Goal: Task Accomplishment & Management: Manage account settings

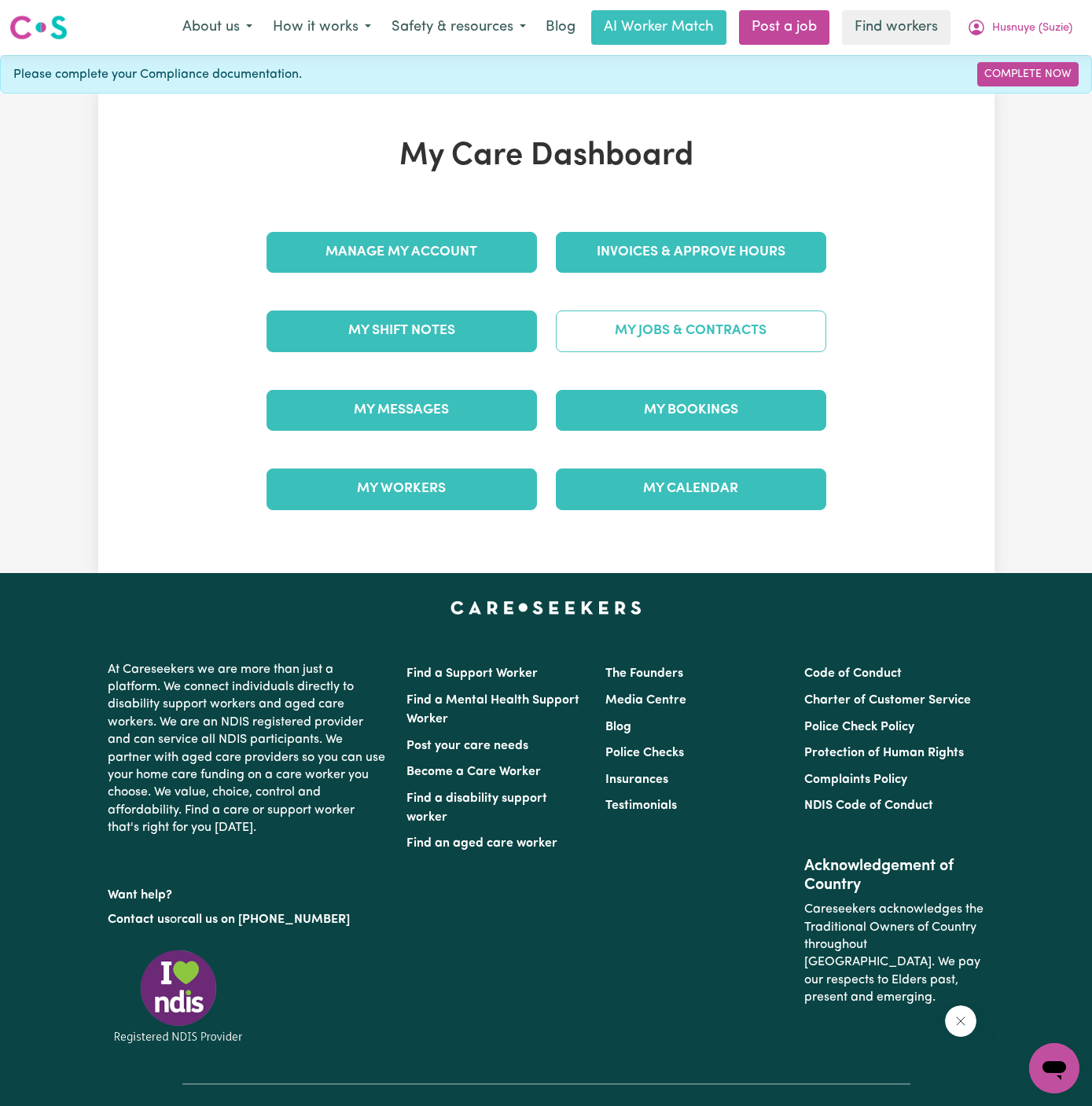
click at [744, 321] on link "My Jobs & Contracts" at bounding box center [691, 331] width 271 height 41
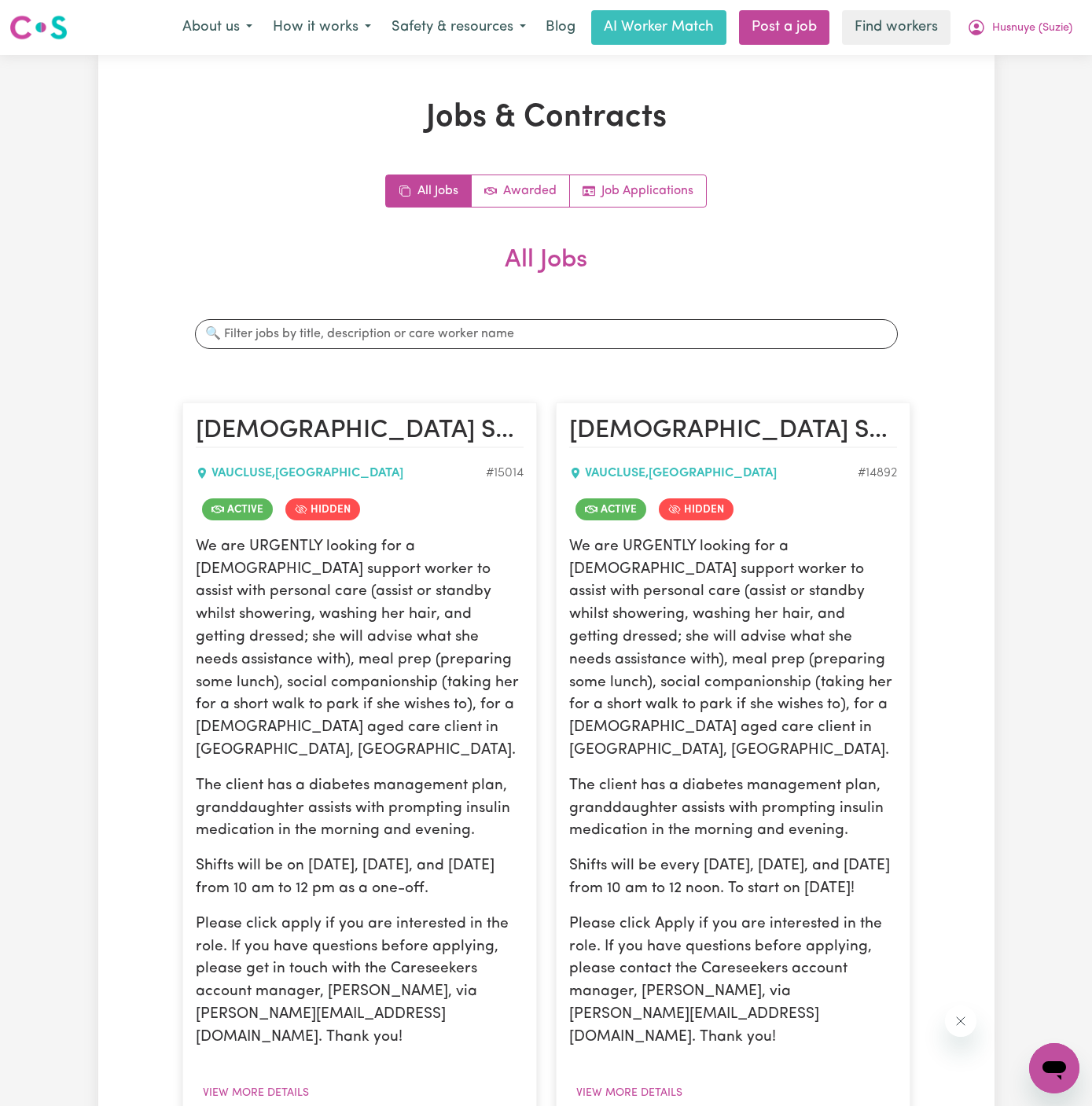
scroll to position [293, 0]
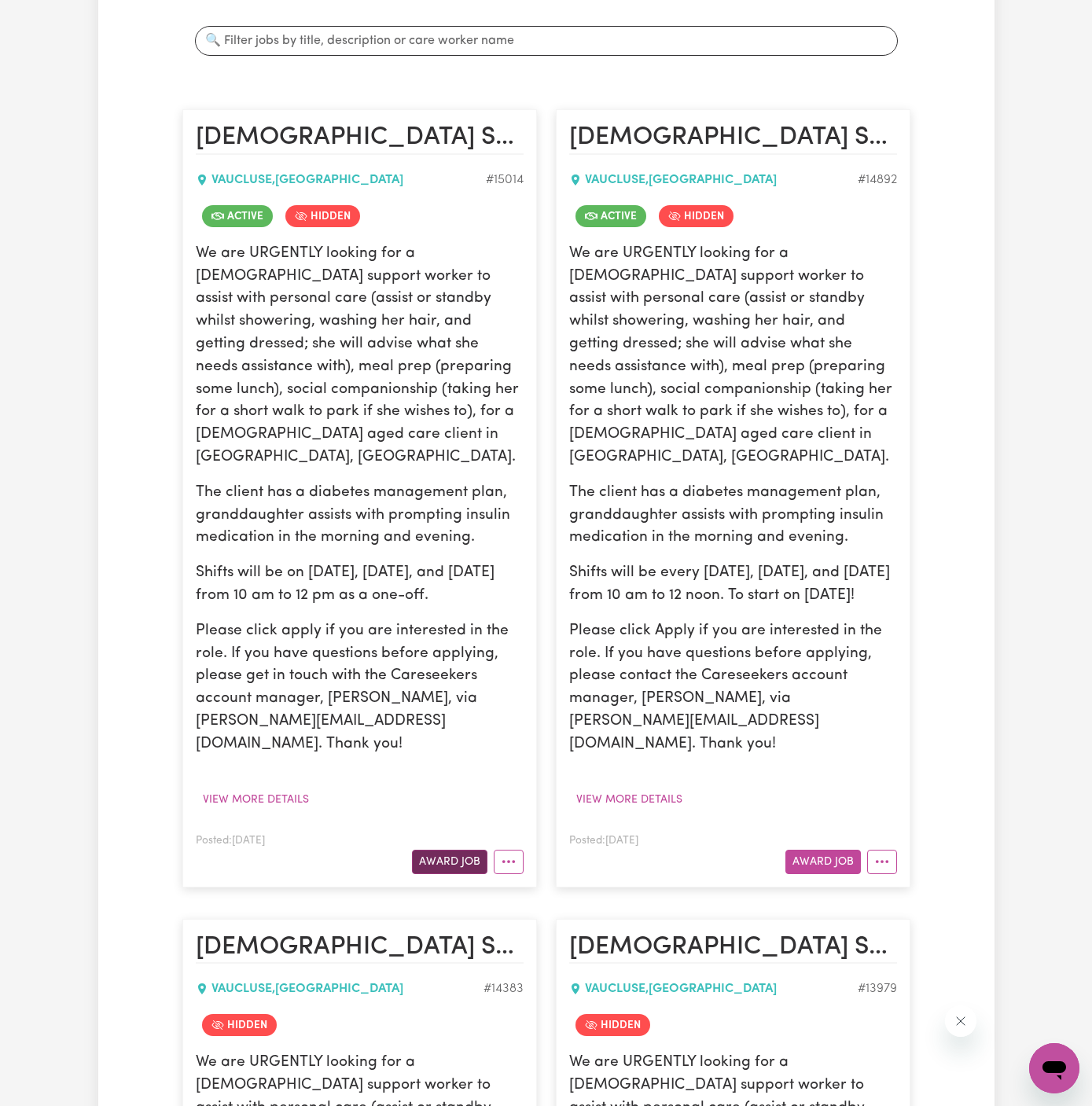
click at [461, 850] on button "Award Job" at bounding box center [449, 862] width 76 height 24
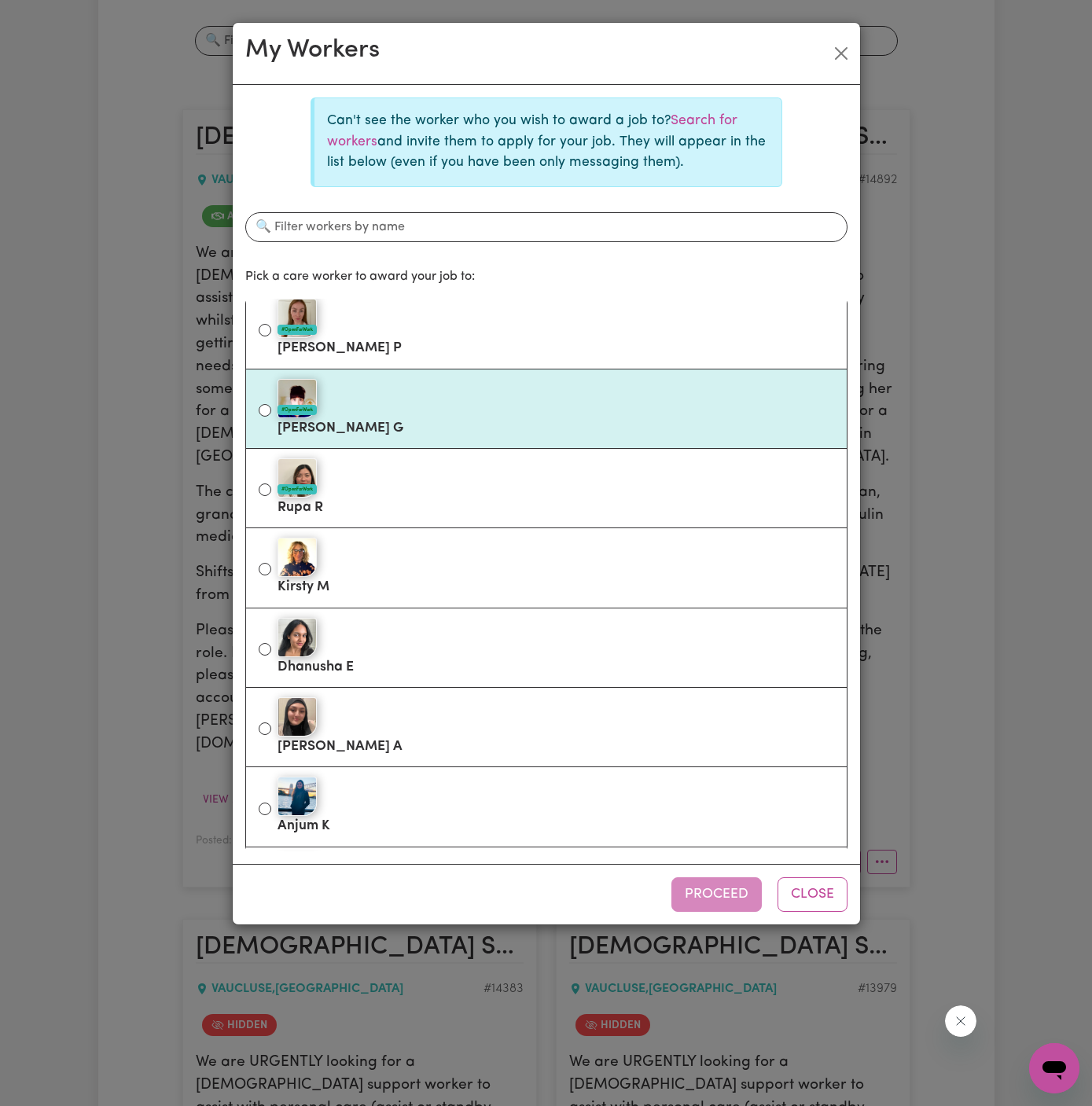
scroll to position [335, 0]
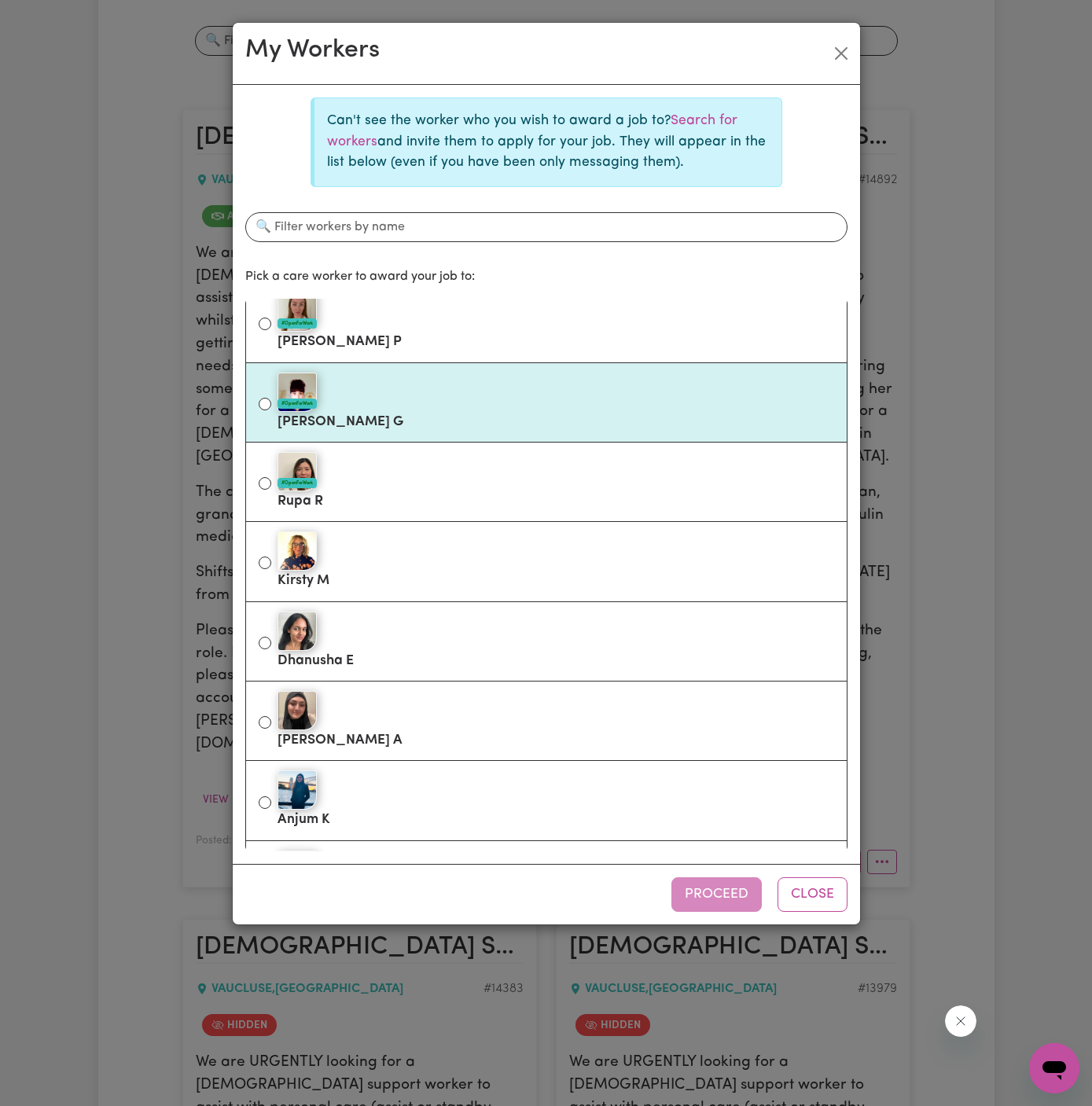
click at [579, 409] on label "#OpenForWork [PERSON_NAME]" at bounding box center [556, 403] width 557 height 66
click at [271, 409] on input "#OpenForWork [PERSON_NAME]" at bounding box center [265, 404] width 12 height 12
radio input "true"
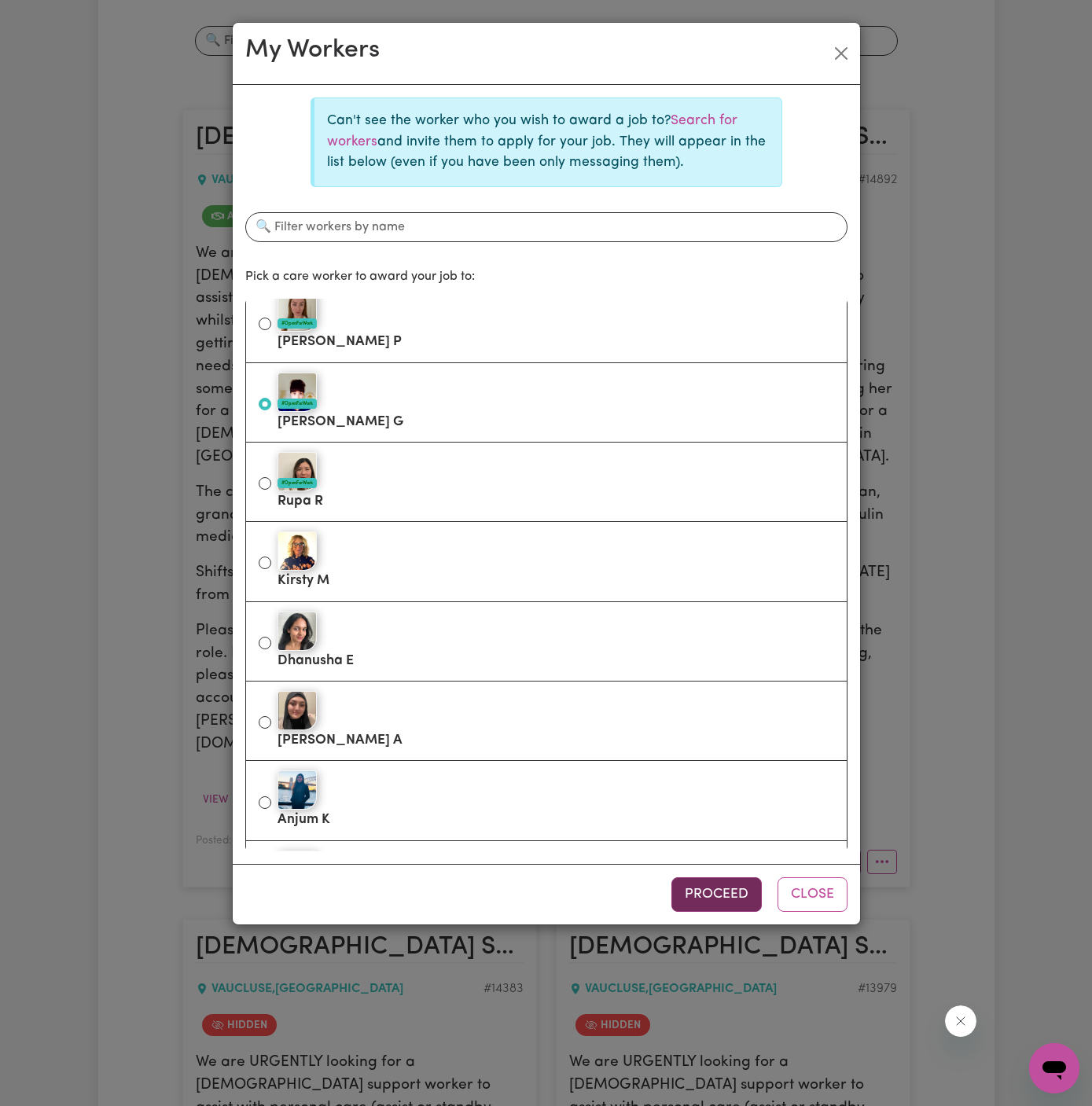
click at [715, 903] on button "Proceed" at bounding box center [716, 895] width 90 height 35
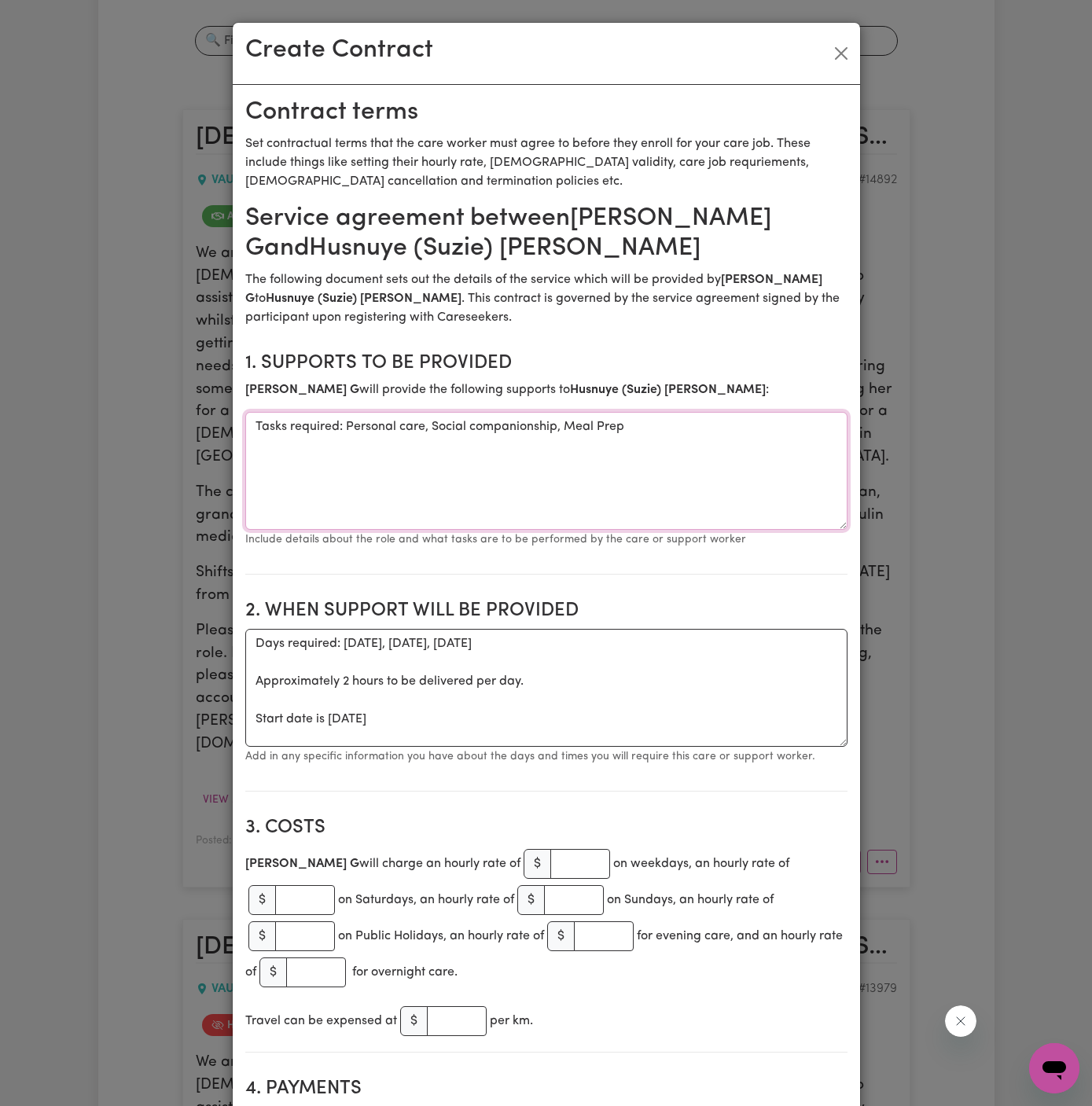
drag, startPoint x: 338, startPoint y: 426, endPoint x: 124, endPoint y: 439, distance: 214.4
click at [124, 439] on div "Create Contract Contract terms Set contractual terms that the care worker must …" at bounding box center [546, 553] width 1092 height 1106
click at [297, 473] on textarea "Tasks required: Personal care, Social companionship, Meal Prep" at bounding box center [546, 471] width 602 height 118
drag, startPoint x: 343, startPoint y: 426, endPoint x: 186, endPoint y: 419, distance: 157.2
click at [186, 419] on div "Create Contract Contract terms Set contractual terms that the care worker must …" at bounding box center [546, 553] width 1092 height 1106
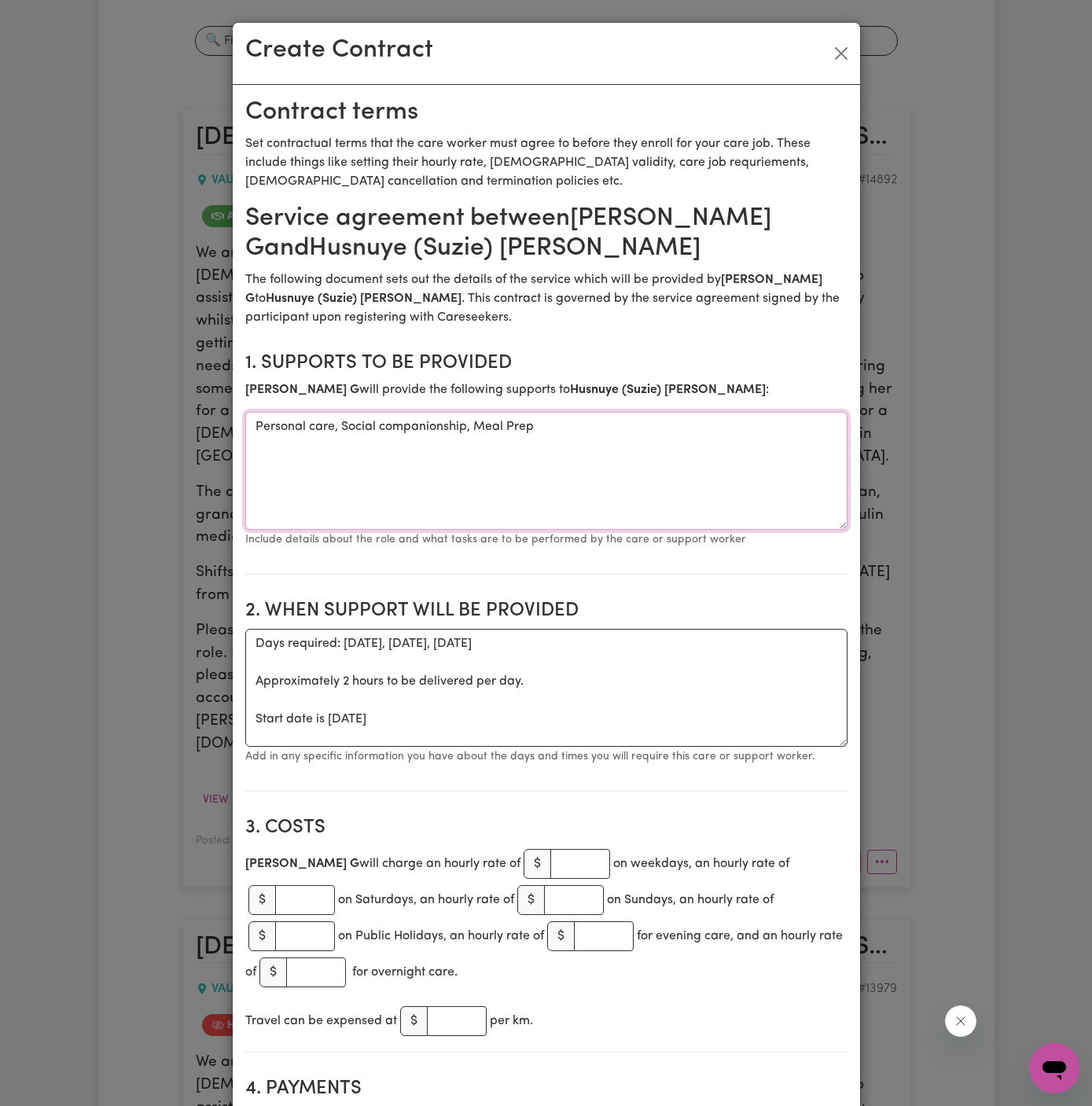
type textarea "Personal care, Social companionship, Meal Prep"
drag, startPoint x: 325, startPoint y: 721, endPoint x: 247, endPoint y: 647, distance: 107.5
click at [247, 647] on textarea "Days required: [DATE], [DATE], [DATE] Approximately 2 hours to be delivered per…" at bounding box center [546, 688] width 602 height 118
click at [370, 667] on textarea "ONE OFF [DATE]" at bounding box center [546, 688] width 602 height 118
drag, startPoint x: 307, startPoint y: 646, endPoint x: 616, endPoint y: 640, distance: 309.1
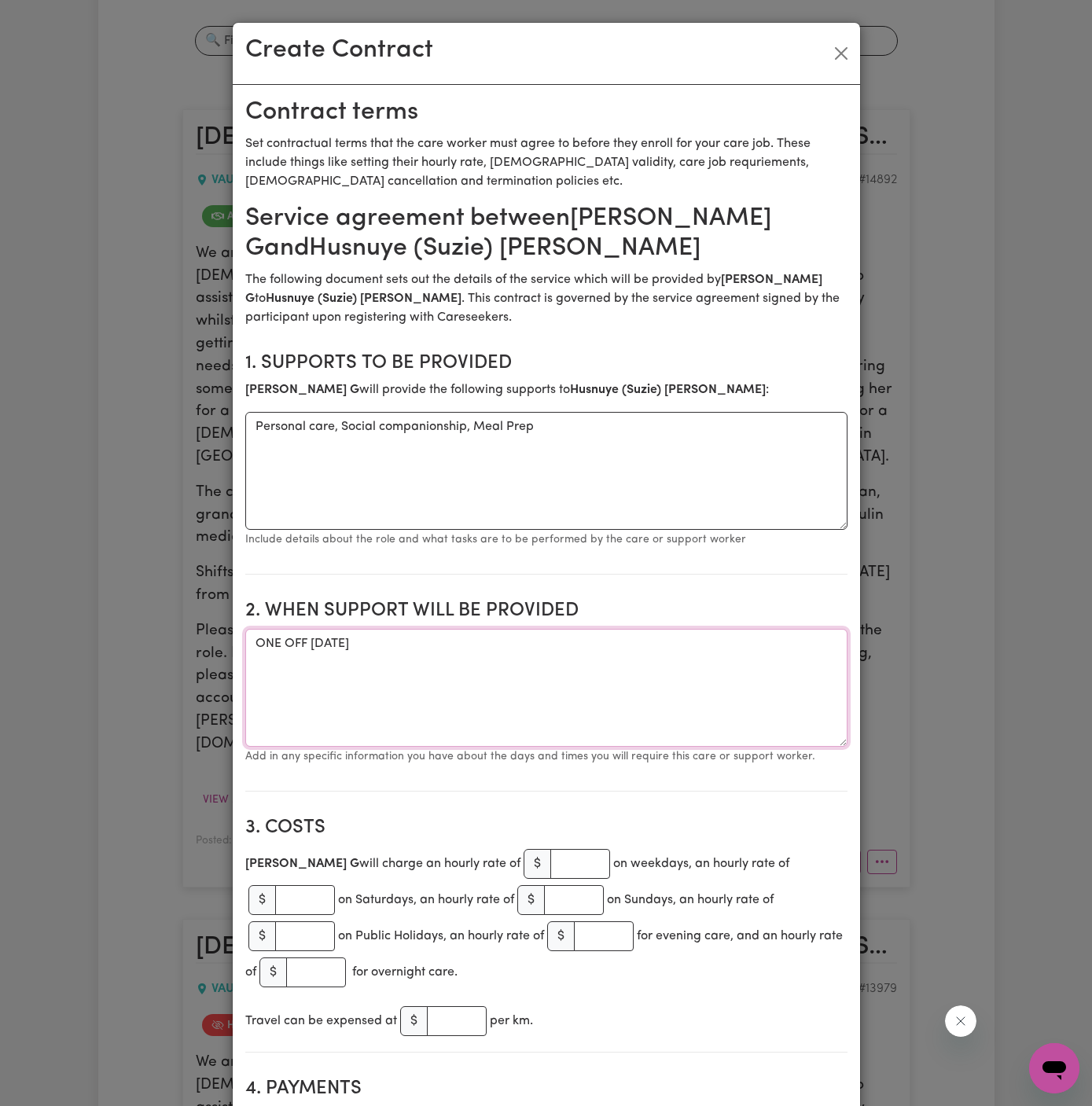
click at [616, 640] on textarea "ONE OFF [DATE]" at bounding box center [546, 688] width 602 height 118
paste textarea "[DATE], from 10 am to 12 pm."
click at [332, 650] on textarea "ONE OFFWednesday, 10/09, from 10 am to 12 pm." at bounding box center [546, 688] width 602 height 118
click at [445, 671] on textarea "ONE OFF [DATE], from 10 am to 12 pm." at bounding box center [546, 688] width 602 height 118
click at [577, 640] on textarea "ONE OFF [DATE], from 10 am to 12 pm." at bounding box center [546, 688] width 602 height 118
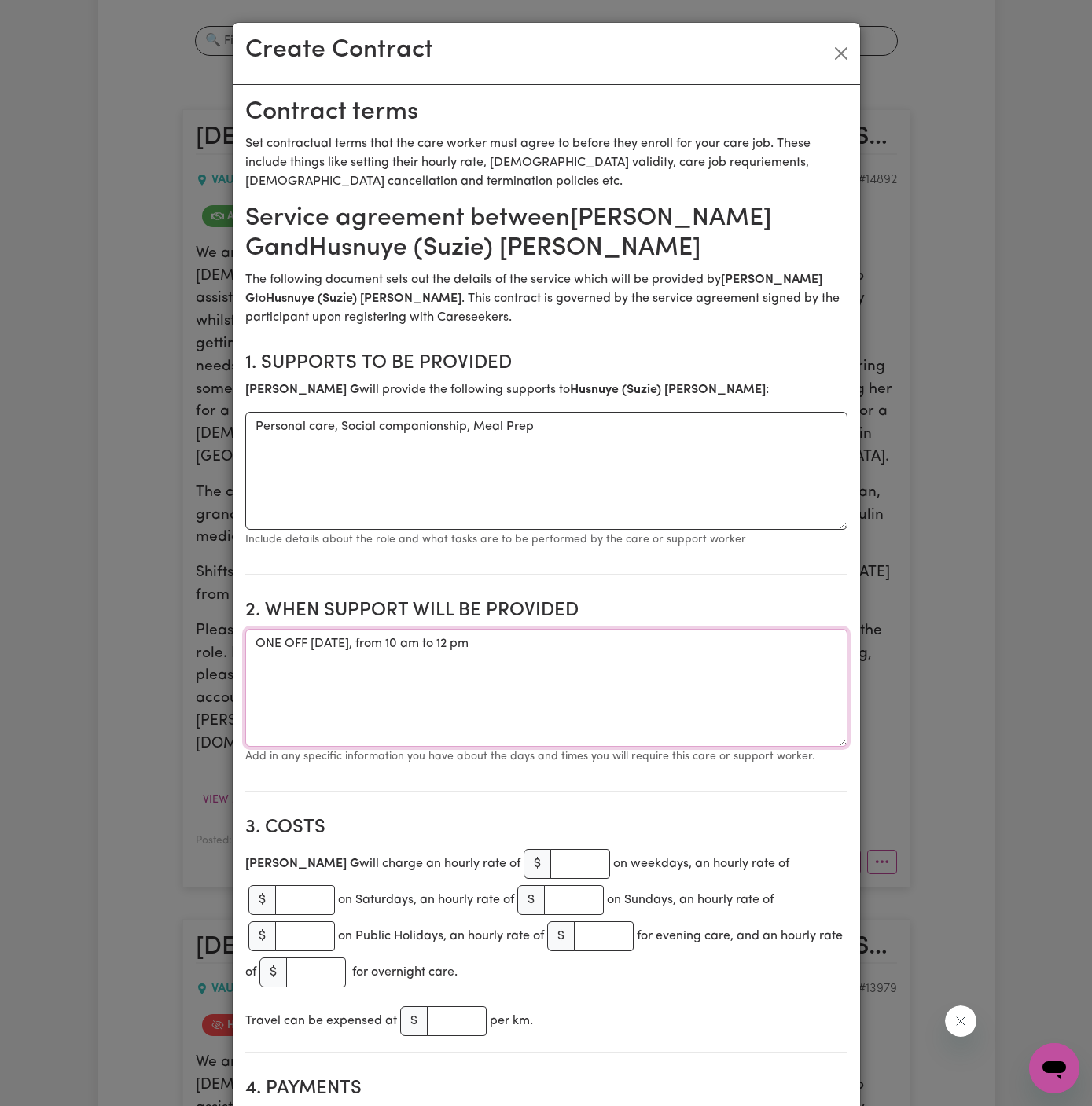
type textarea "ONE OFF [DATE], from 10 am to 12 pm"
click at [550, 862] on input "number" at bounding box center [579, 864] width 60 height 30
type input "50"
click at [498, 779] on section "2. When support will be provided When support will be provided ONE OFF [DATE], …" at bounding box center [546, 689] width 602 height 204
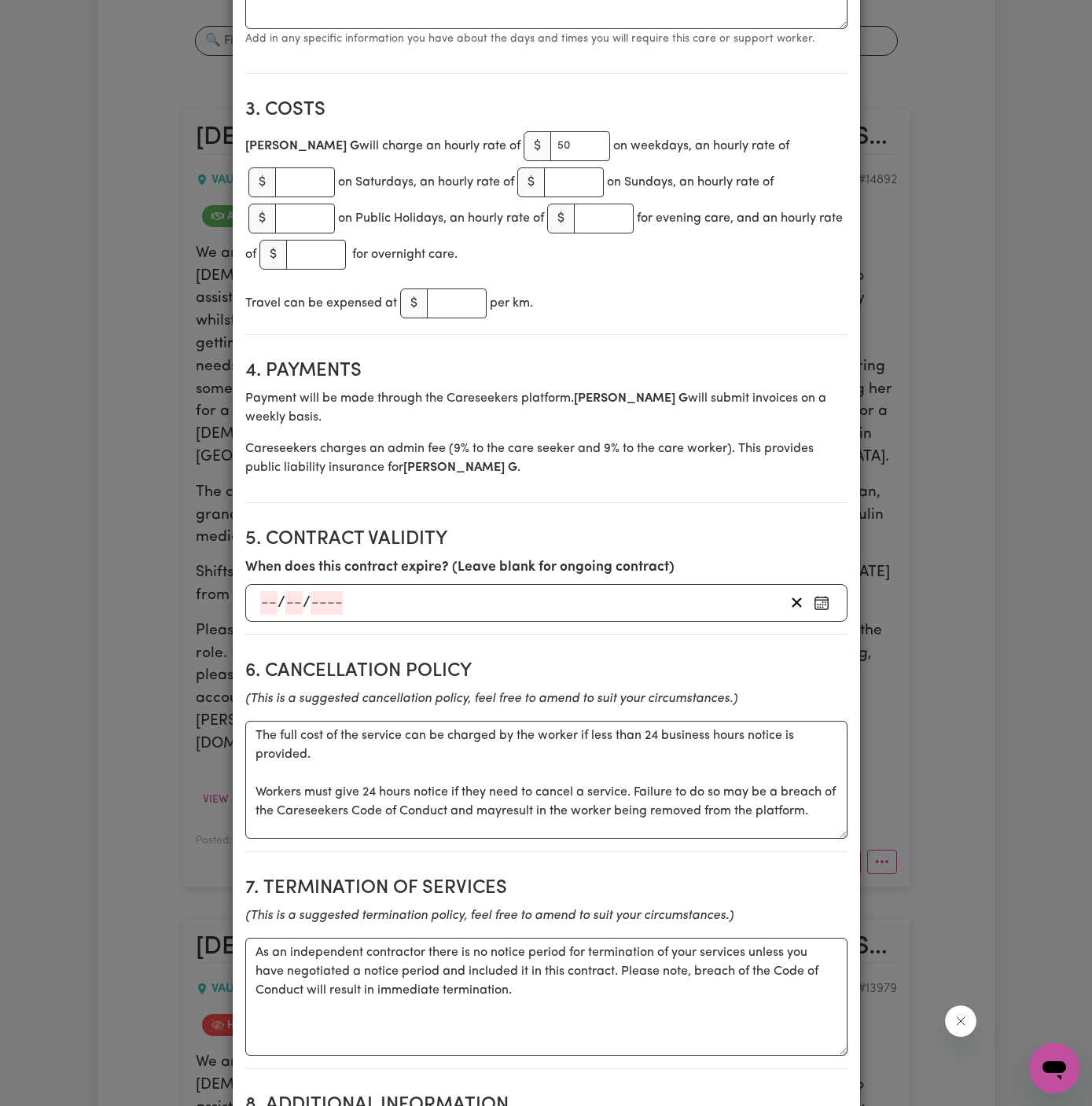
scroll to position [944, 0]
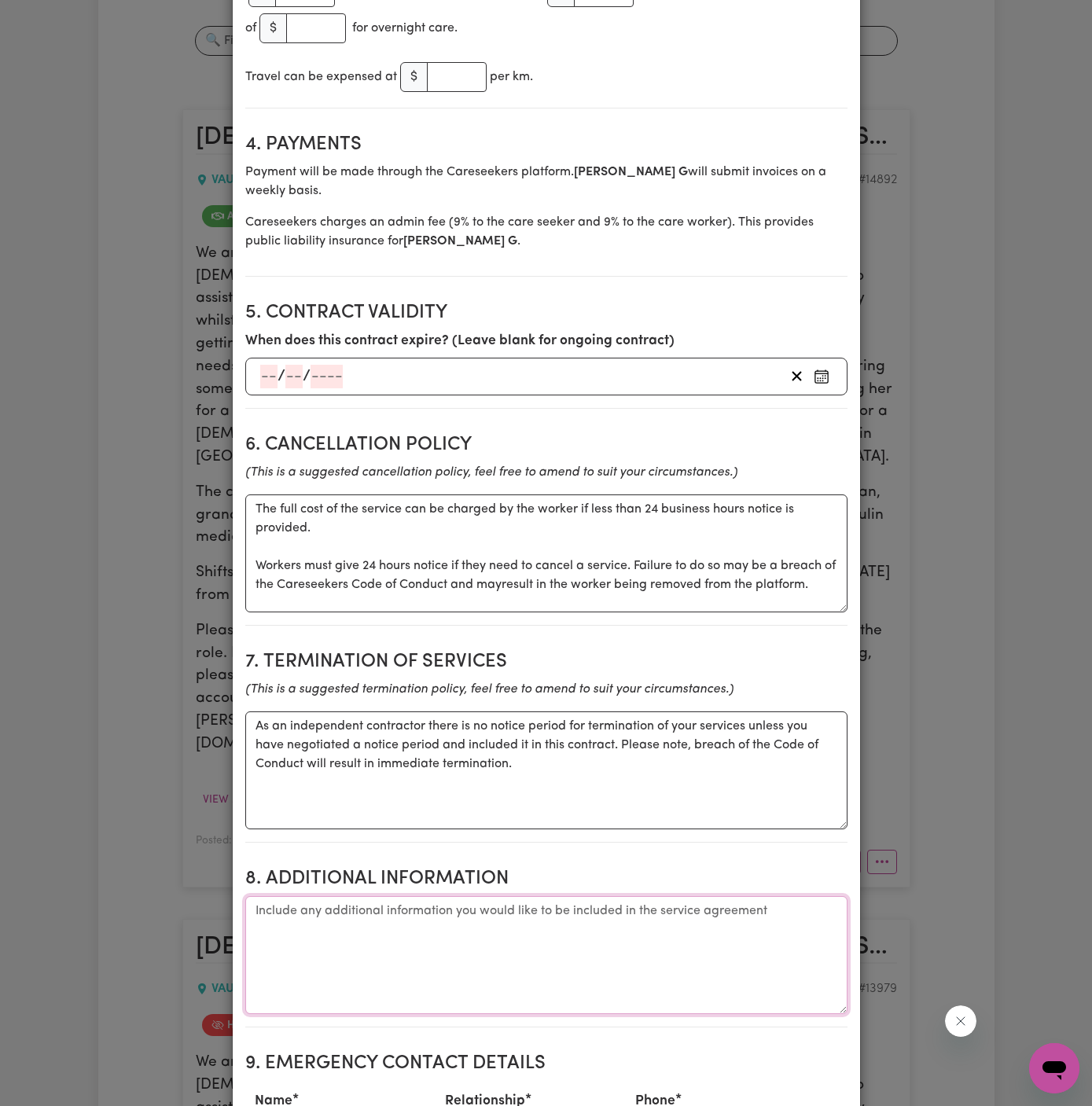
click at [679, 926] on textarea "Additional information" at bounding box center [546, 955] width 602 height 118
paste textarea "[STREET_ADDRESS]"
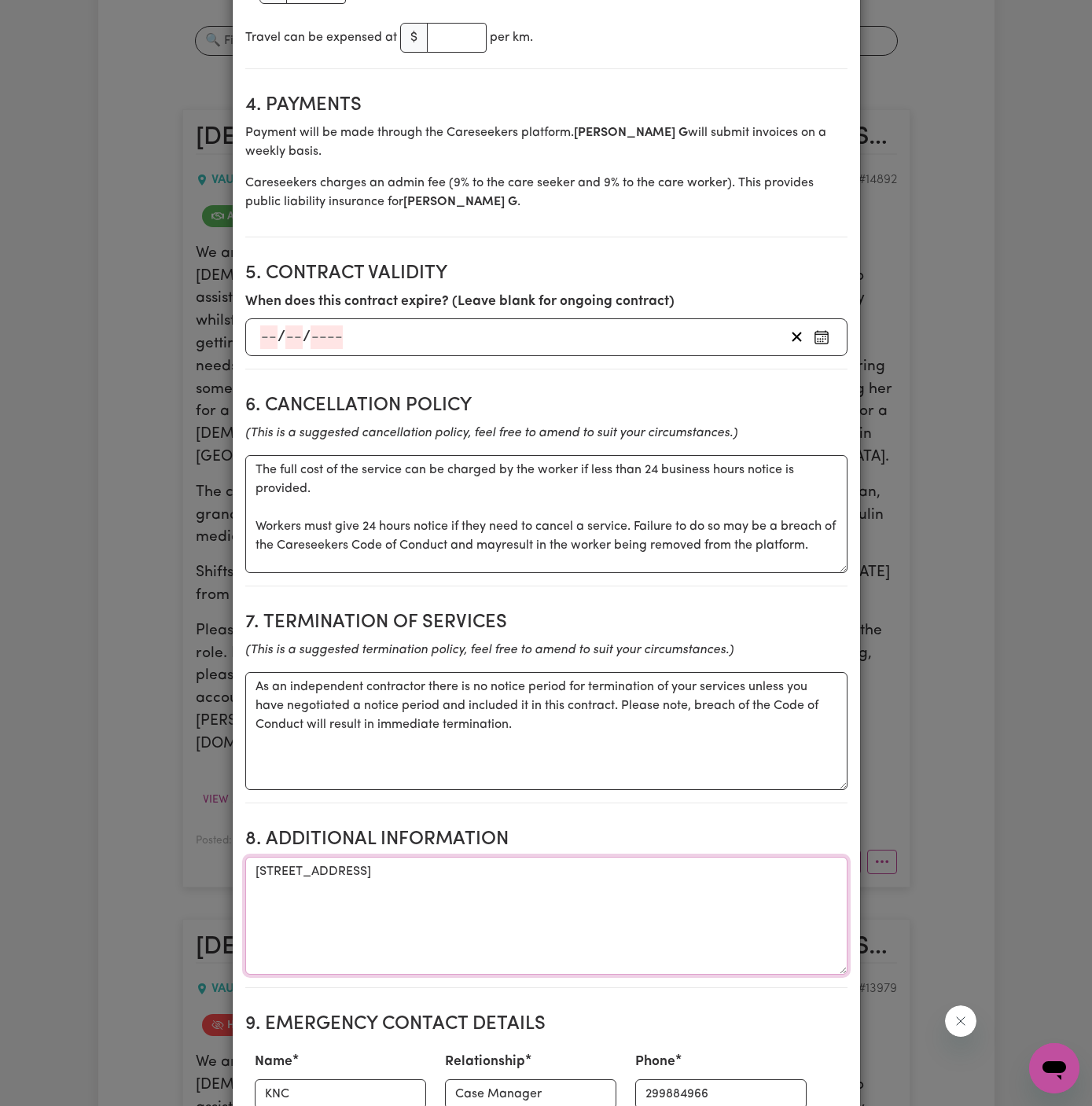
click at [248, 857] on textarea "[STREET_ADDRESS]" at bounding box center [546, 916] width 602 height 118
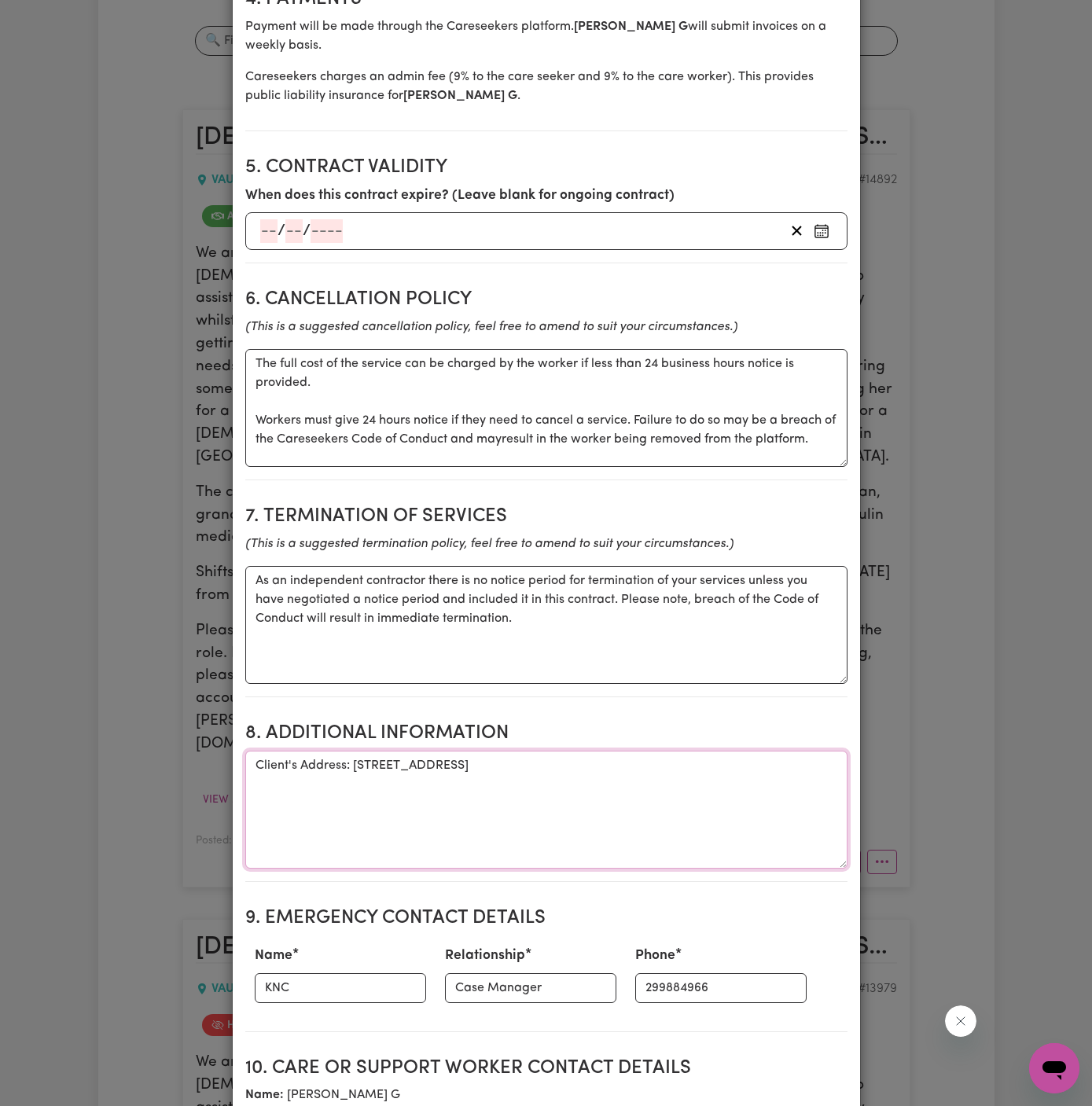
scroll to position [1104, 0]
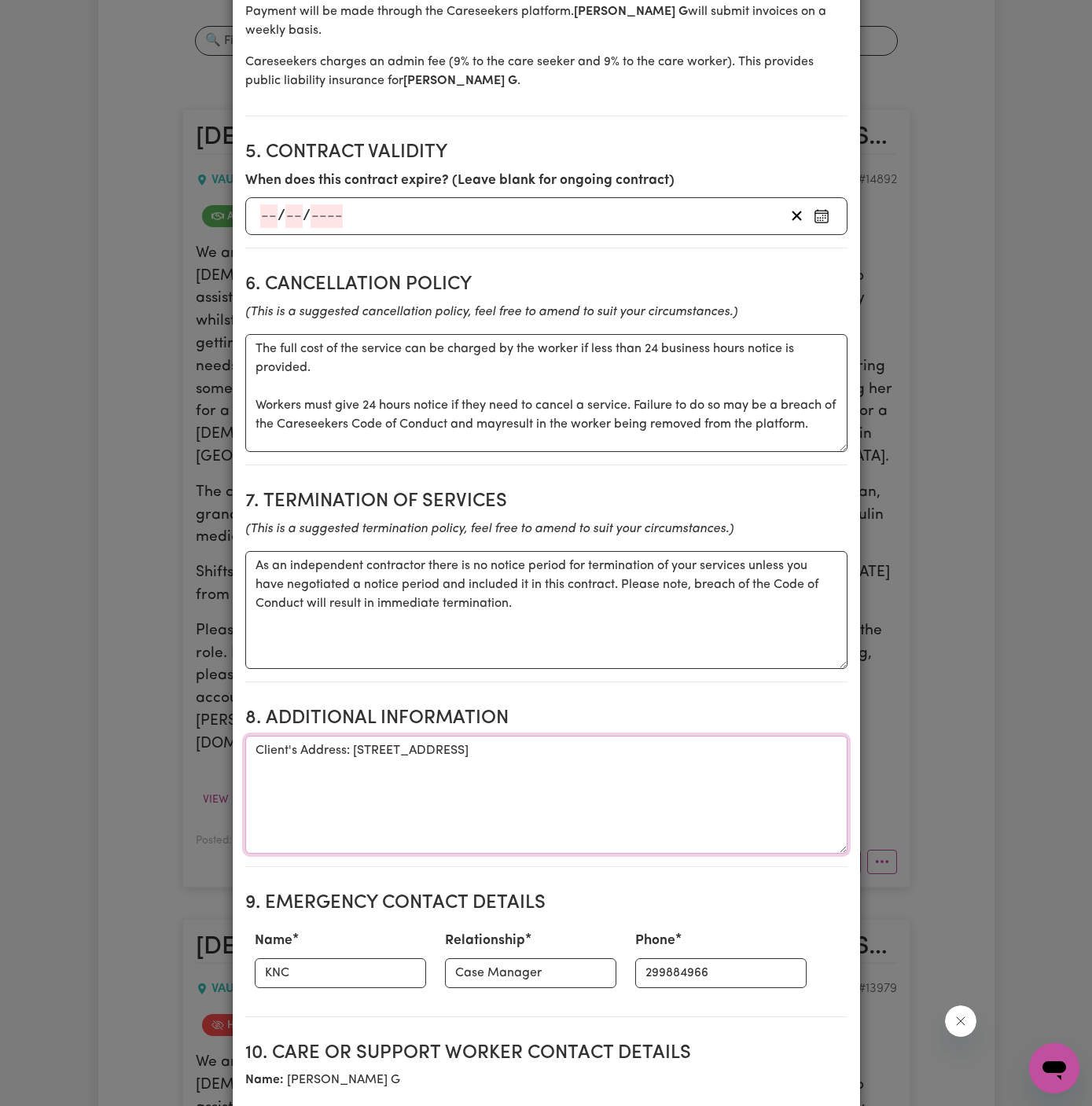
type textarea "Client's Address: [STREET_ADDRESS]"
click at [331, 958] on input "KNC" at bounding box center [340, 973] width 171 height 30
drag, startPoint x: 331, startPoint y: 948, endPoint x: 788, endPoint y: 776, distance: 488.3
click at [788, 776] on section "Service agreement between [PERSON_NAME] and [PERSON_NAME] ([PERSON_NAME] The fo…" at bounding box center [546, 329] width 602 height 2460
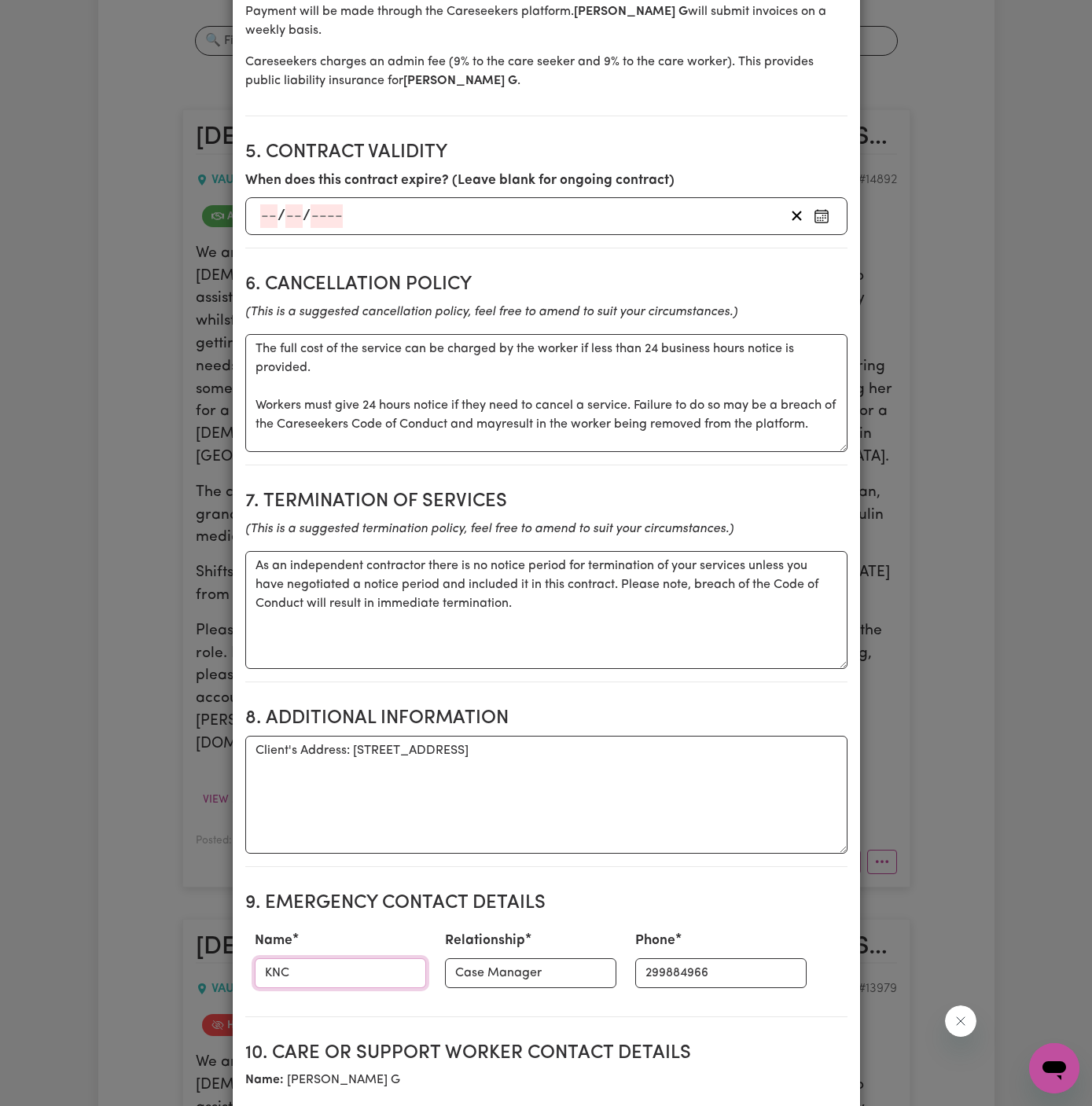
click at [347, 958] on input "KNC" at bounding box center [340, 973] width 171 height 30
paste input "YourSide [PERSON_NAME]"
type input "YourSide [PERSON_NAME]"
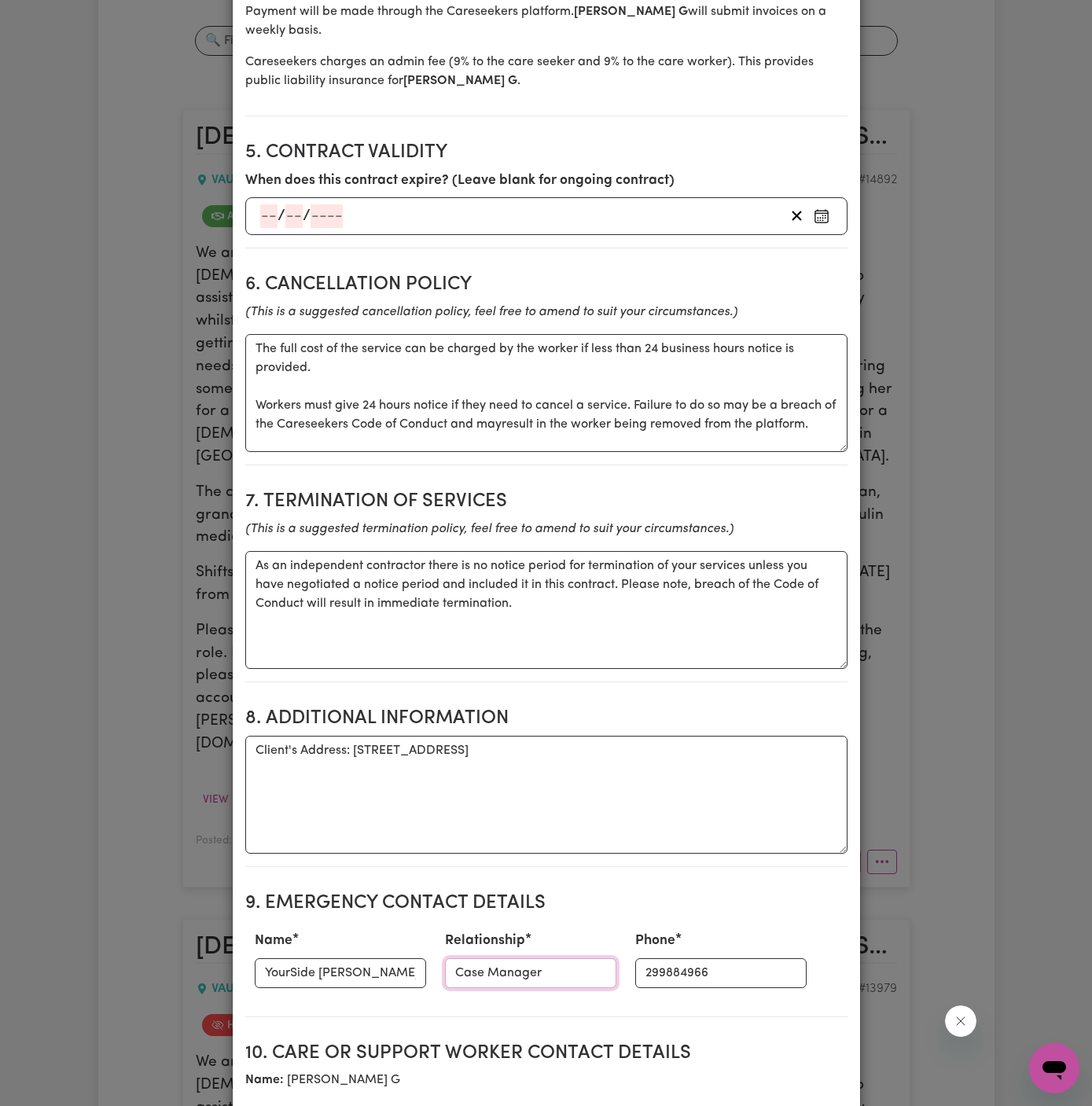
click at [482, 958] on input "Case Manager" at bounding box center [530, 973] width 171 height 30
paste input "HCP Scheduler"
type input "HCP Scheduler"
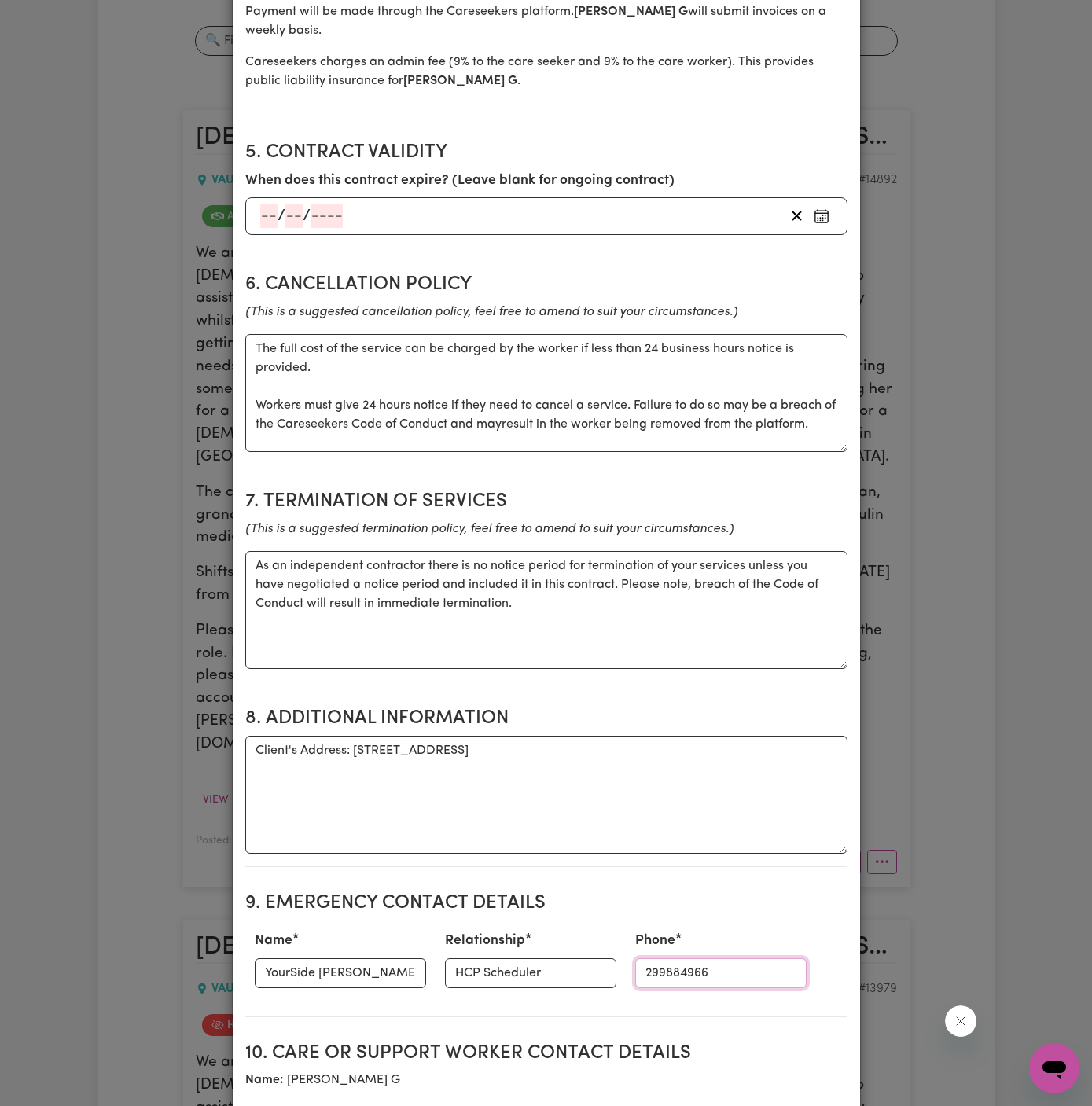
click at [651, 958] on input "299884966" at bounding box center [720, 973] width 171 height 30
click at [646, 958] on input "299884966" at bounding box center [720, 973] width 171 height 30
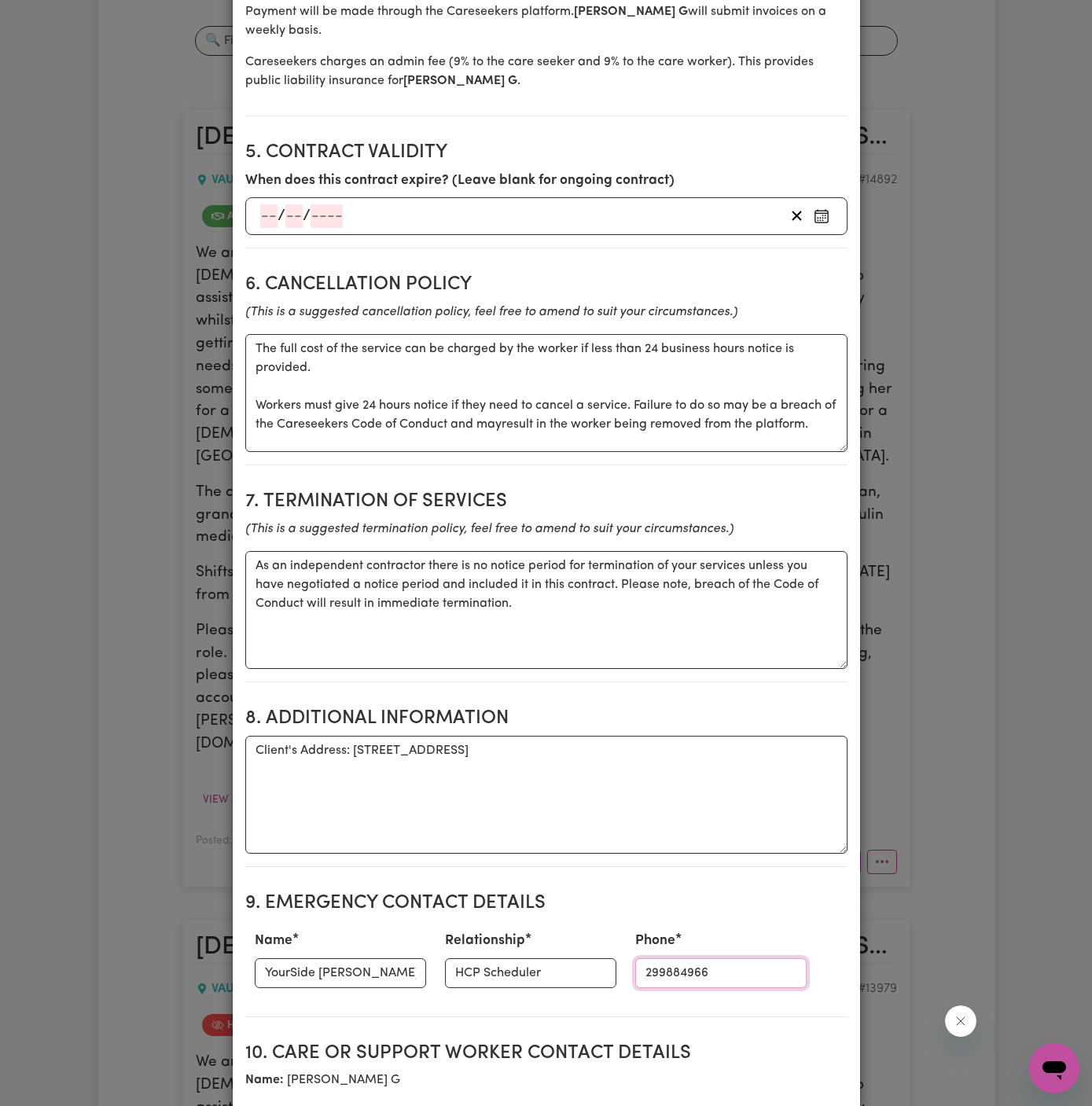
click at [646, 958] on input "299884966" at bounding box center [720, 973] width 171 height 30
paste input "During work hours 1300 134 332 OR After hours 0402 357 994"
type input "During work hours 1300 134 332 OR After hours 0402 357 994"
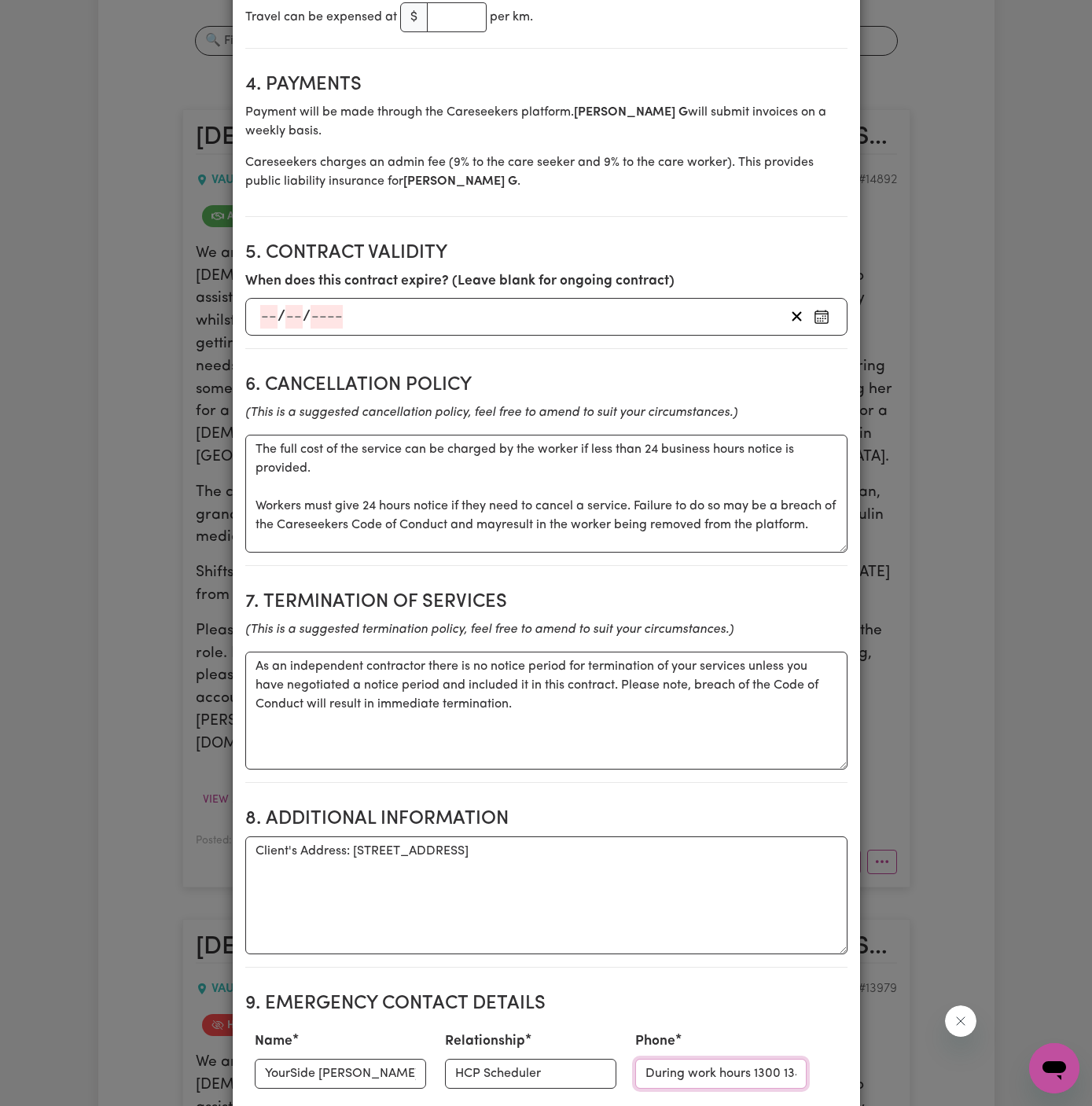
scroll to position [1651, 0]
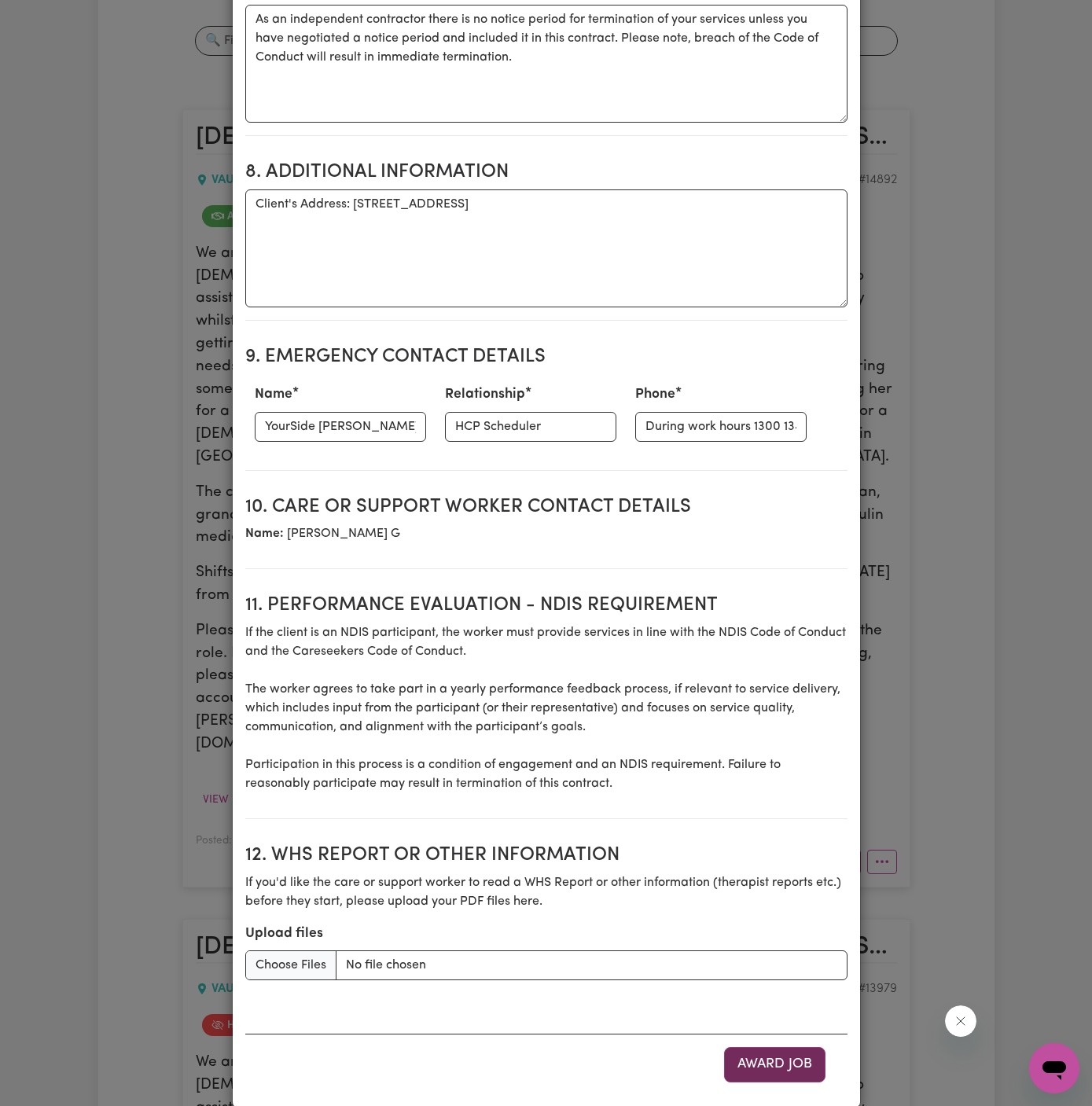
click at [764, 1047] on button "Award Job" at bounding box center [774, 1064] width 102 height 35
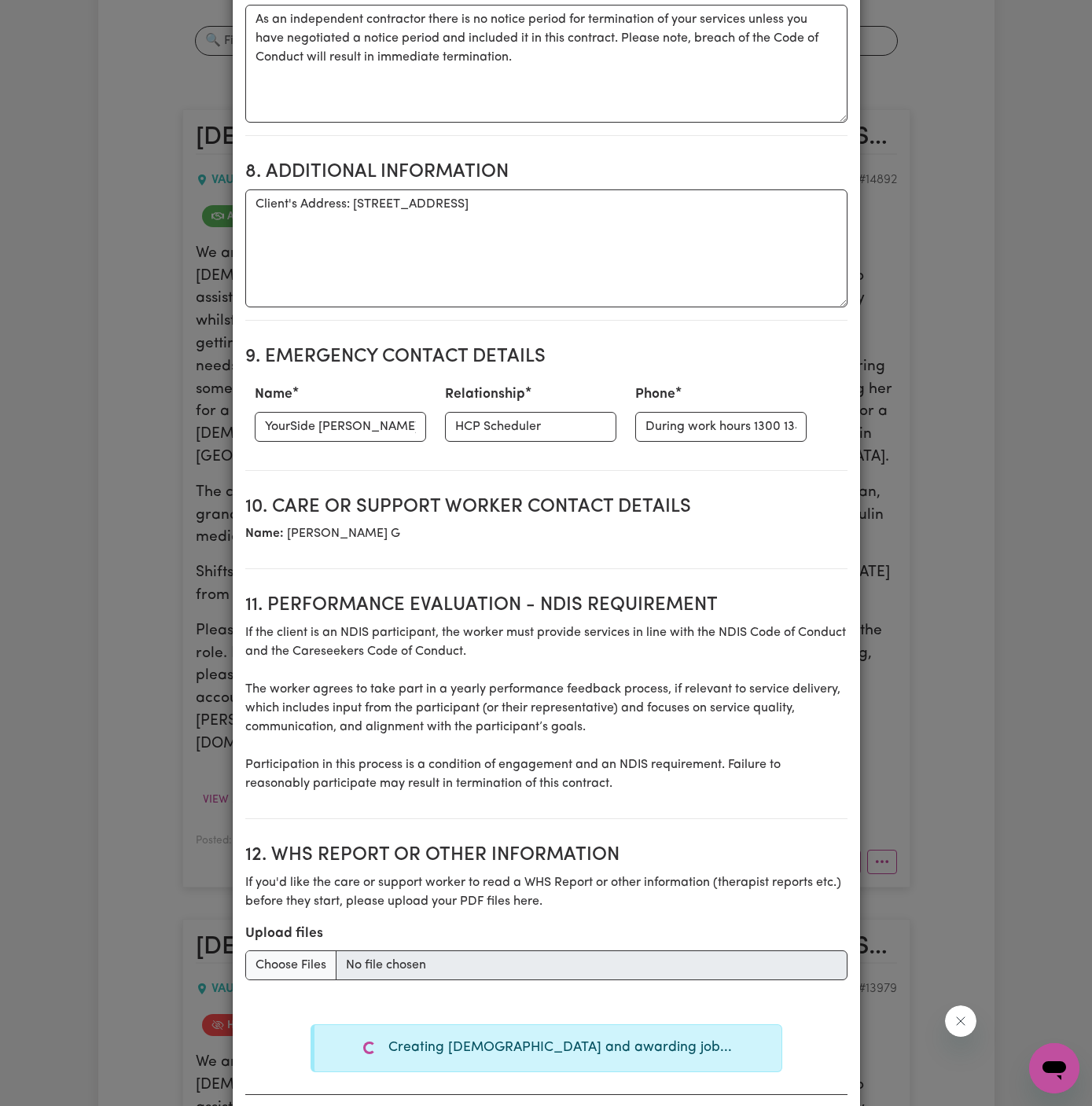
type textarea "Tasks required: Personal care, Social companionship, Meal Prep"
type textarea "Days required: [DATE], [DATE], [DATE] Approximately 2 hours to be delivered per…"
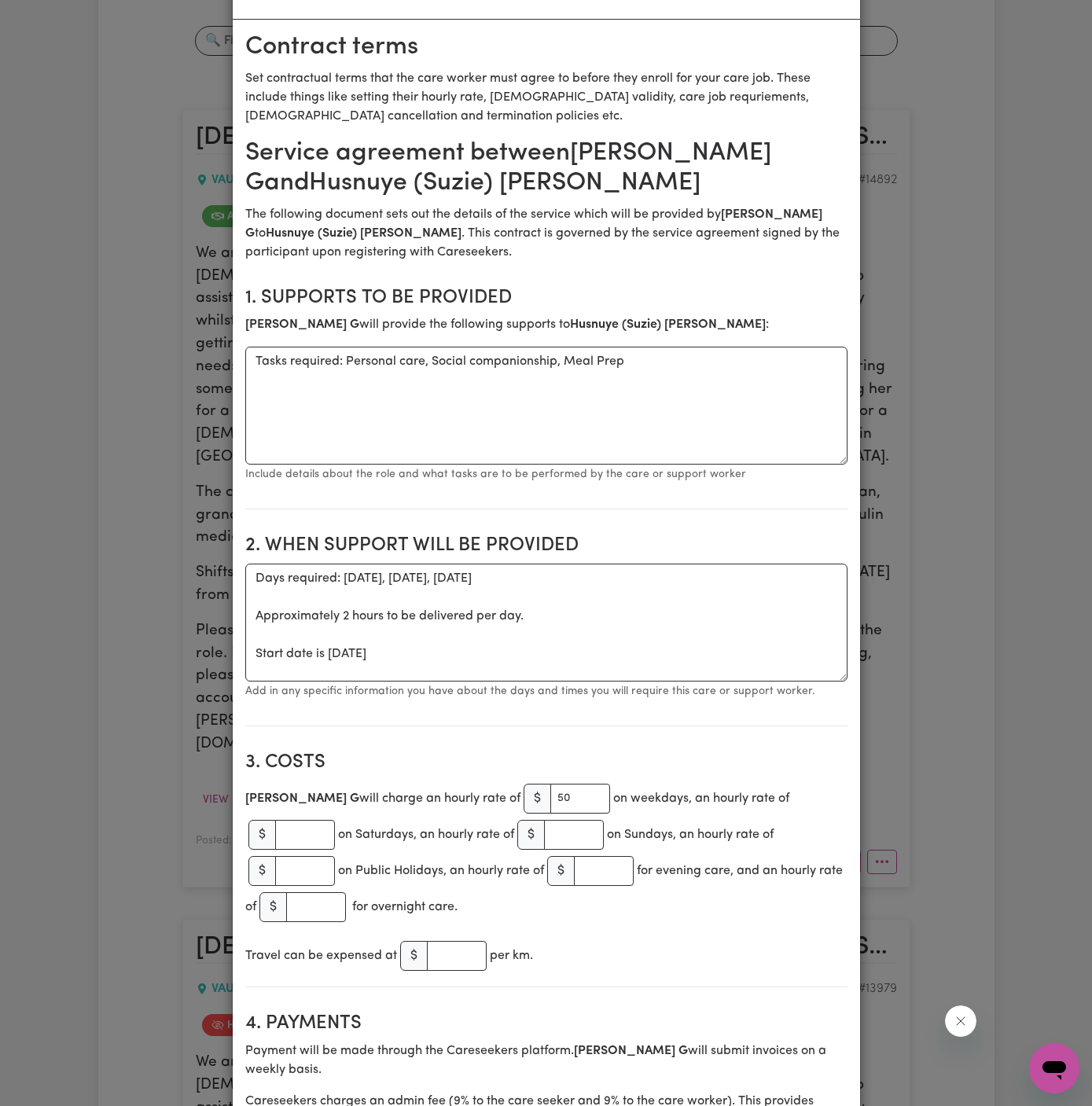
scroll to position [0, 0]
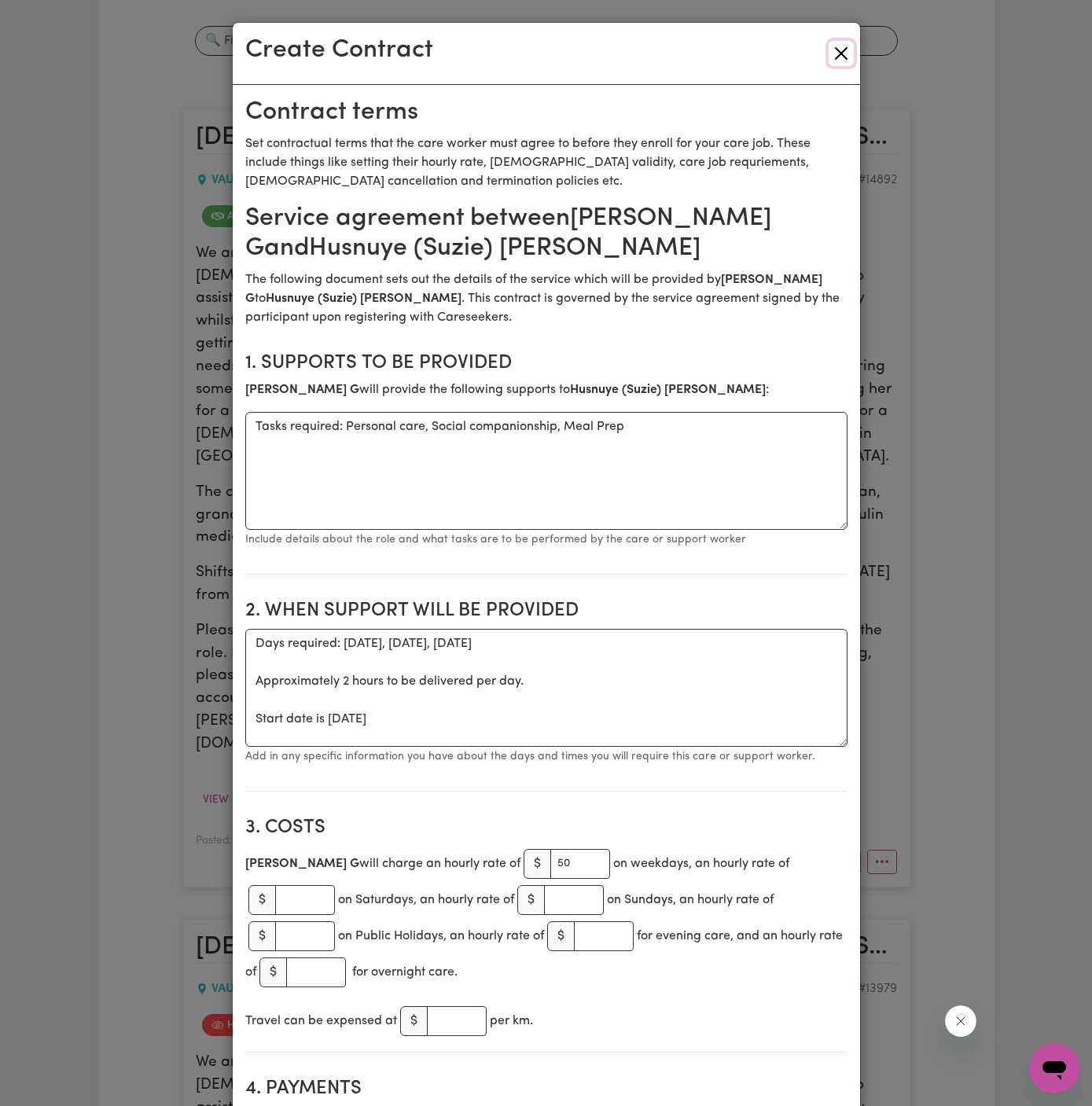
click at [834, 51] on button "Close" at bounding box center [841, 53] width 25 height 25
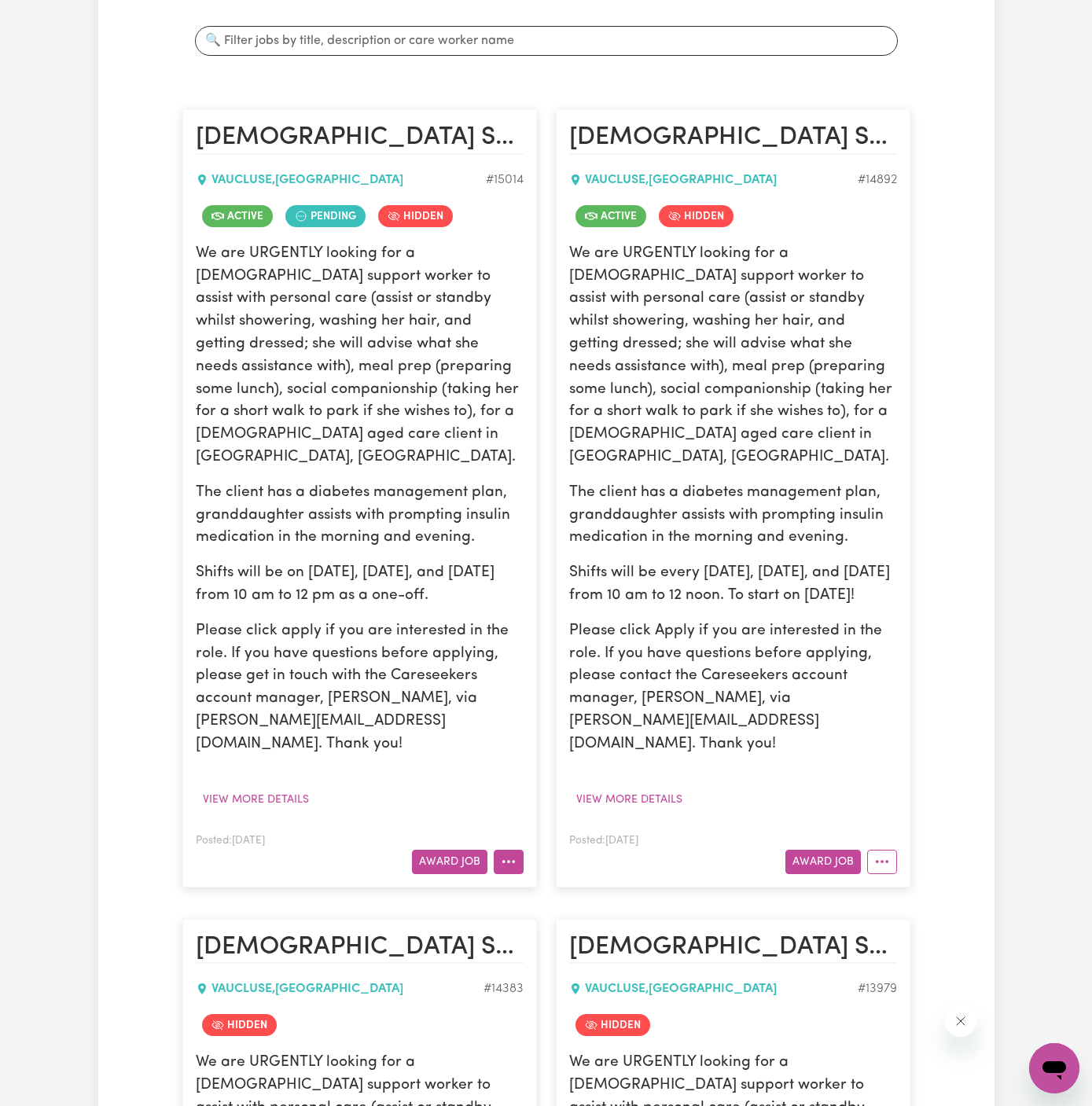
click at [504, 854] on icon "More options" at bounding box center [508, 861] width 16 height 16
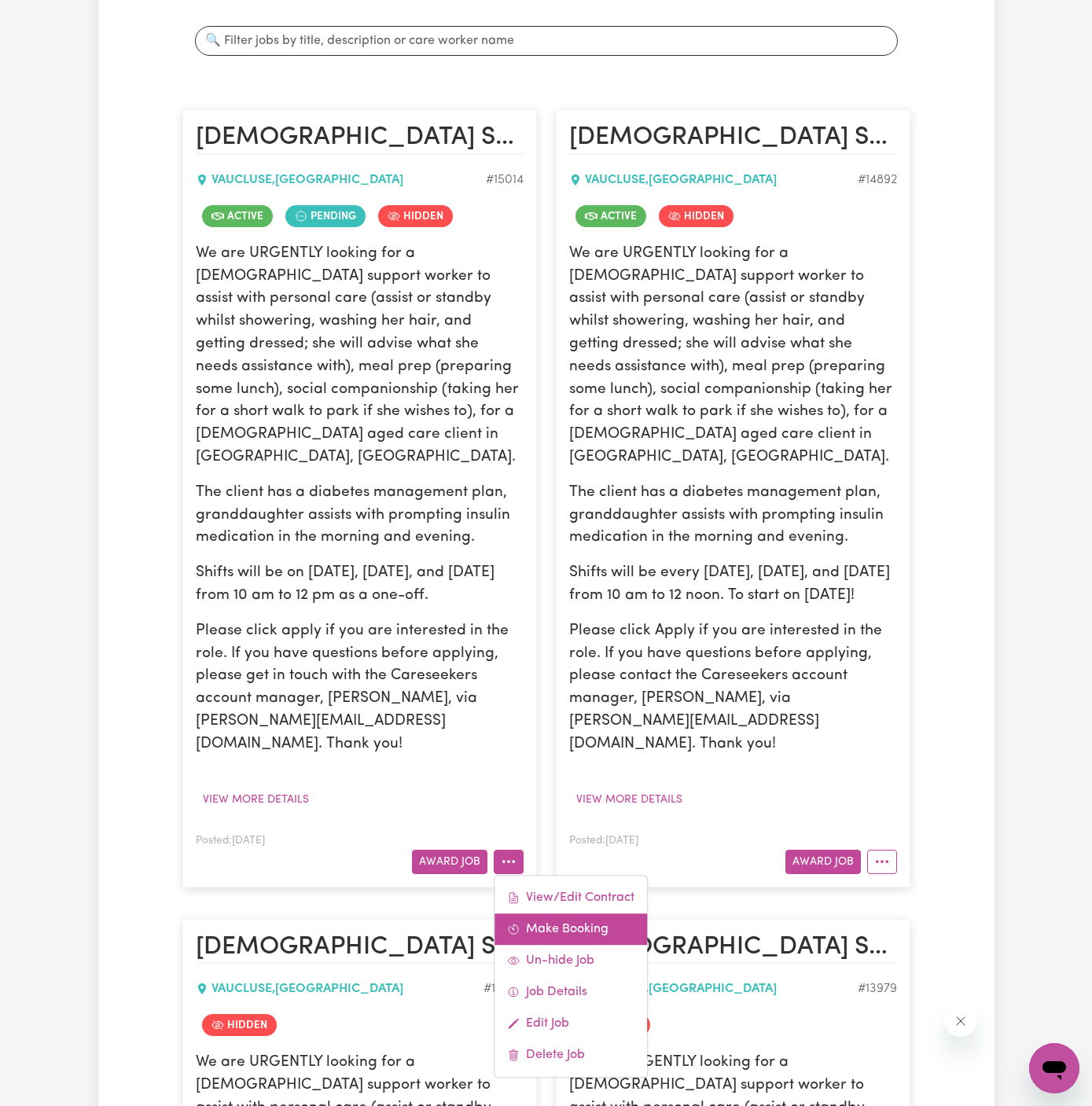
click at [606, 914] on link "Make Booking" at bounding box center [570, 929] width 152 height 31
select select "pm"
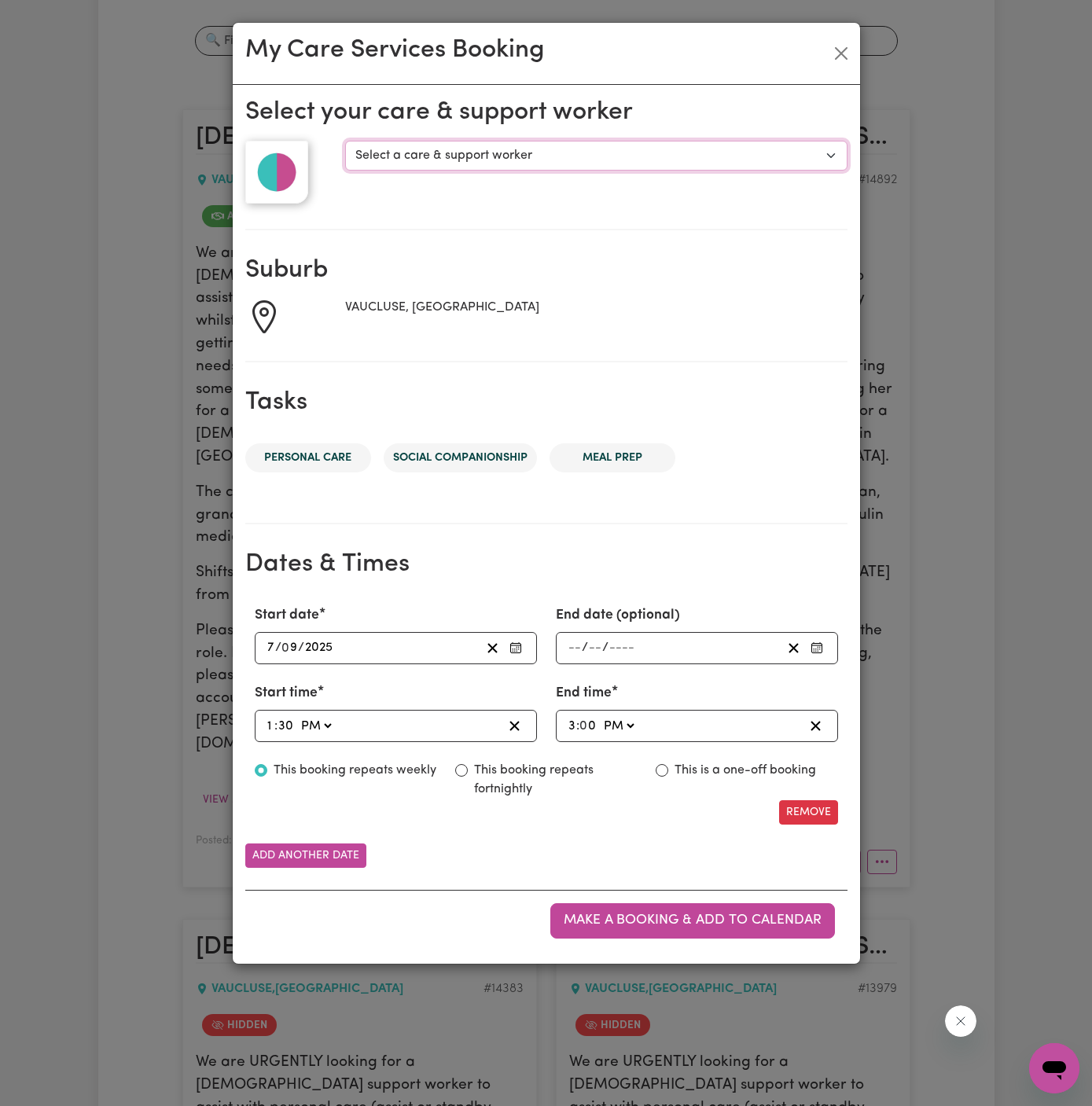
click at [426, 168] on select "Select a care & support worker [PERSON_NAME] [PERSON_NAME]" at bounding box center [596, 156] width 501 height 30
select select "10206"
click at [345, 141] on select "Select a care & support worker [PERSON_NAME] [PERSON_NAME]" at bounding box center [596, 156] width 501 height 30
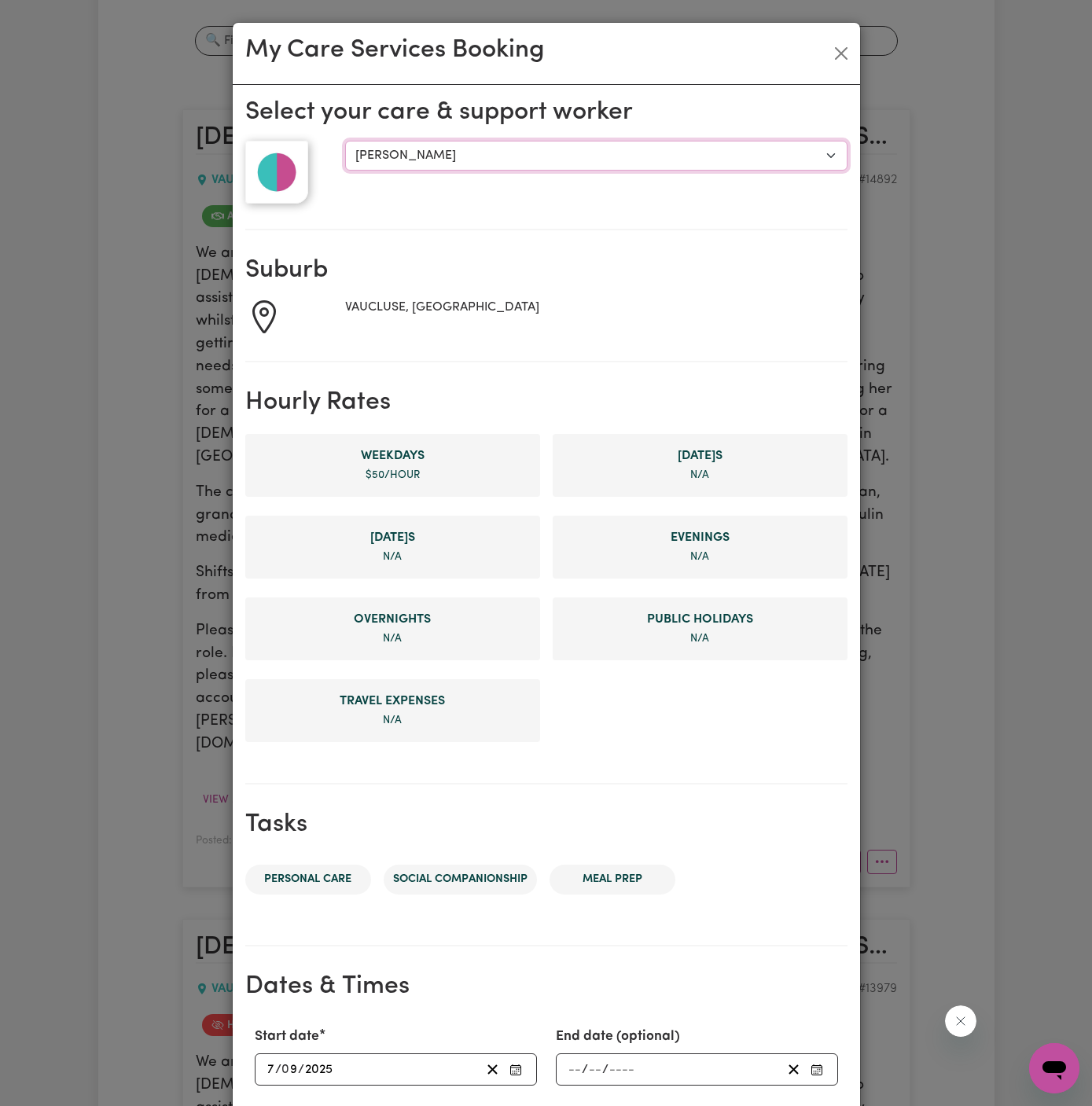
scroll to position [297, 0]
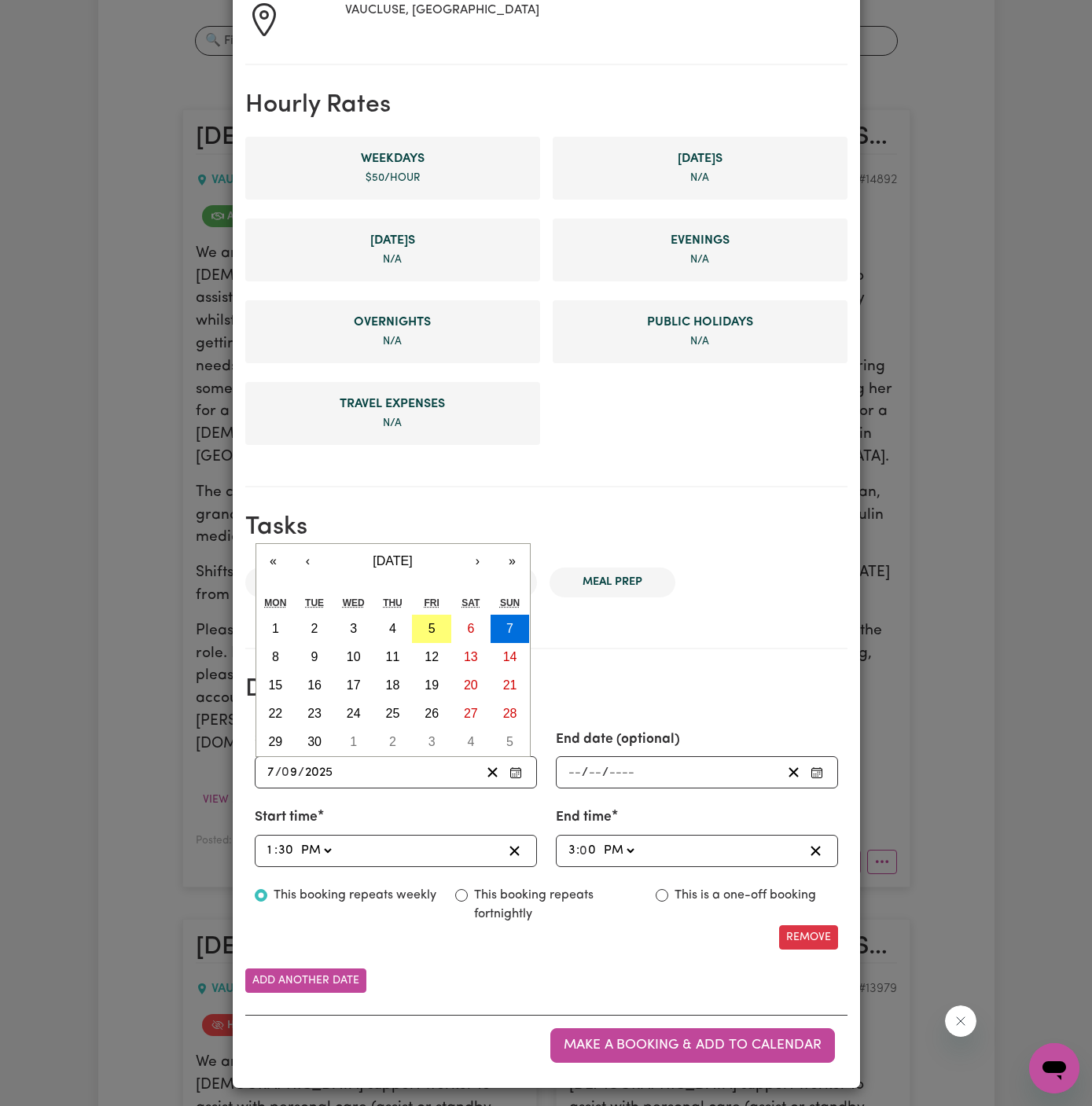
click at [271, 774] on input "7" at bounding box center [271, 772] width 9 height 21
click at [353, 654] on abbr "10" at bounding box center [353, 656] width 14 height 13
type input "[DATE]"
type input "10"
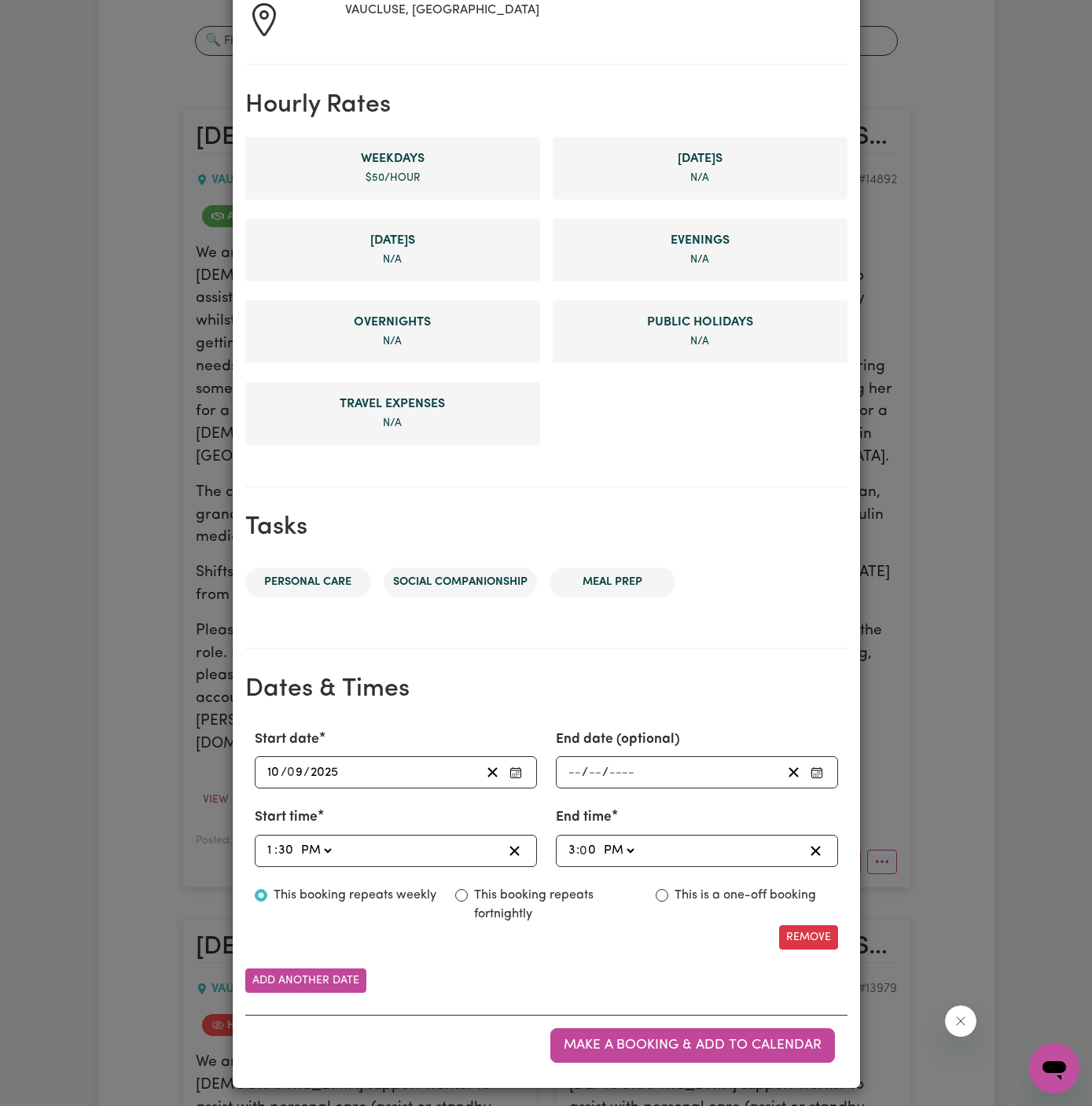
click at [260, 848] on div "13:30 1 : 30 AM PM" at bounding box center [396, 850] width 282 height 32
click at [266, 849] on input "1" at bounding box center [271, 851] width 9 height 21
type input "23:30"
type input "11"
type input "23:00"
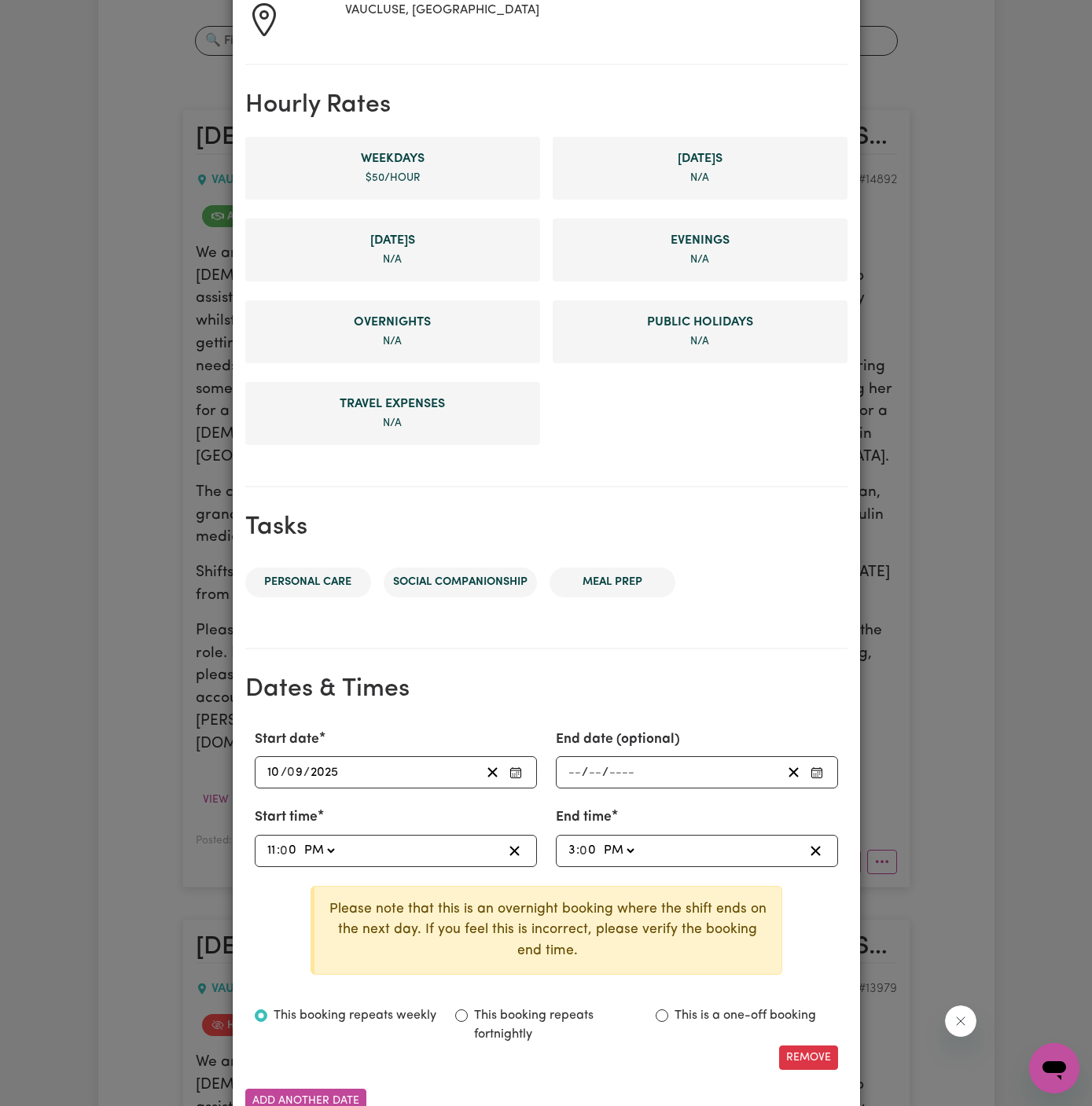
type input "0"
click at [270, 850] on input "11" at bounding box center [271, 851] width 10 height 21
click at [271, 847] on input "11" at bounding box center [271, 851] width 10 height 21
type input "13:00"
type input "1"
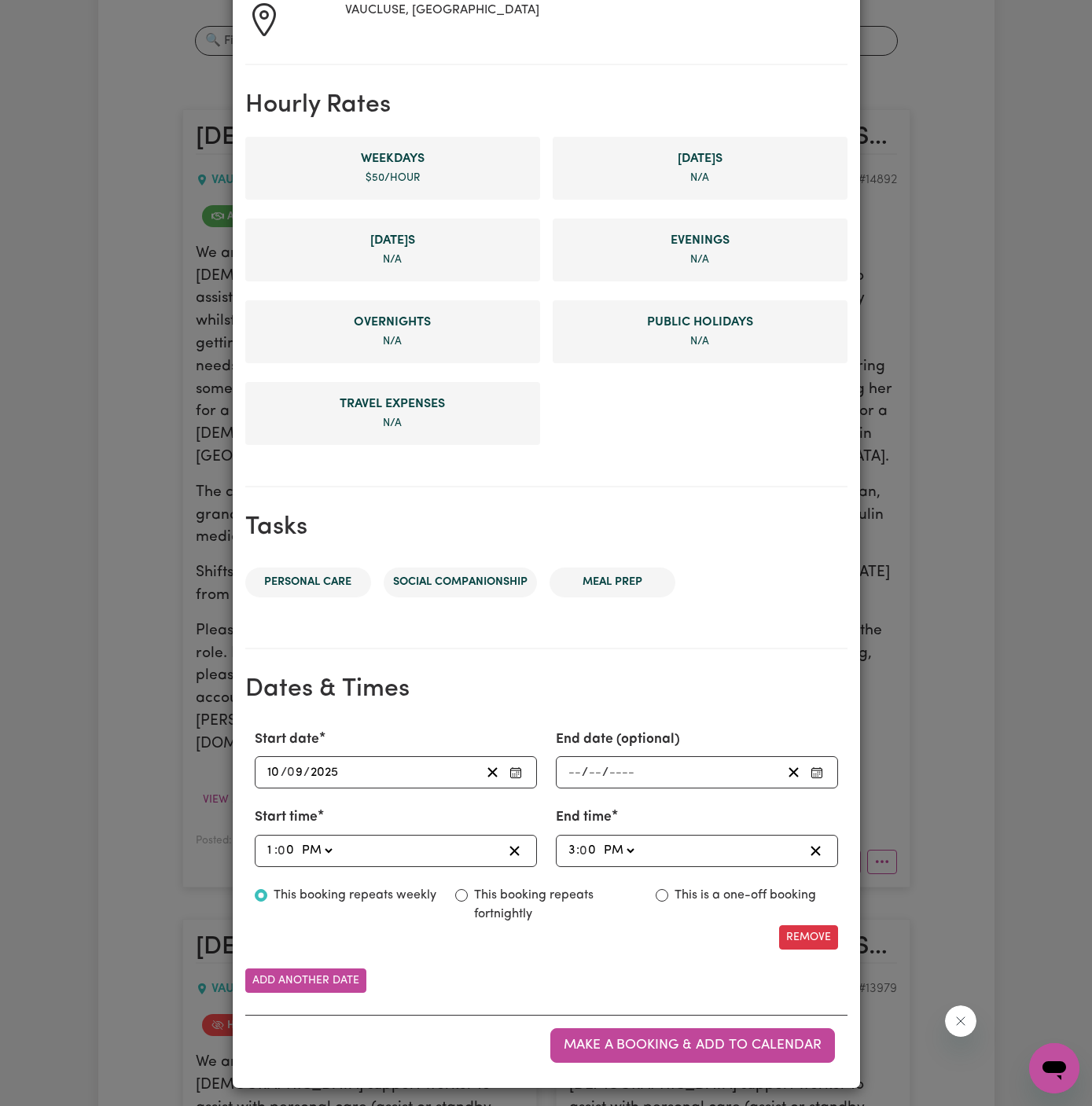
type input "22:00"
type input "10"
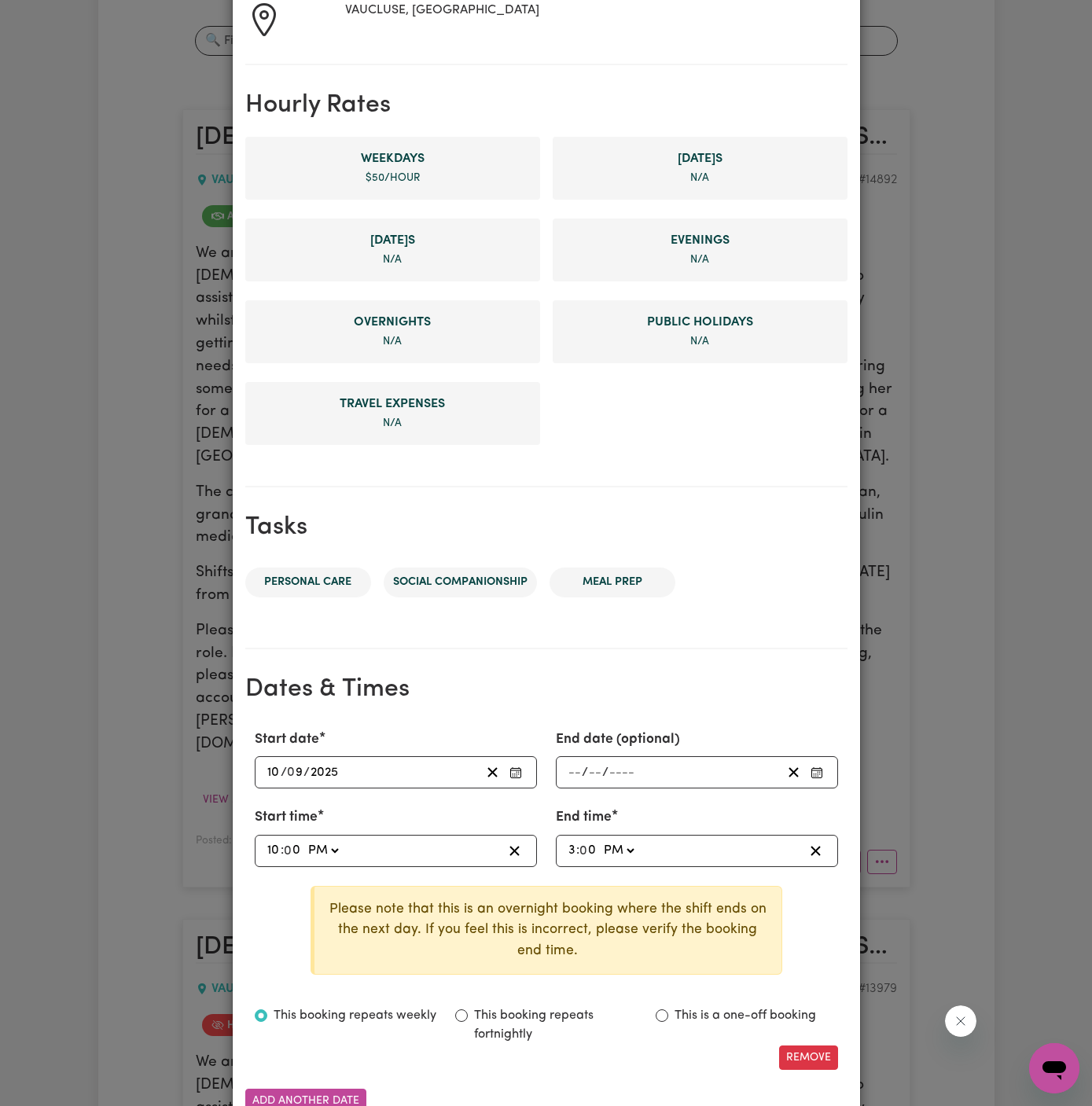
click at [333, 845] on select "AM PM" at bounding box center [323, 851] width 37 height 21
select select "am"
click at [305, 841] on select "AM PM" at bounding box center [323, 851] width 37 height 21
type input "10:00"
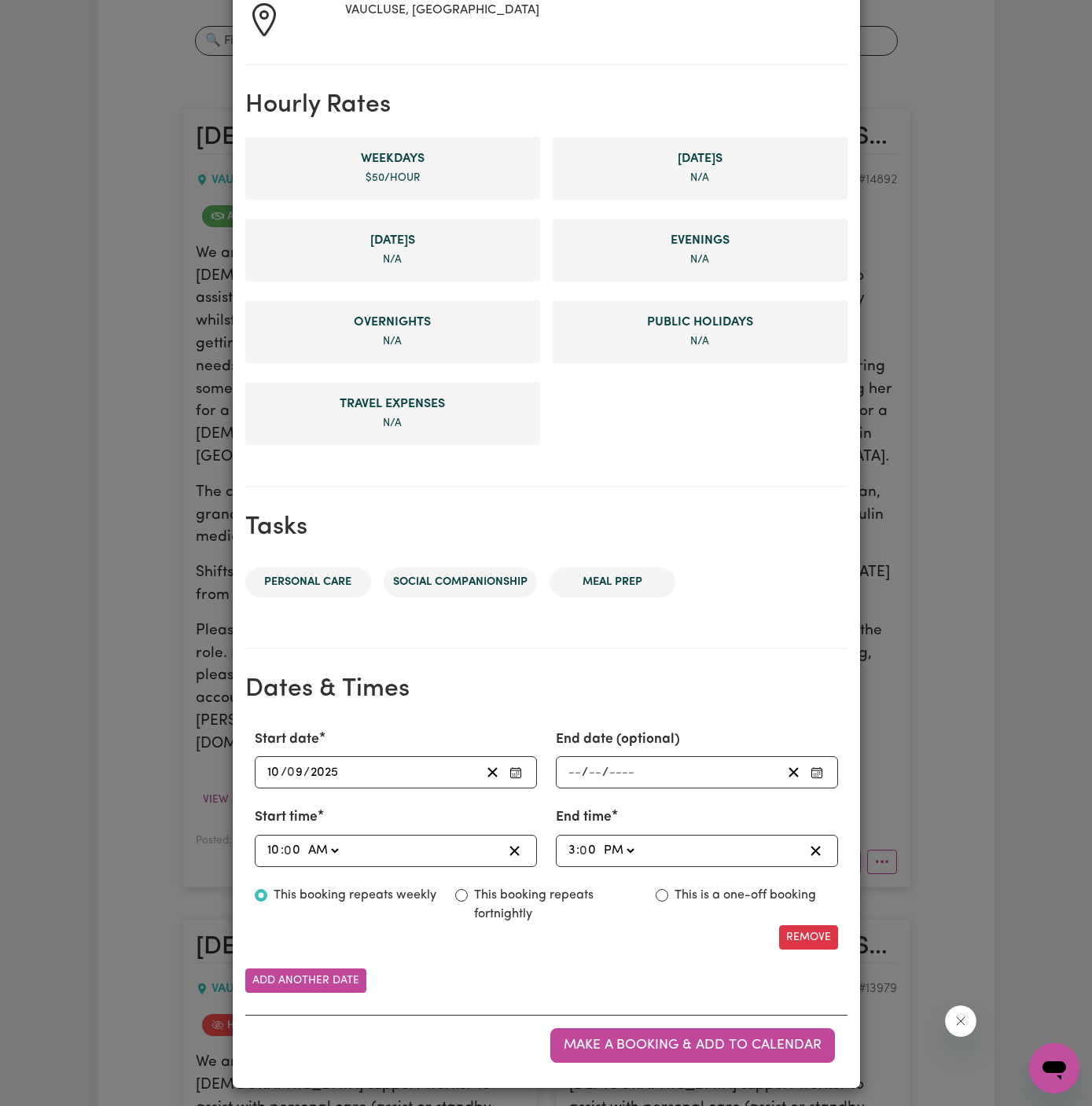
click at [568, 848] on input "3" at bounding box center [572, 851] width 9 height 21
type input "13:00"
type input "1"
type input "12:00"
type input "12"
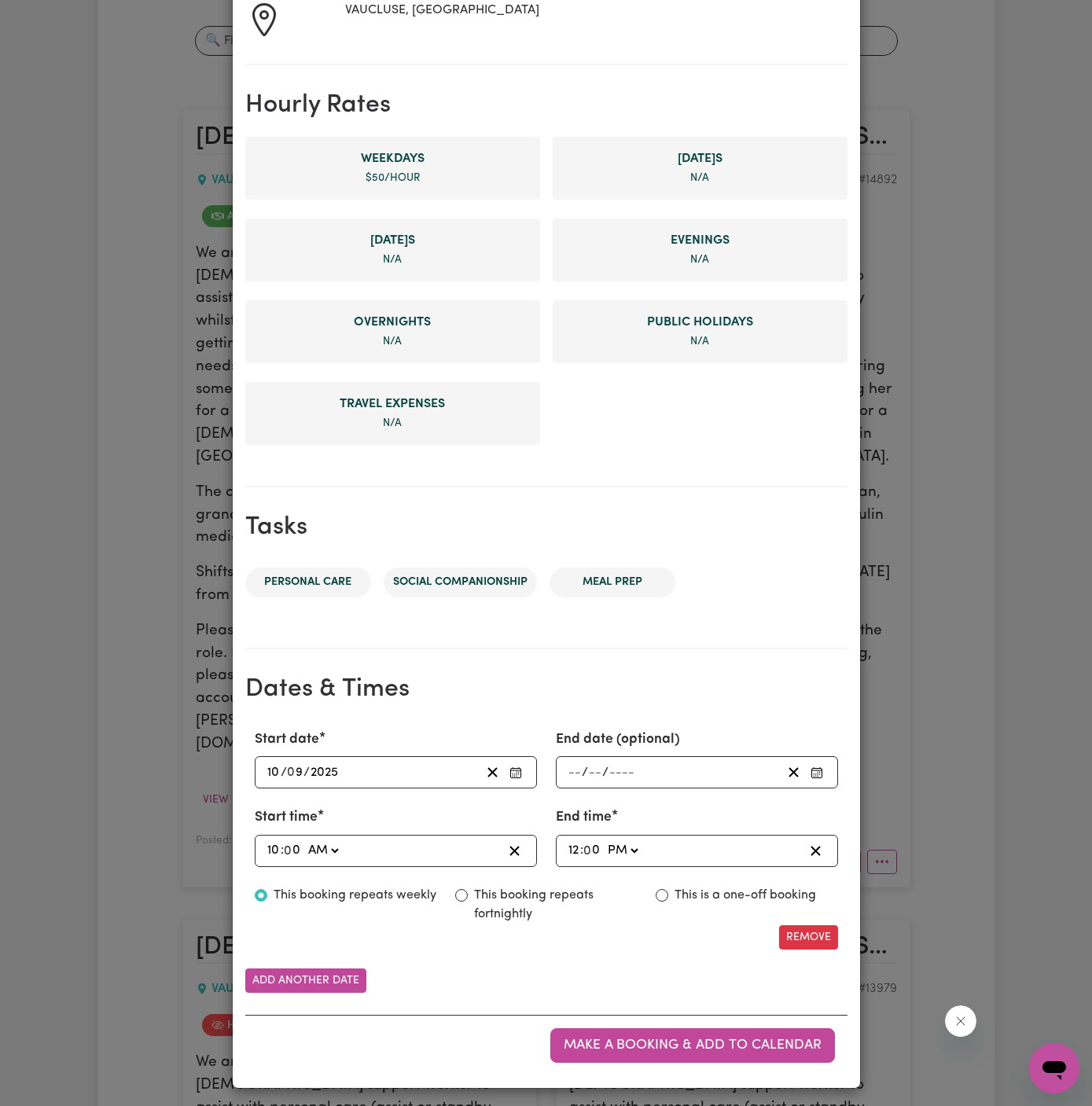
click at [638, 847] on select "AM PM" at bounding box center [622, 851] width 37 height 21
click at [604, 841] on select "AM PM" at bounding box center [622, 851] width 37 height 21
click at [736, 835] on div "12:00 12 : 0 0 AM PM" at bounding box center [697, 850] width 282 height 32
click at [720, 925] on div "Remove" at bounding box center [546, 937] width 602 height 24
click at [749, 900] on label "This is a one-off booking" at bounding box center [745, 895] width 142 height 19
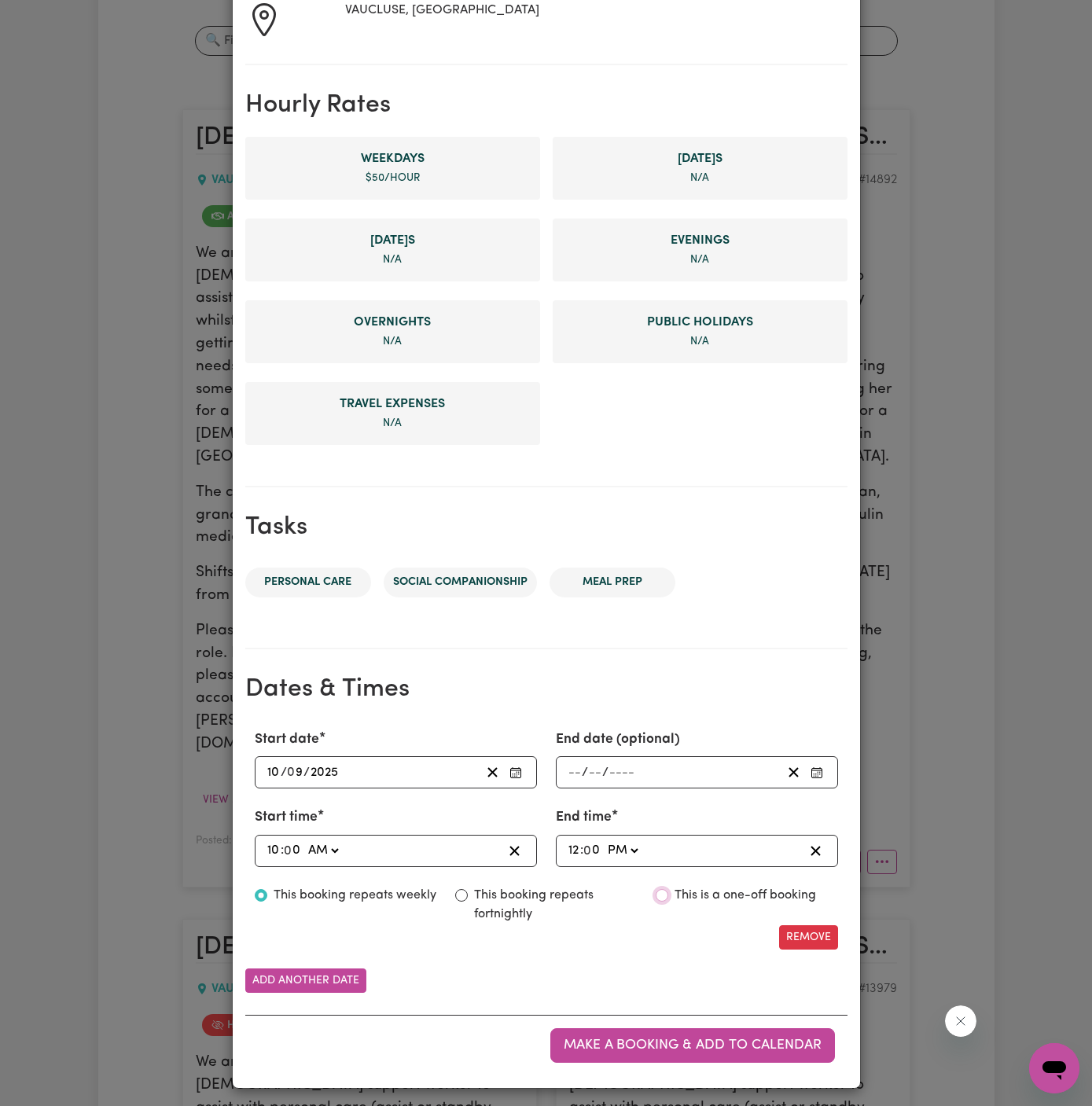
click at [668, 900] on input "This is a one-off booking" at bounding box center [661, 895] width 12 height 12
radio input "true"
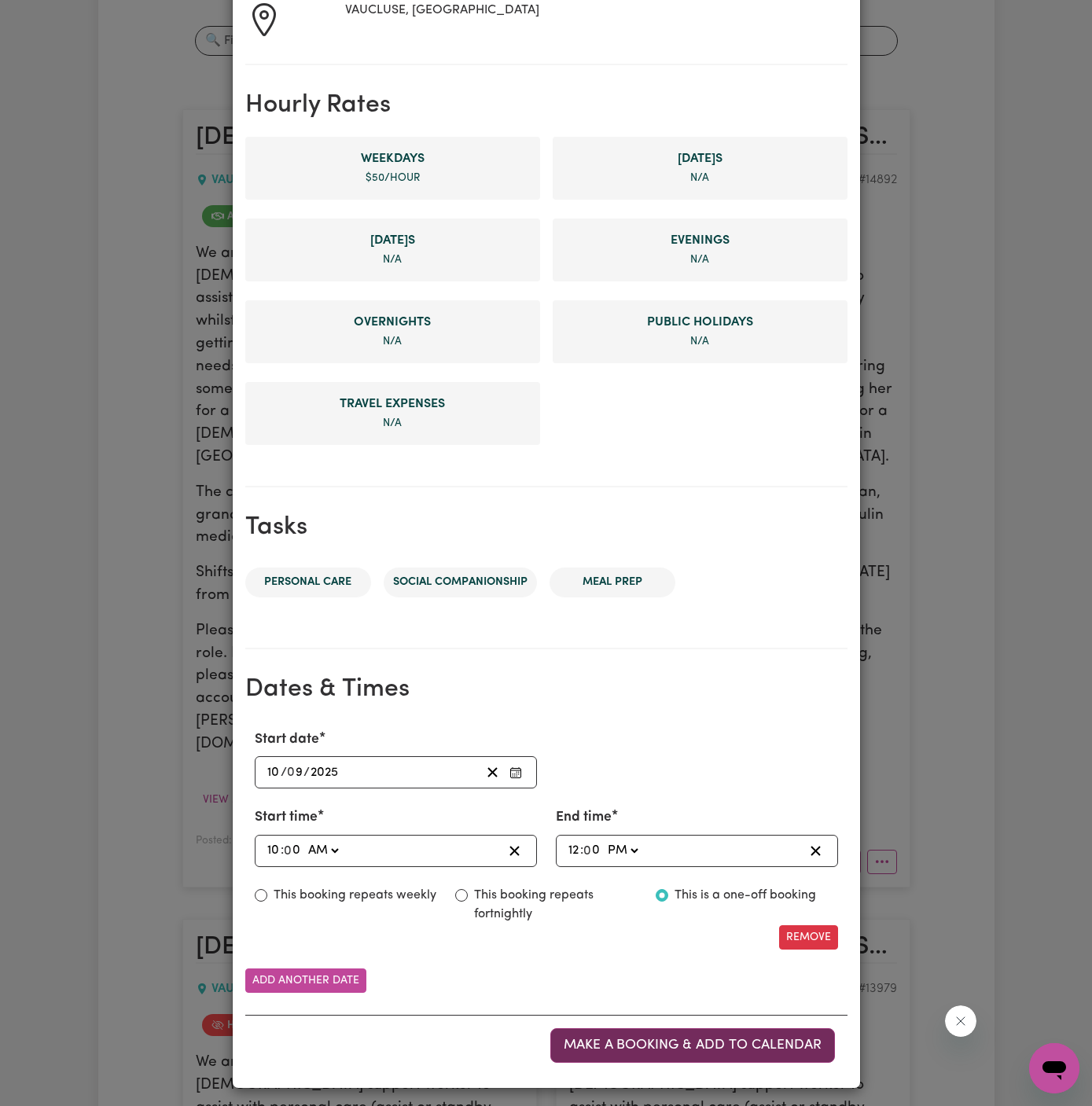
click at [701, 1039] on span "Make a booking & add to calendar" at bounding box center [693, 1044] width 258 height 13
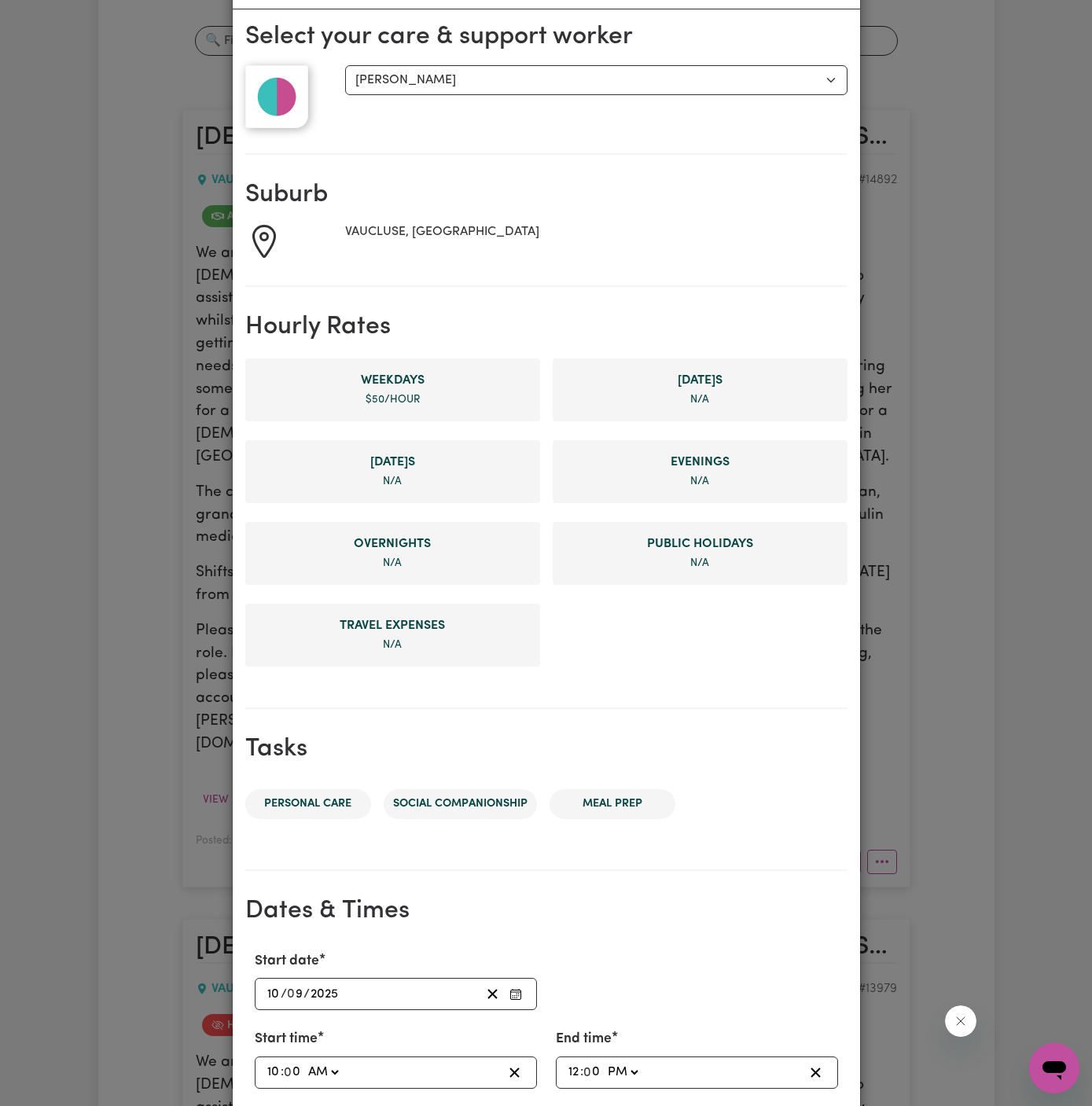
scroll to position [0, 0]
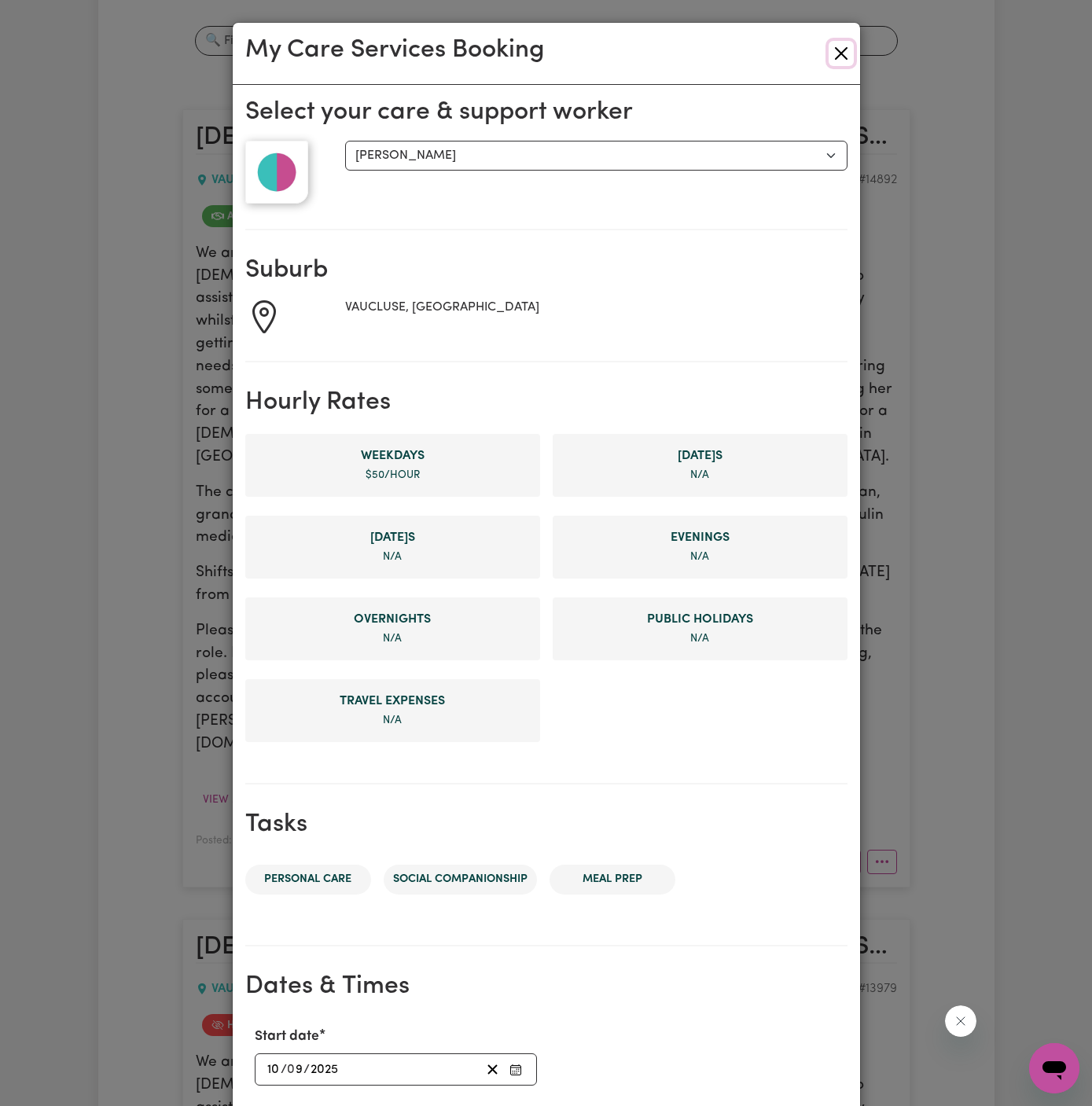
click at [837, 46] on button "Close" at bounding box center [841, 53] width 25 height 25
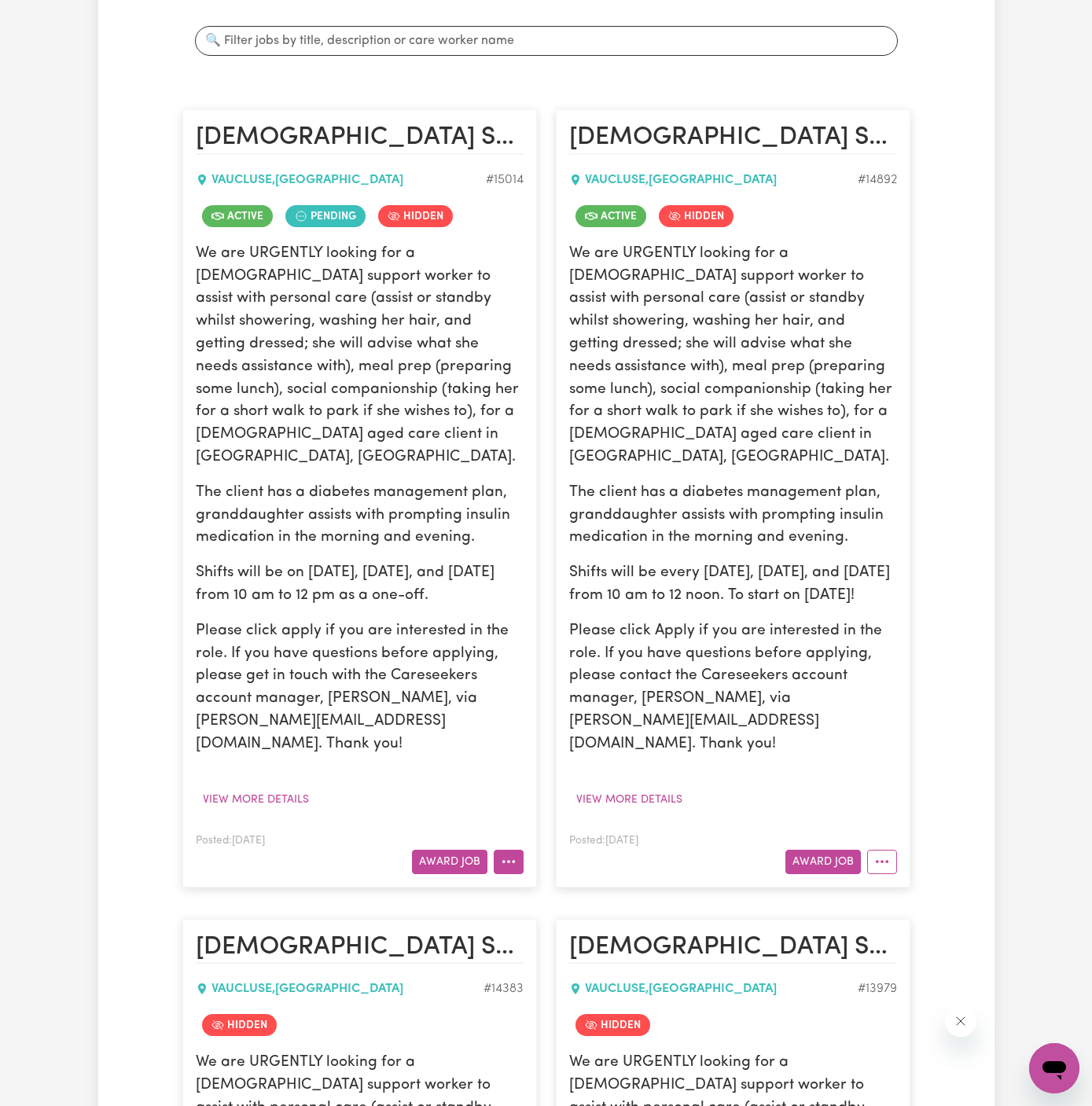
click at [505, 854] on icon "More options" at bounding box center [508, 861] width 16 height 16
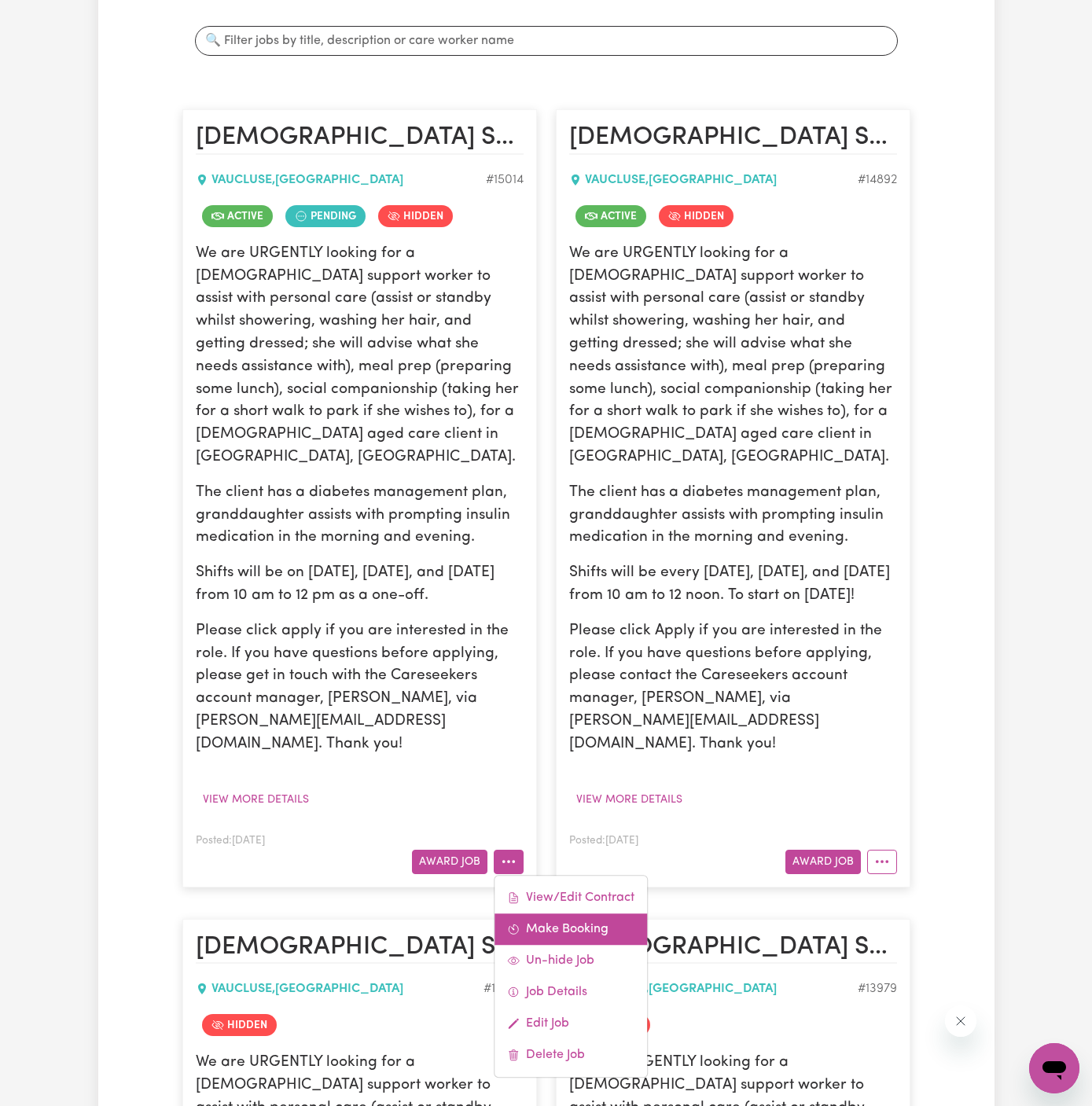
click at [605, 914] on link "Make Booking" at bounding box center [570, 929] width 152 height 31
select select "pm"
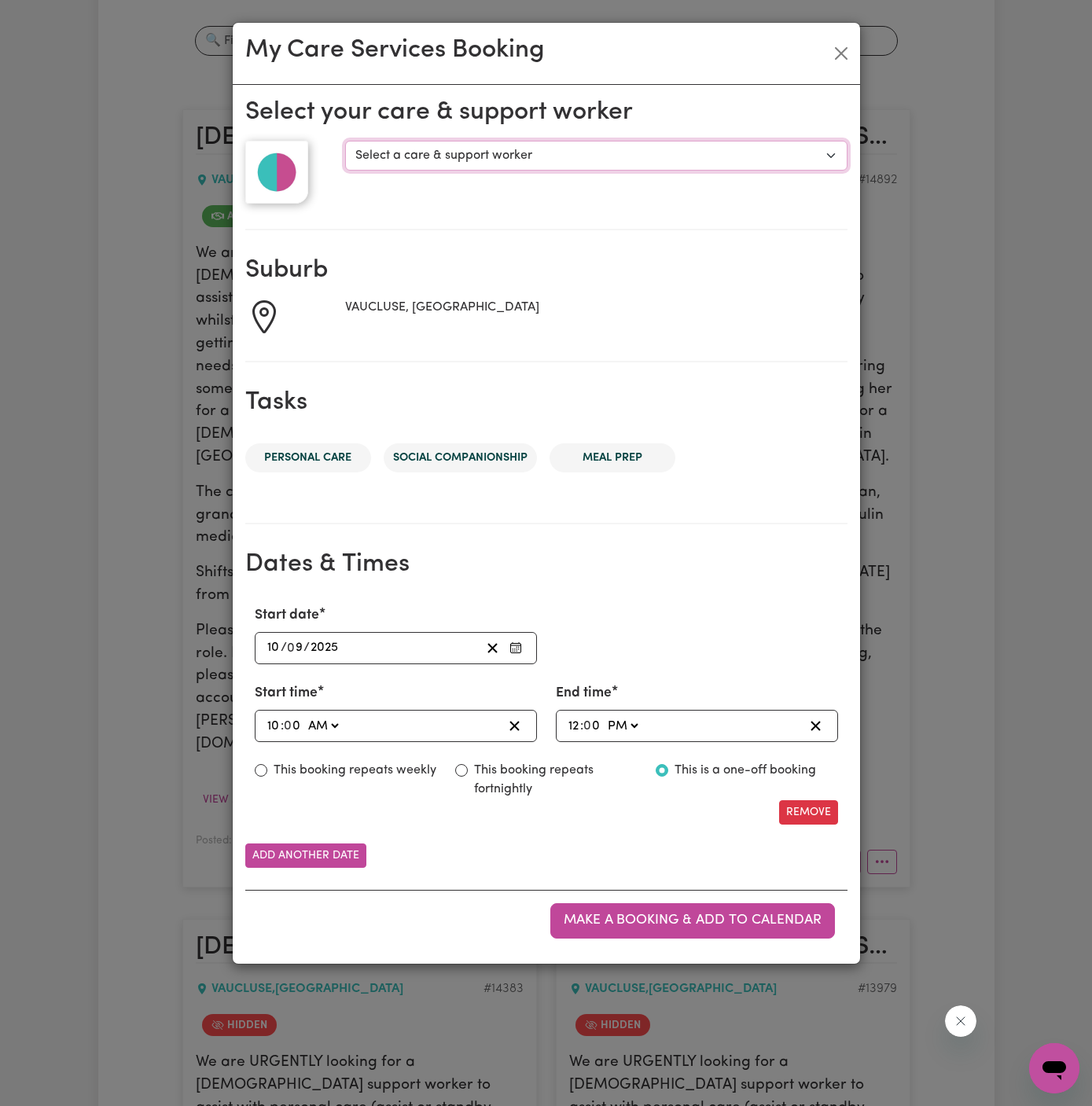
click at [453, 150] on select "Select a care & support worker [PERSON_NAME] [PERSON_NAME]" at bounding box center [596, 156] width 501 height 30
select select "10206"
click at [345, 141] on select "Select a care & support worker [PERSON_NAME] [PERSON_NAME]" at bounding box center [596, 156] width 501 height 30
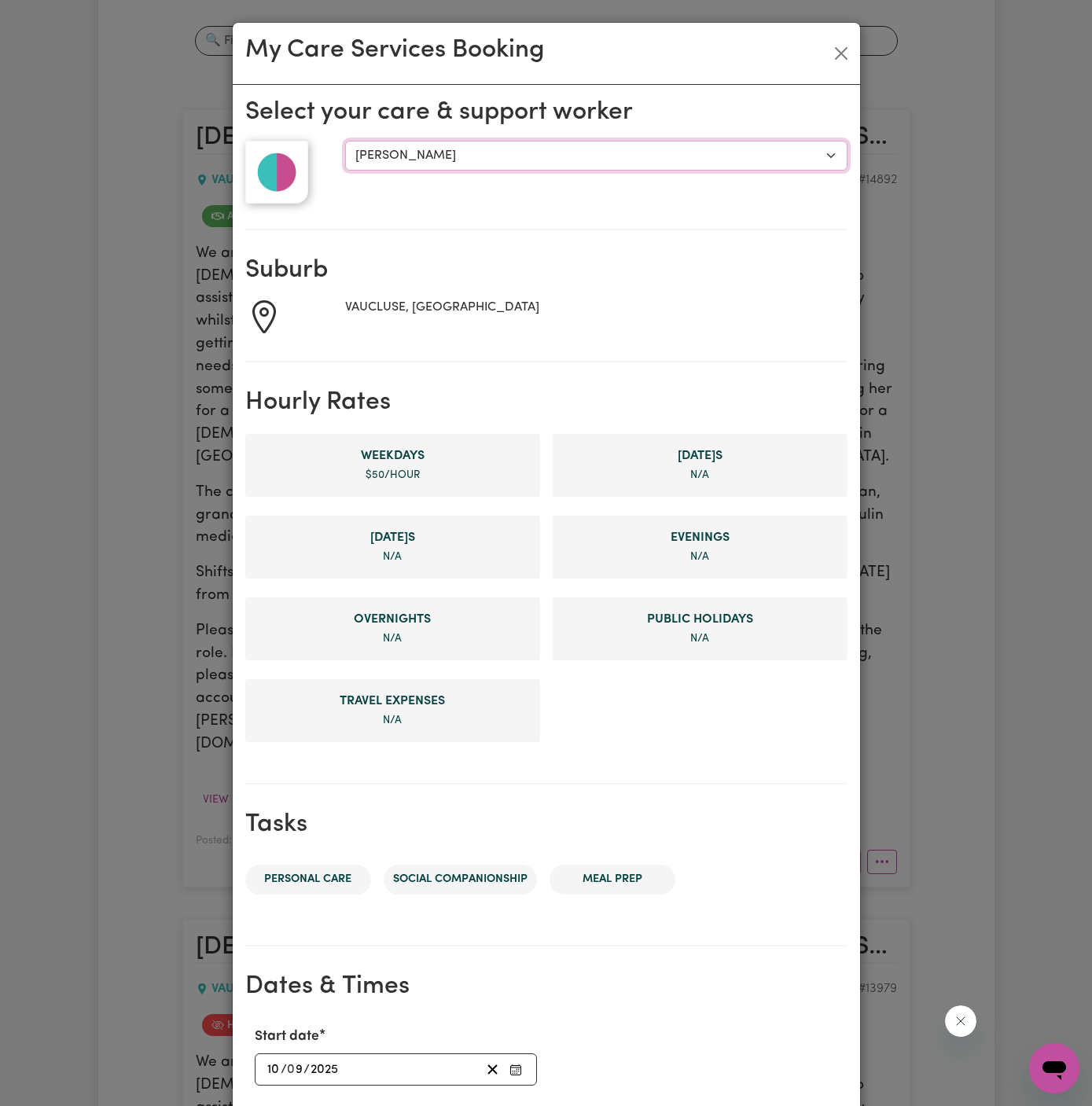
scroll to position [297, 0]
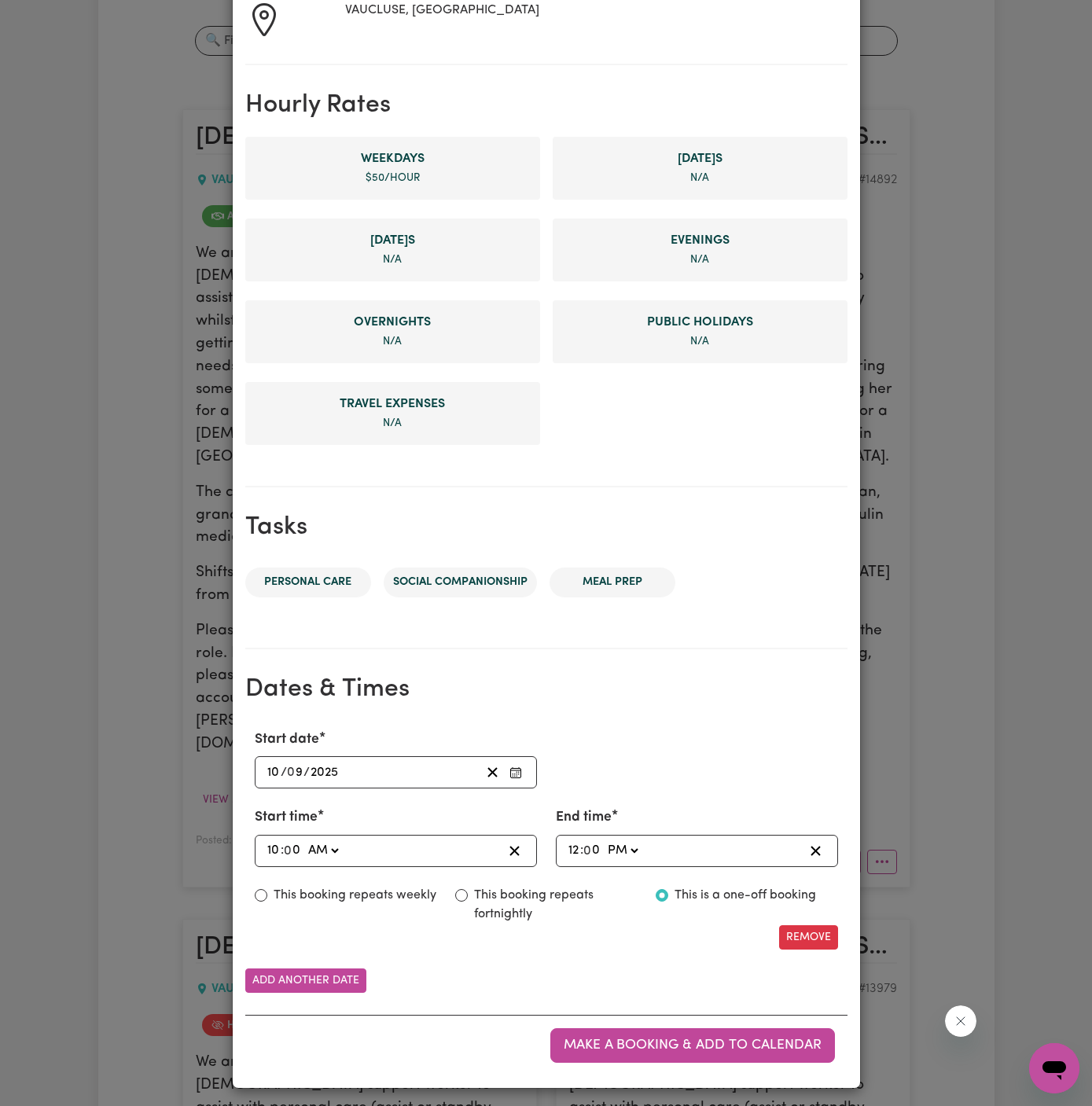
click at [382, 773] on div "[DATE] 10 / 0 9 / 2025" at bounding box center [372, 772] width 216 height 21
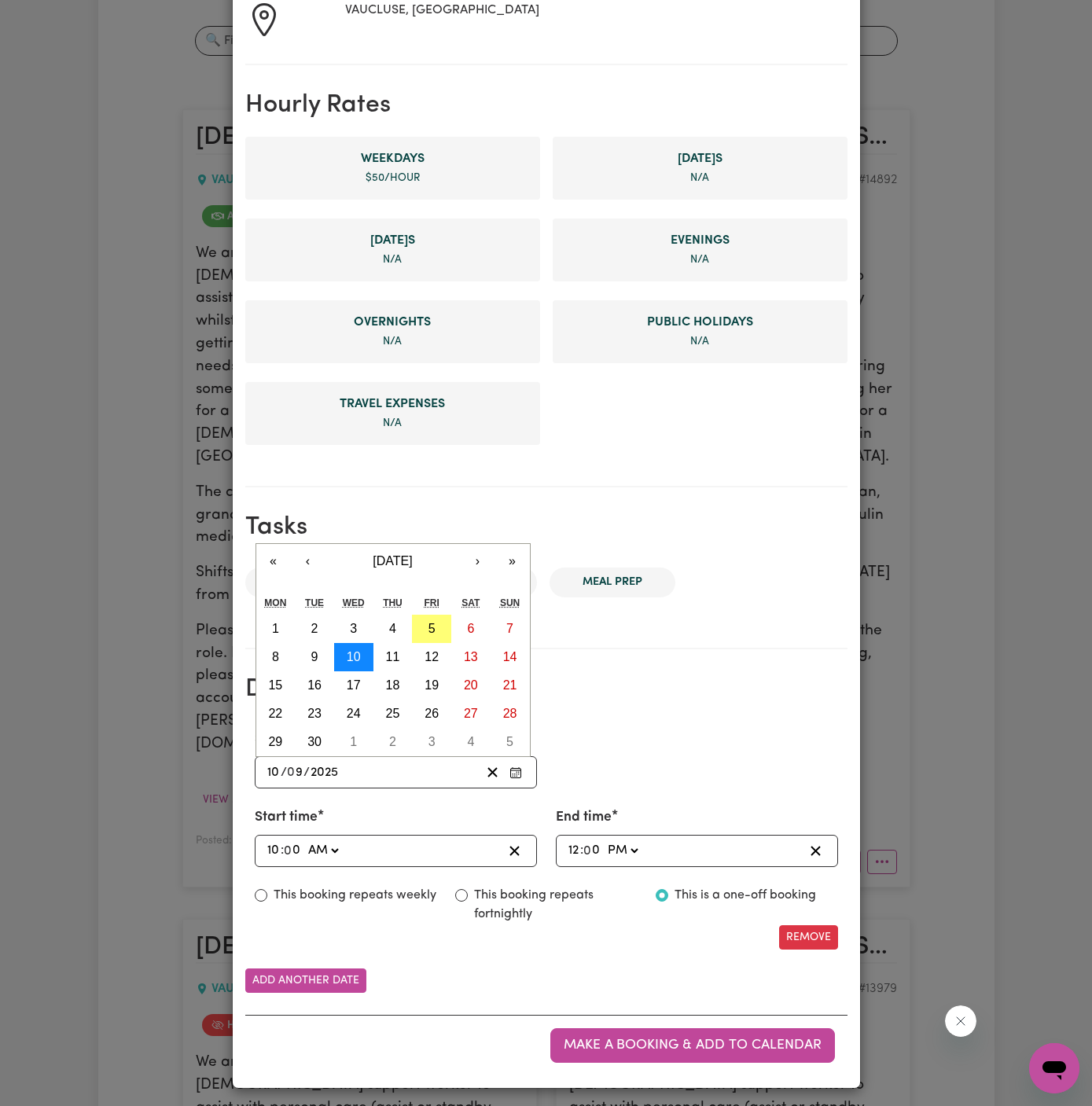
click at [355, 652] on abbr "10" at bounding box center [353, 656] width 14 height 13
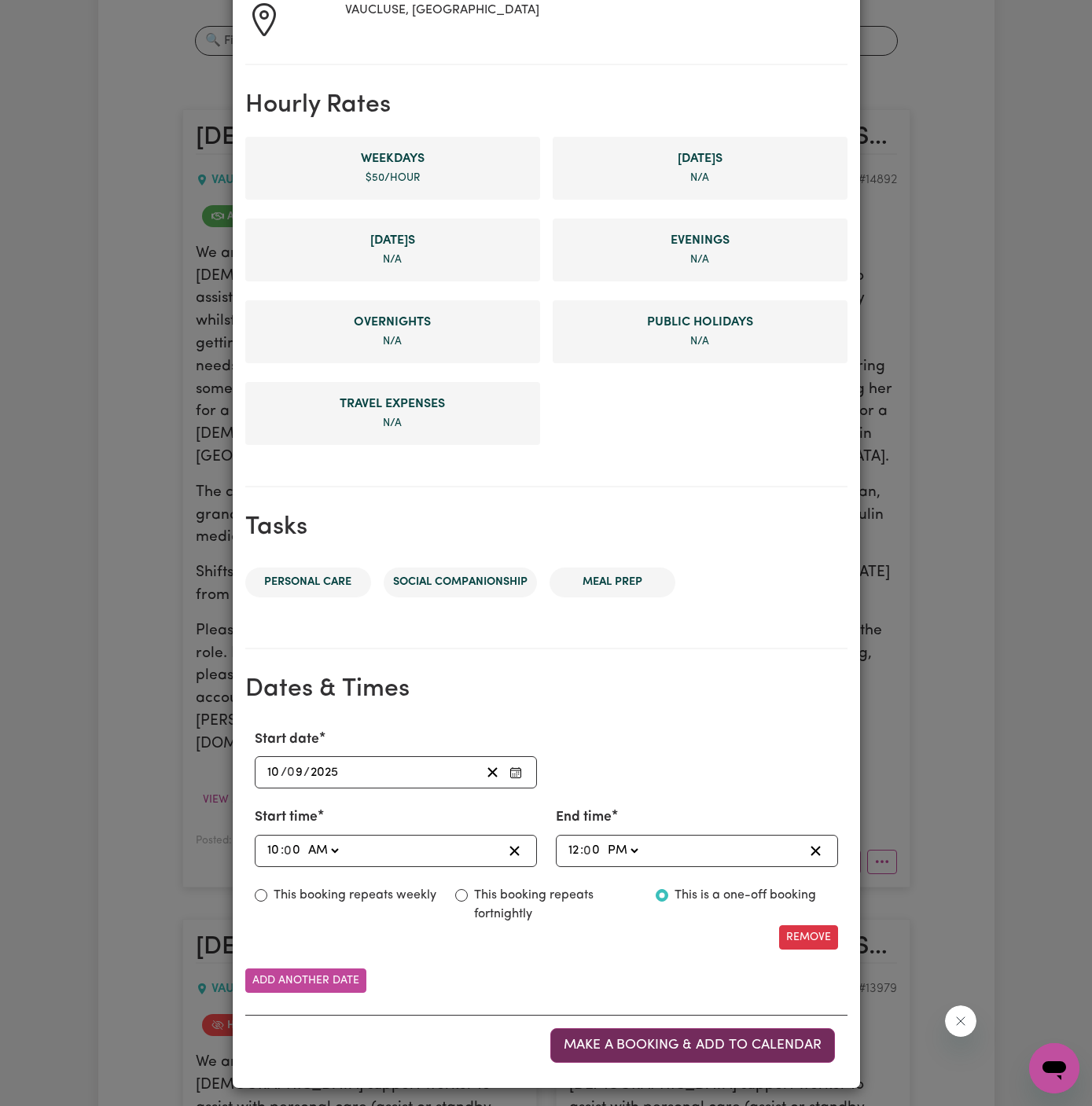
click at [667, 1042] on span "Make a booking & add to calendar" at bounding box center [693, 1044] width 258 height 13
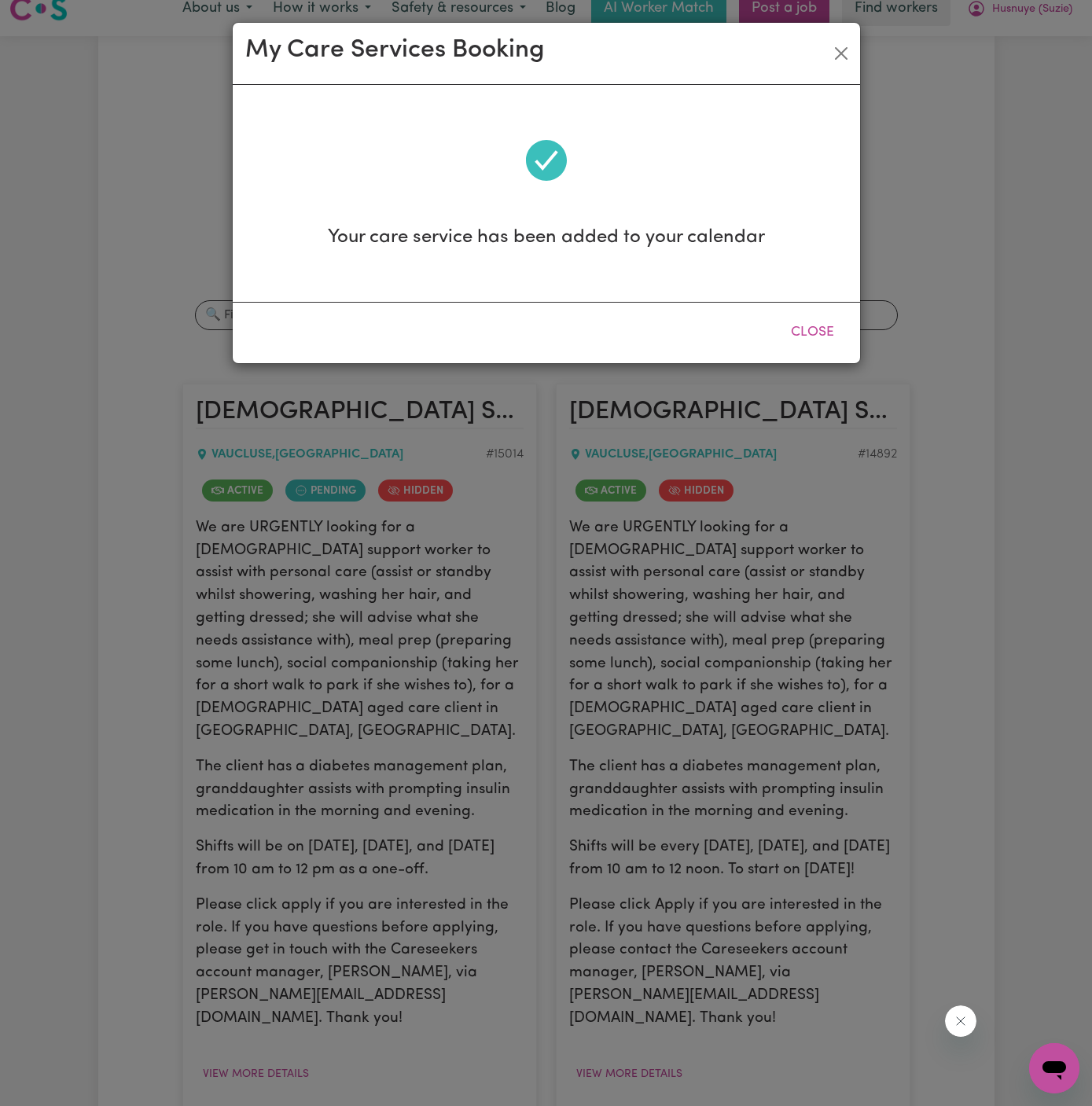
scroll to position [0, 0]
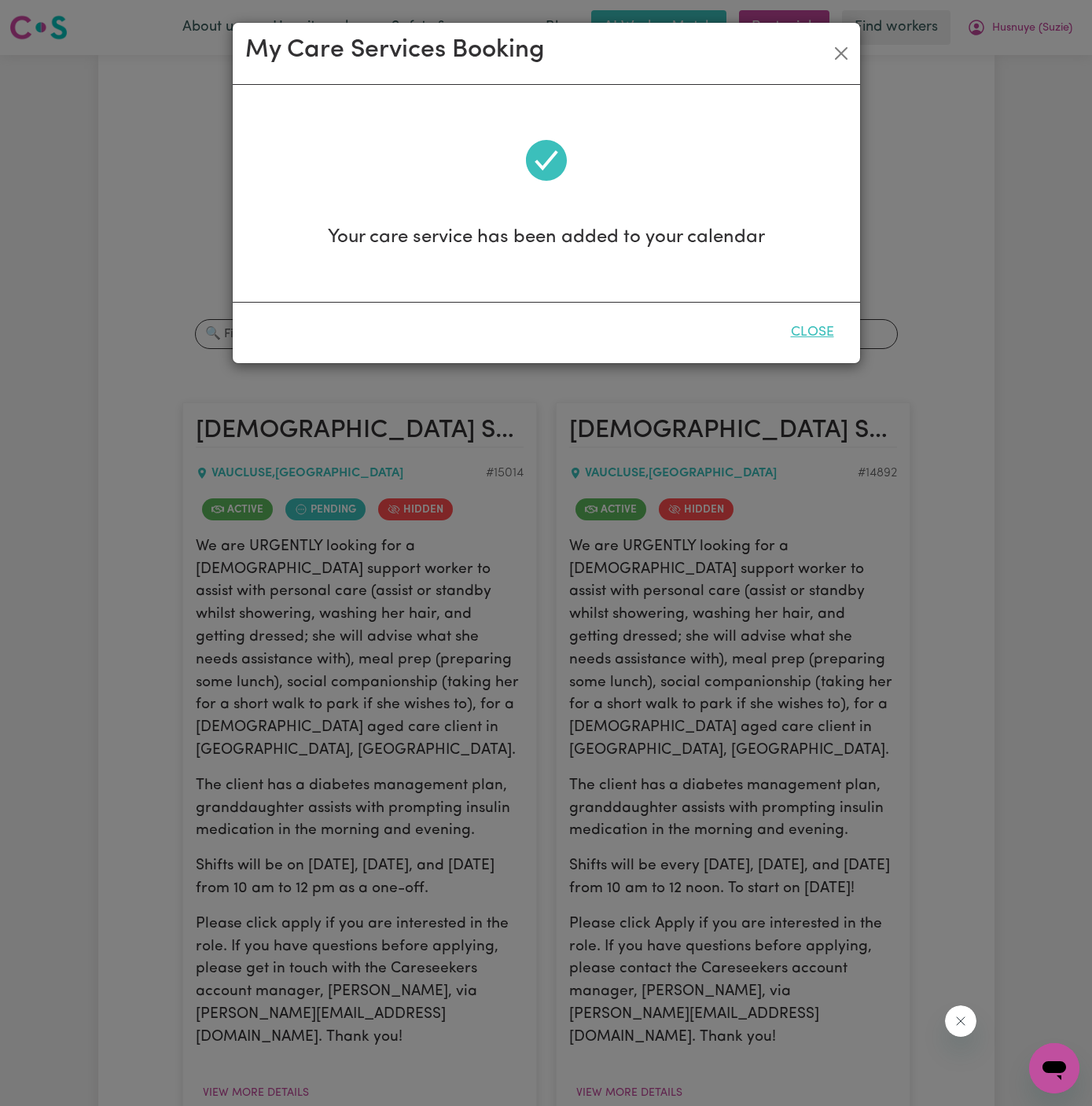
click at [796, 337] on button "Close" at bounding box center [812, 332] width 70 height 35
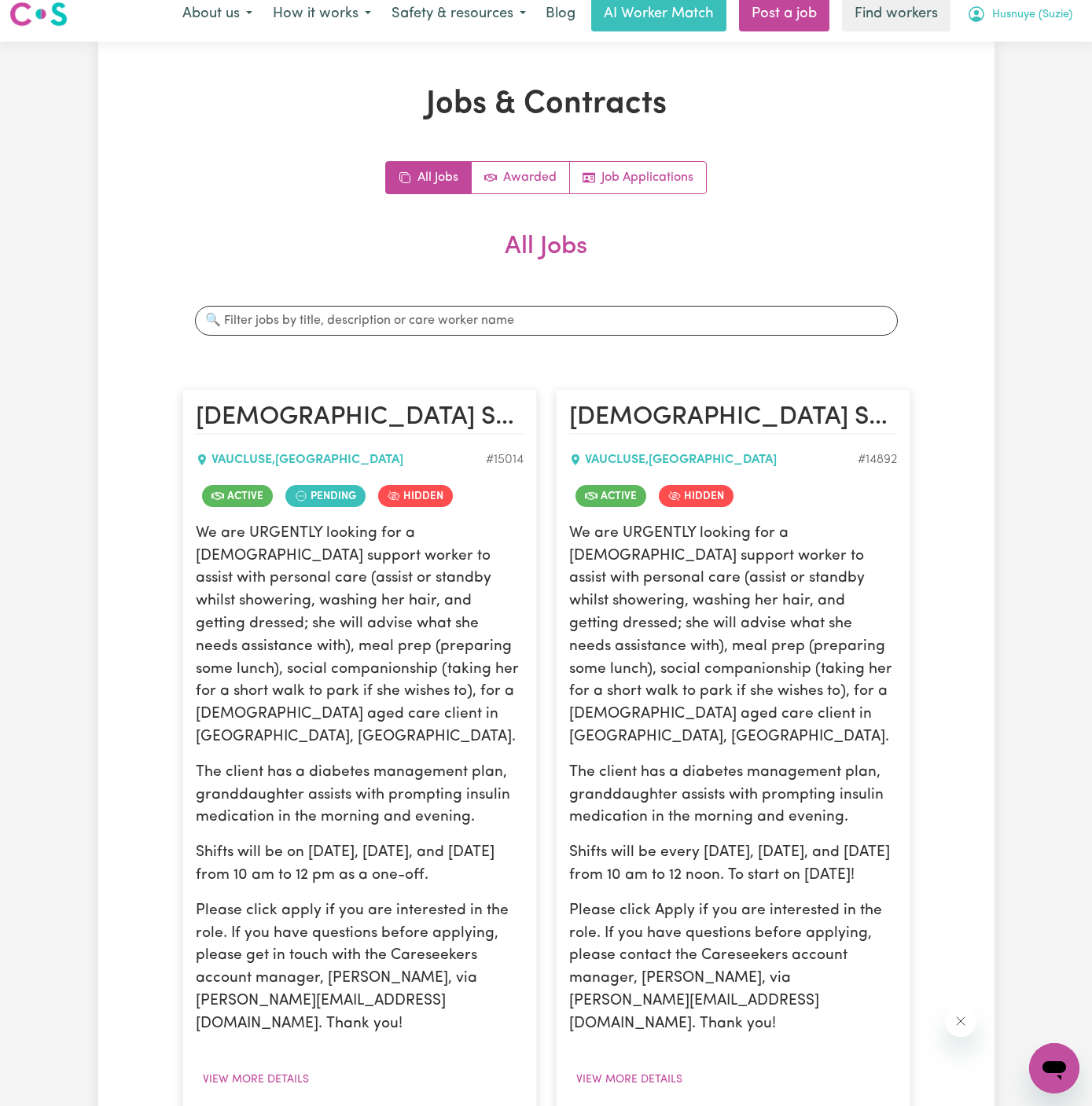
click at [1028, 14] on span "Husnuye (Suzie)" at bounding box center [1032, 15] width 80 height 17
click at [1028, 38] on link "My Dashboard" at bounding box center [1019, 48] width 124 height 30
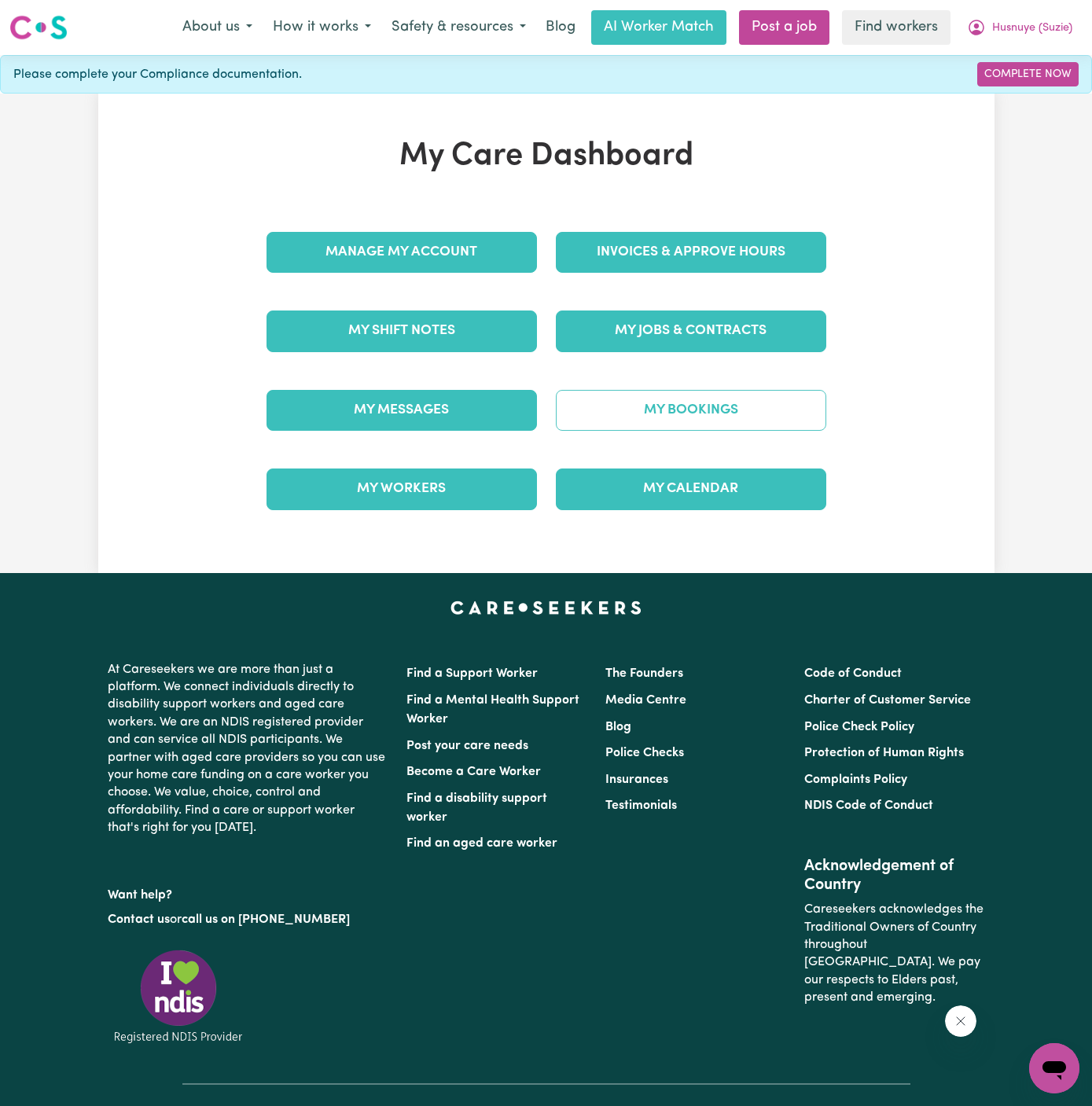
click at [746, 417] on link "My Bookings" at bounding box center [691, 410] width 271 height 41
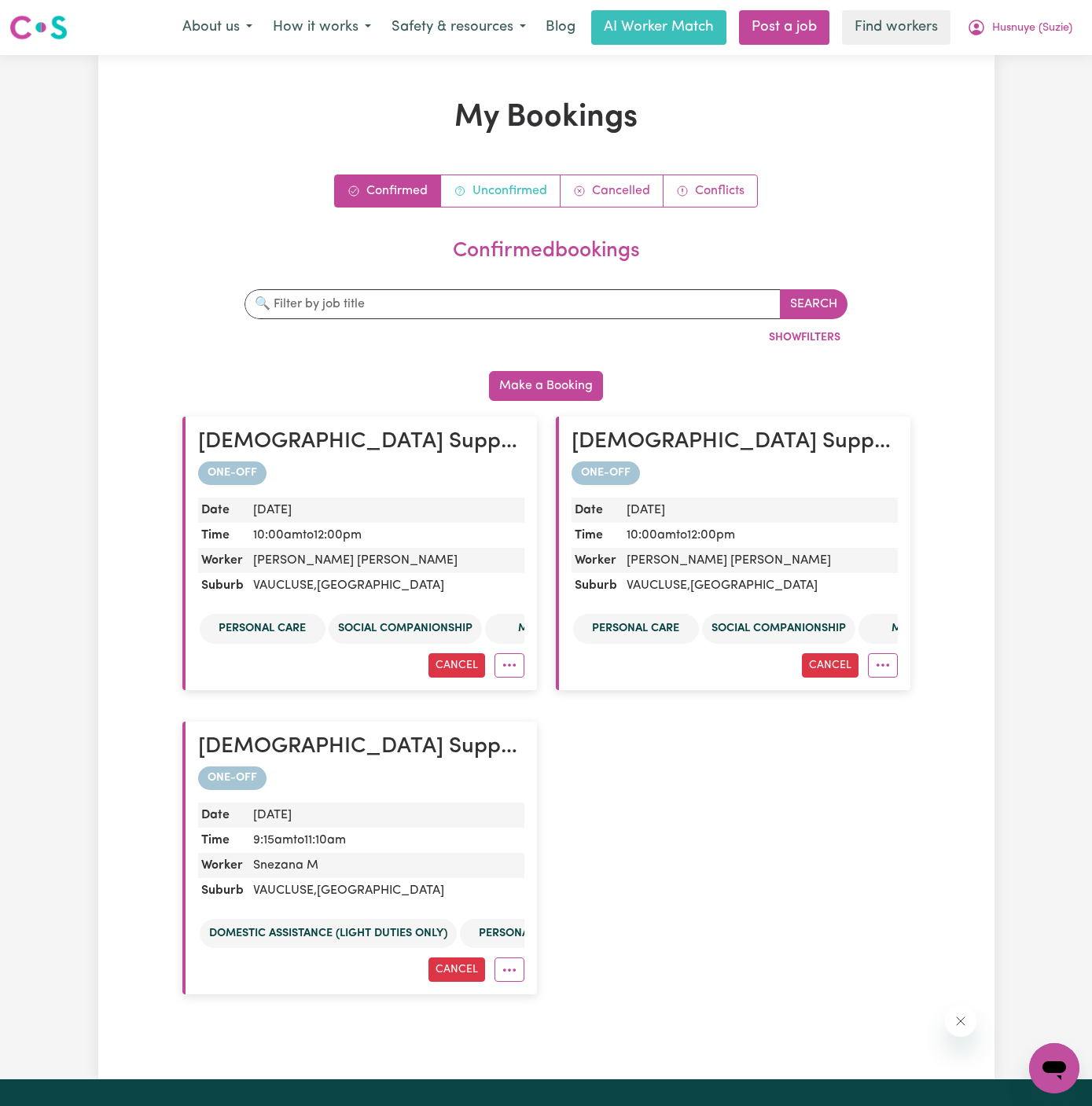
click at [506, 182] on link "Unconfirmed" at bounding box center [500, 191] width 119 height 31
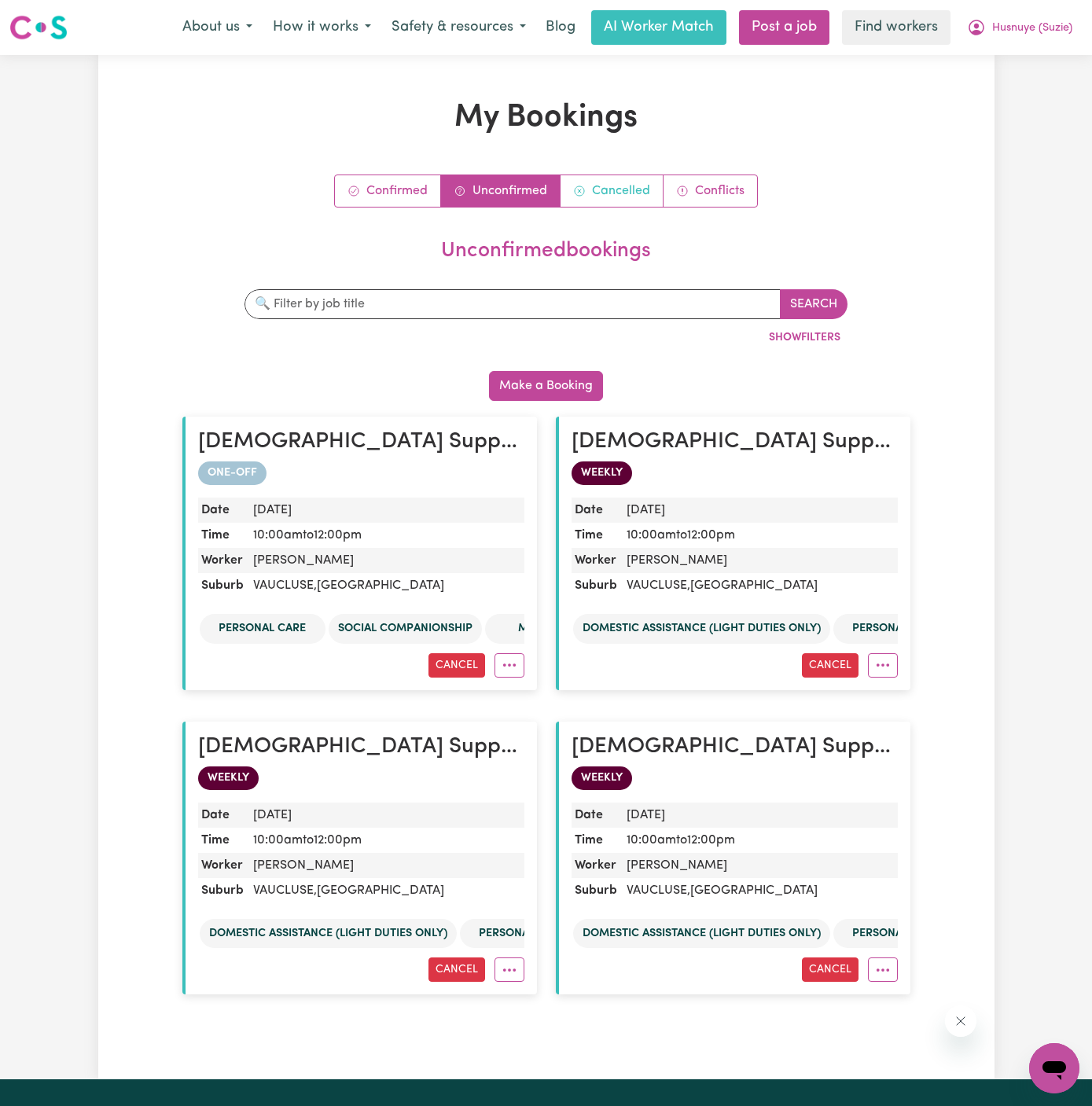
click at [621, 191] on link "Cancelled" at bounding box center [612, 191] width 103 height 31
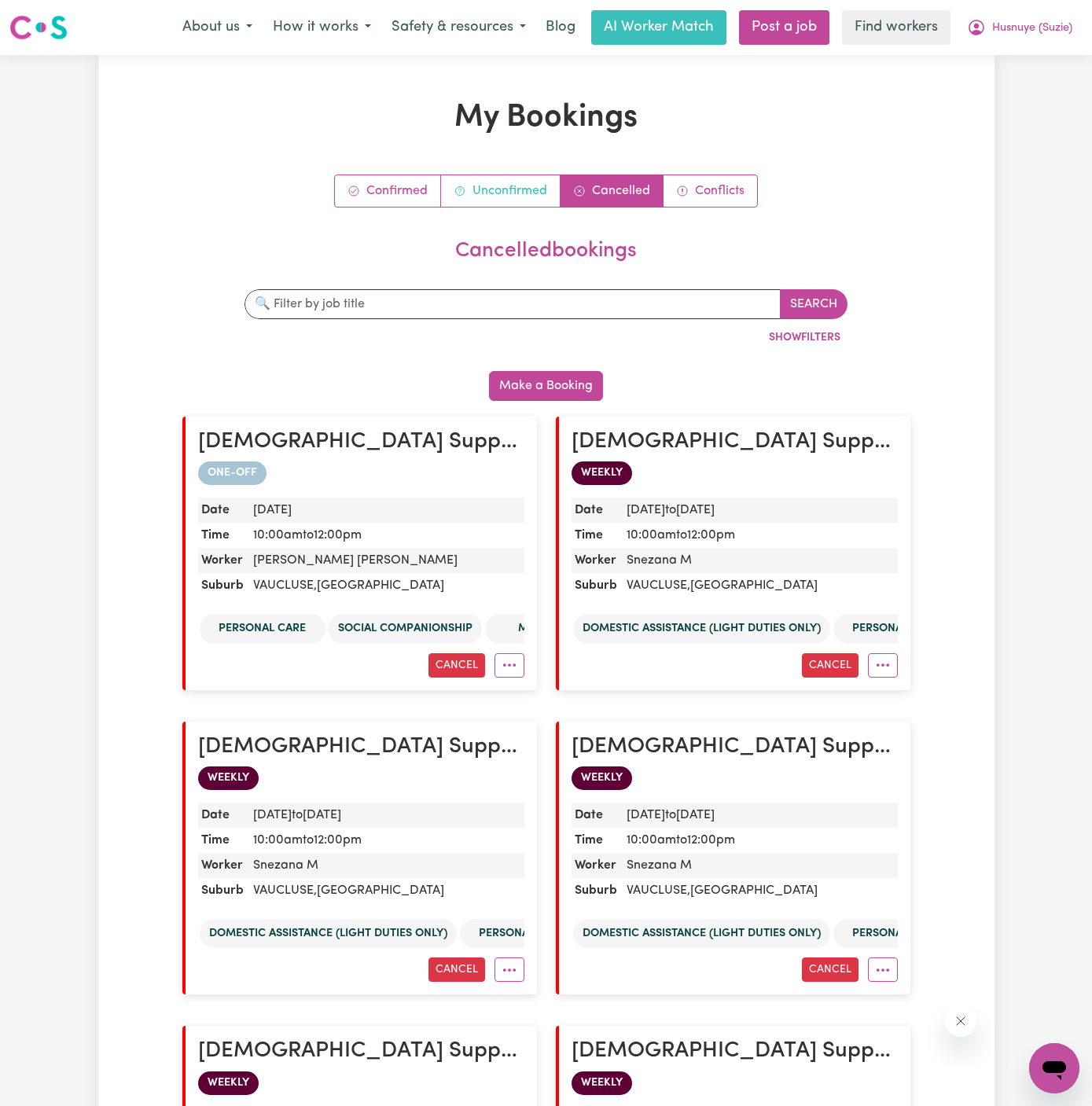
click at [508, 193] on link "Unconfirmed" at bounding box center [500, 191] width 119 height 31
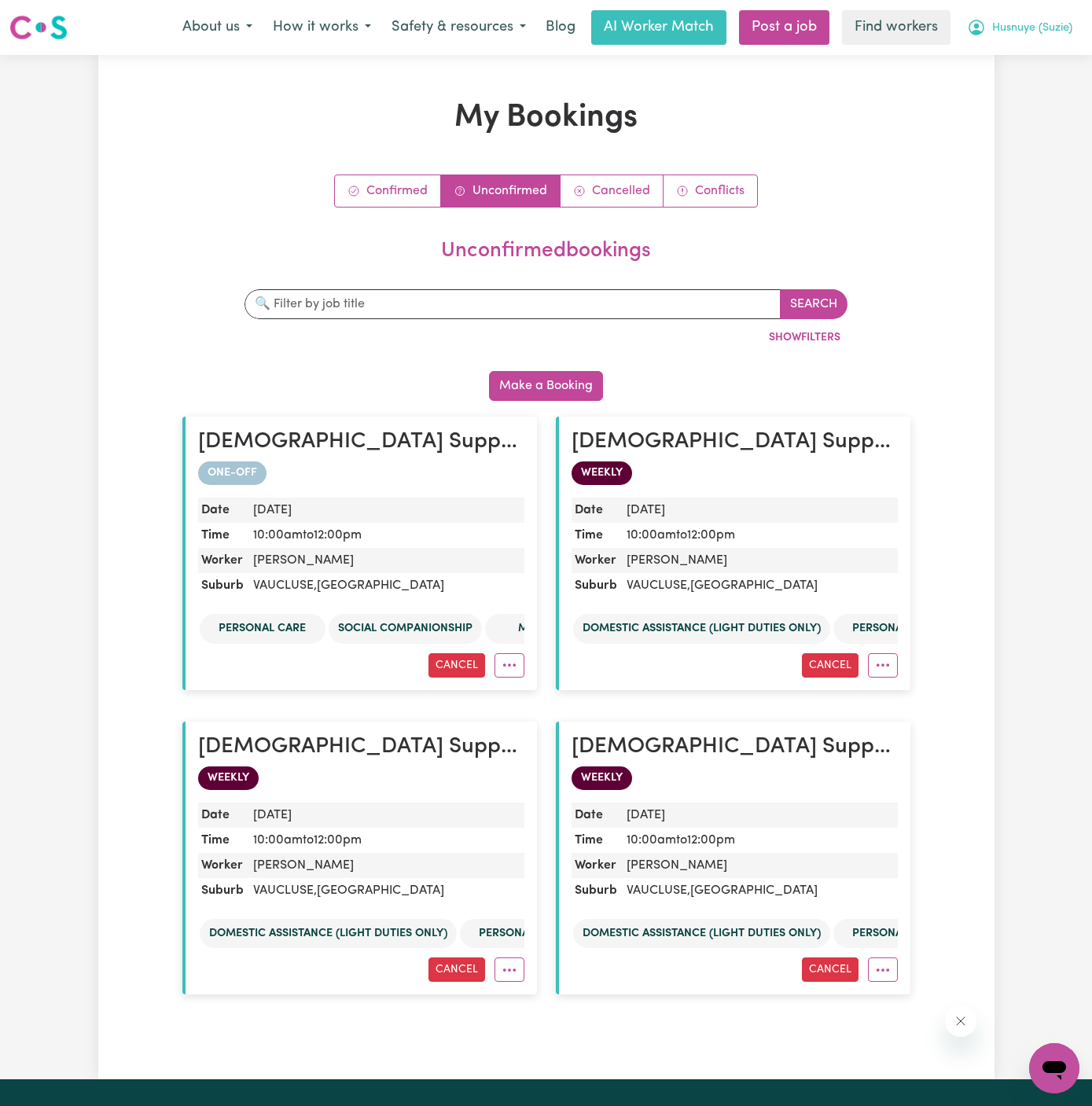
click at [1043, 29] on span "Husnuye (Suzie)" at bounding box center [1032, 29] width 80 height 17
click at [1035, 61] on link "My Dashboard" at bounding box center [1019, 61] width 124 height 30
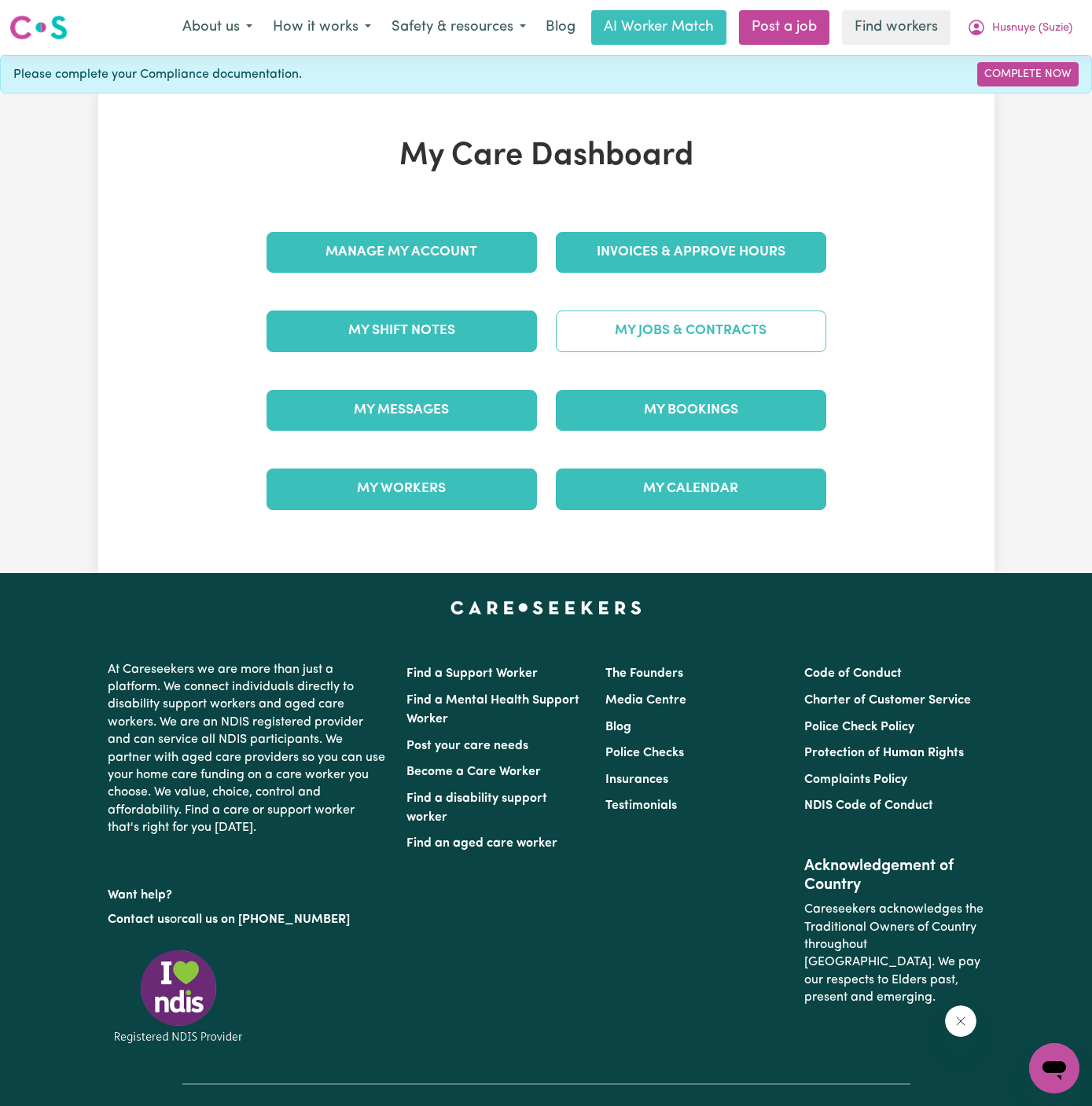
click at [689, 343] on link "My Jobs & Contracts" at bounding box center [691, 331] width 271 height 41
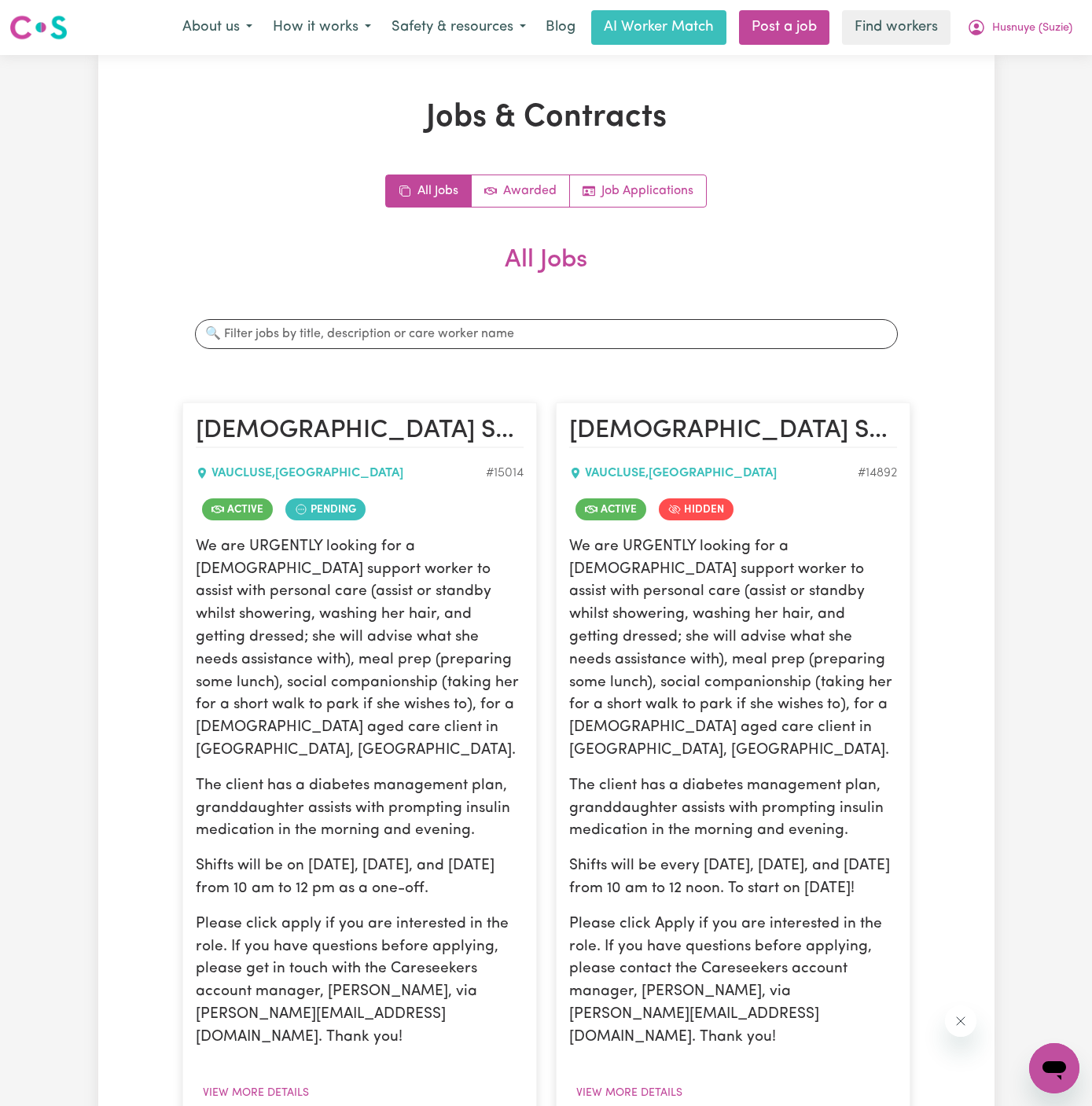
scroll to position [203, 0]
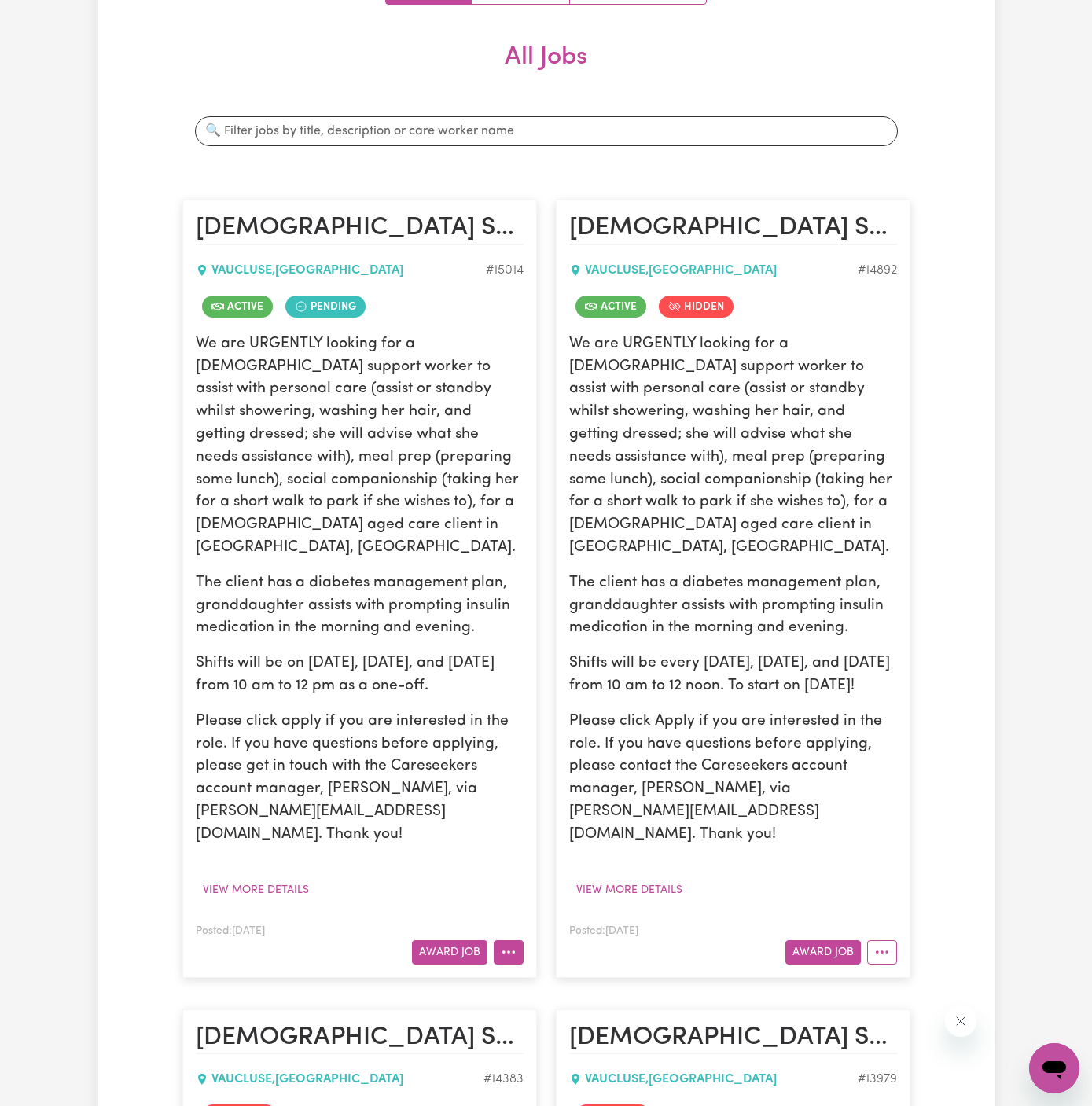
click at [508, 940] on button "More options" at bounding box center [508, 952] width 30 height 24
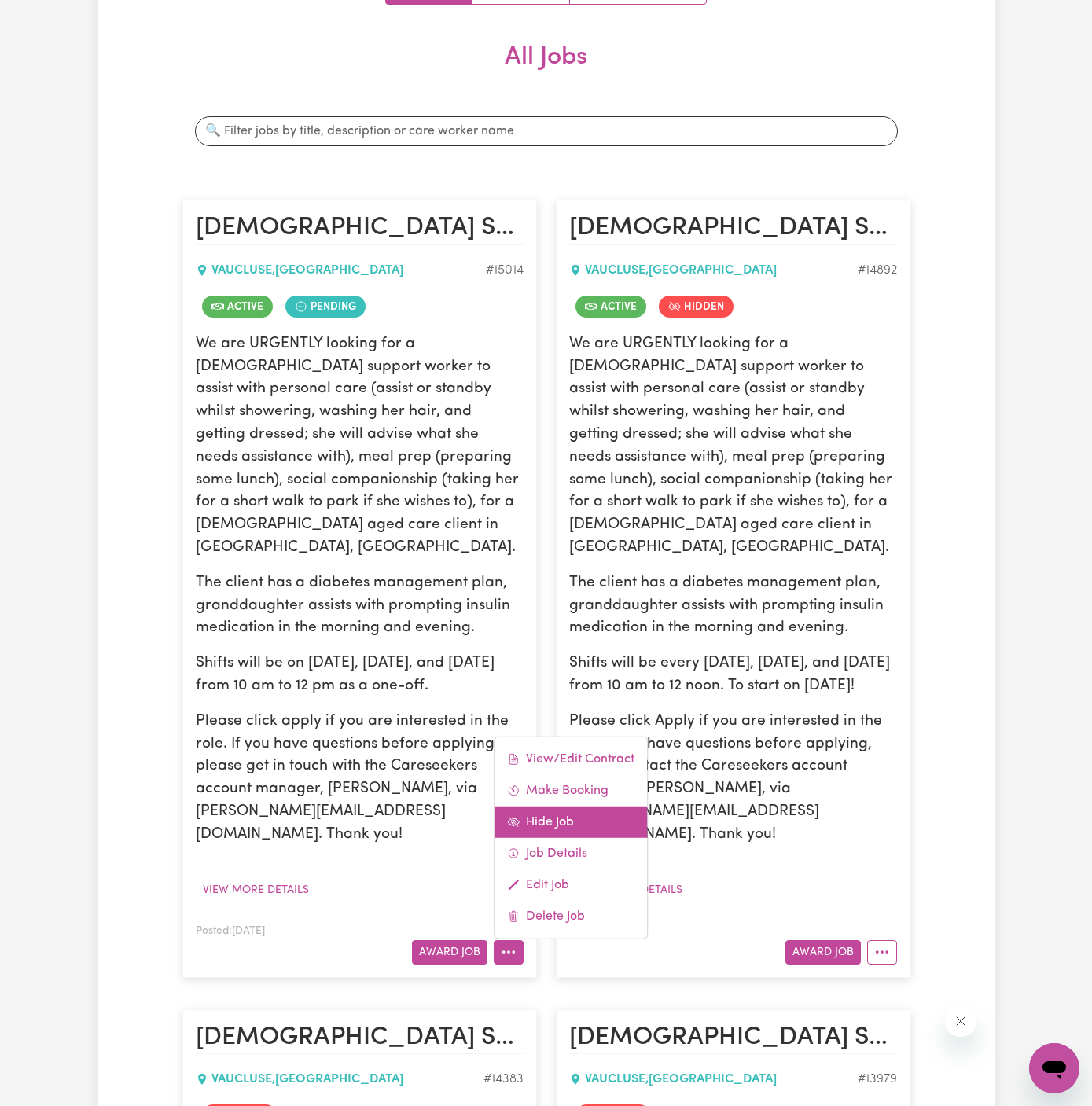
click at [570, 806] on link "Hide Job" at bounding box center [570, 821] width 152 height 31
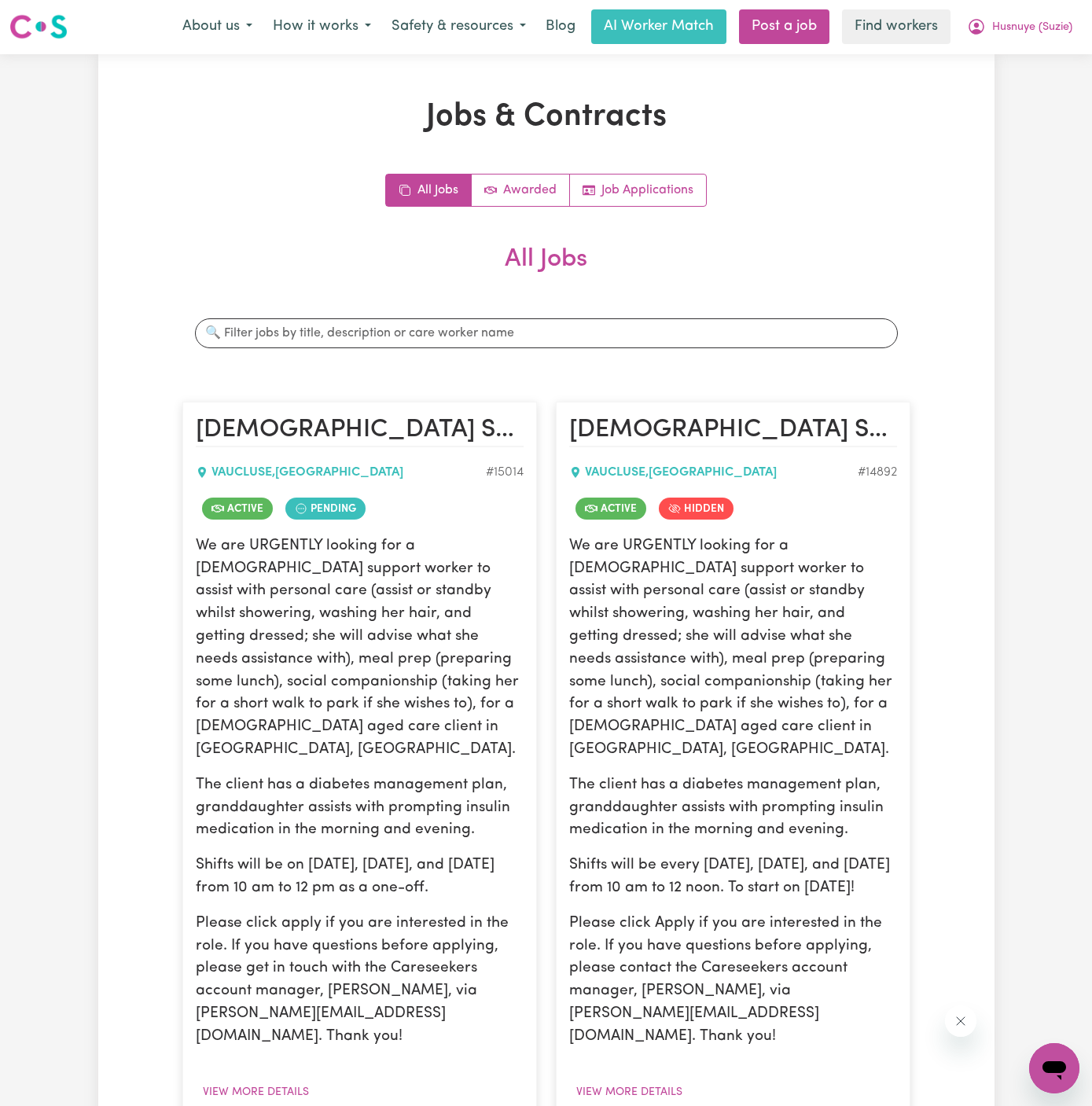
scroll to position [0, 0]
click at [1054, 25] on span "Husnuye (Suzie)" at bounding box center [1032, 29] width 80 height 17
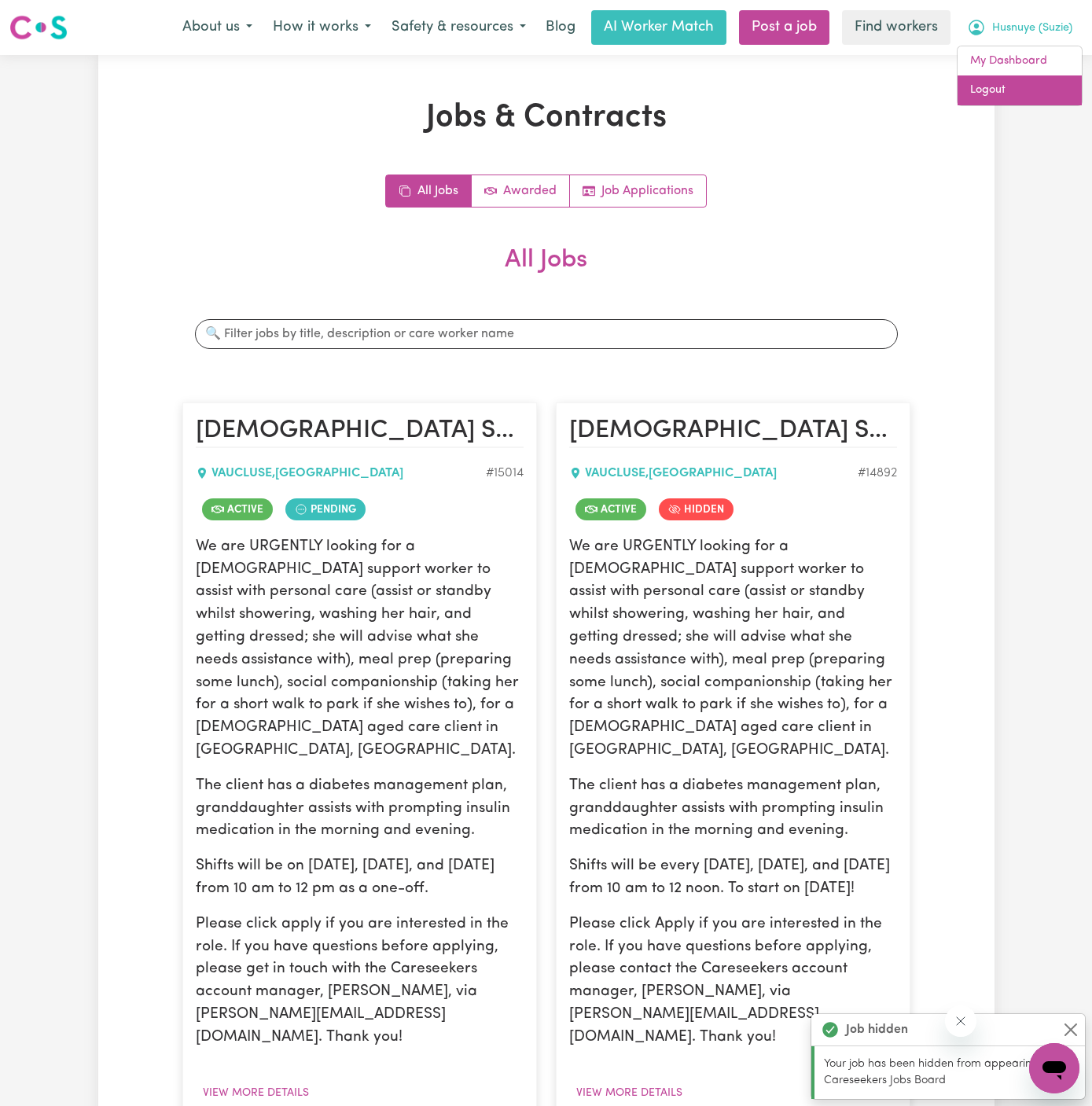
click at [1050, 84] on link "Logout" at bounding box center [1019, 90] width 124 height 30
